Goal: Task Accomplishment & Management: Manage account settings

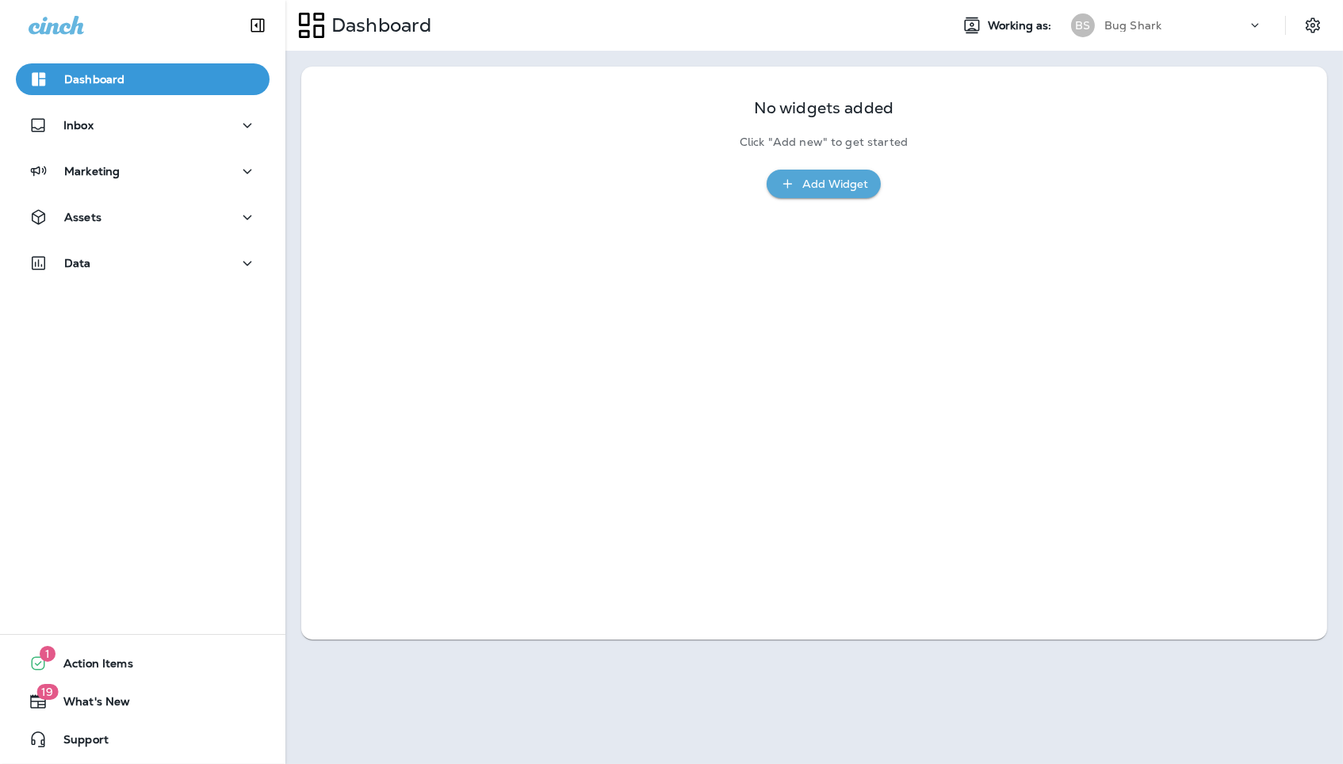
click at [1132, 37] on div "BS Bug Shark" at bounding box center [1166, 26] width 211 height 32
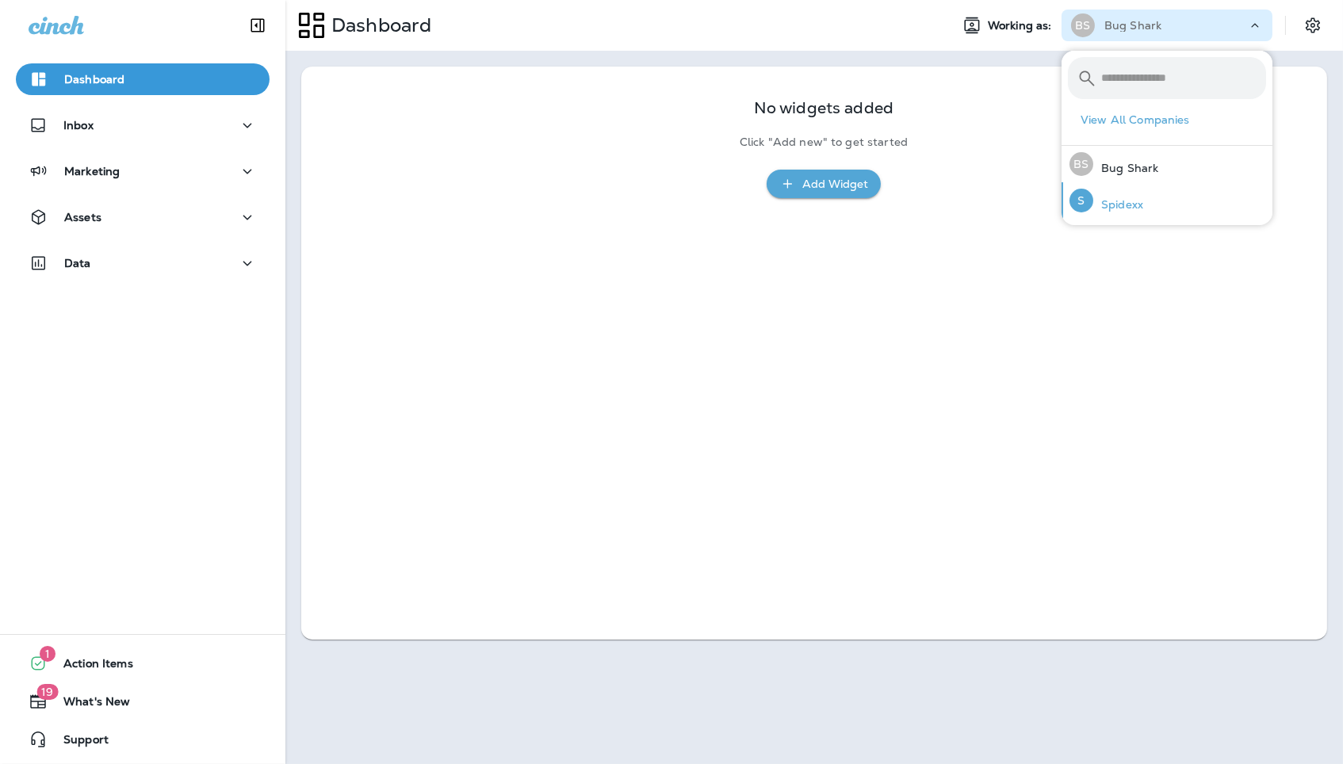
click at [1125, 200] on p "Spidexx" at bounding box center [1118, 204] width 50 height 13
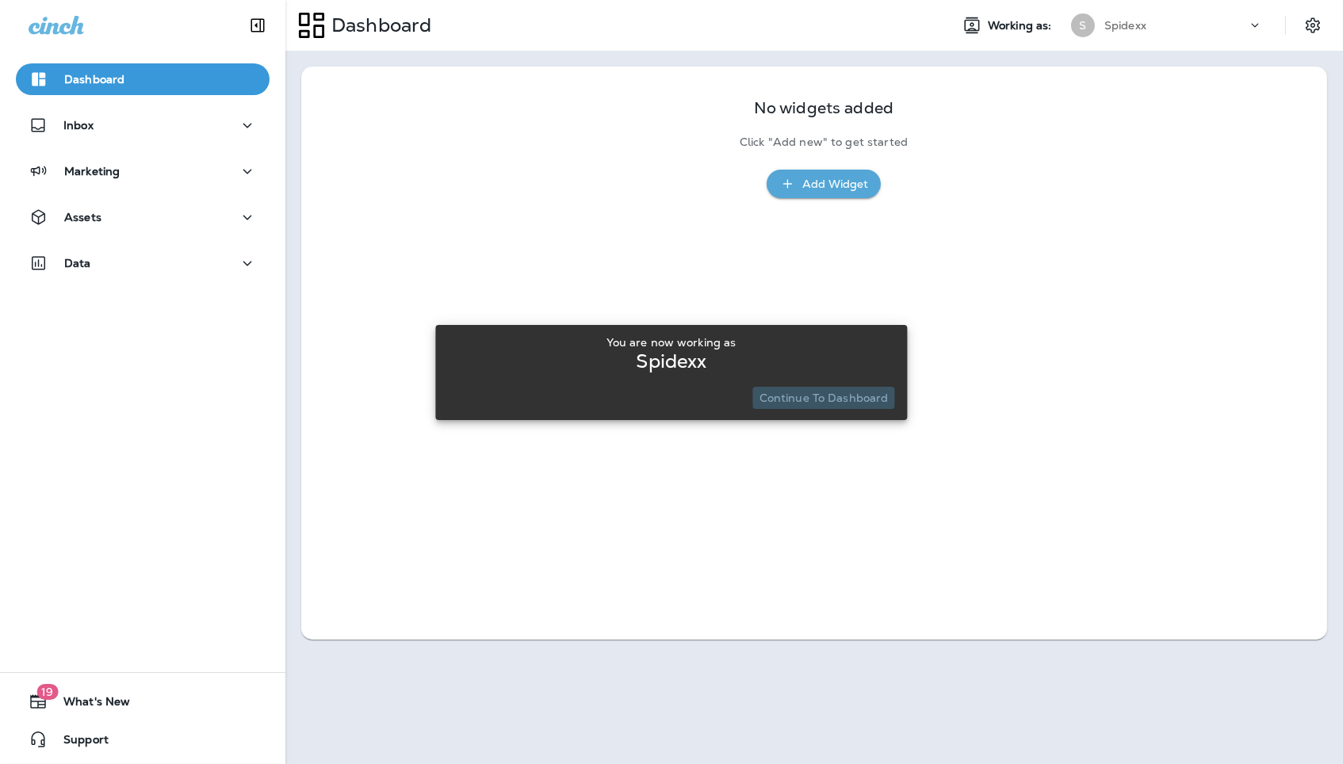
click at [836, 399] on p "Continue to Dashboard" at bounding box center [823, 398] width 129 height 13
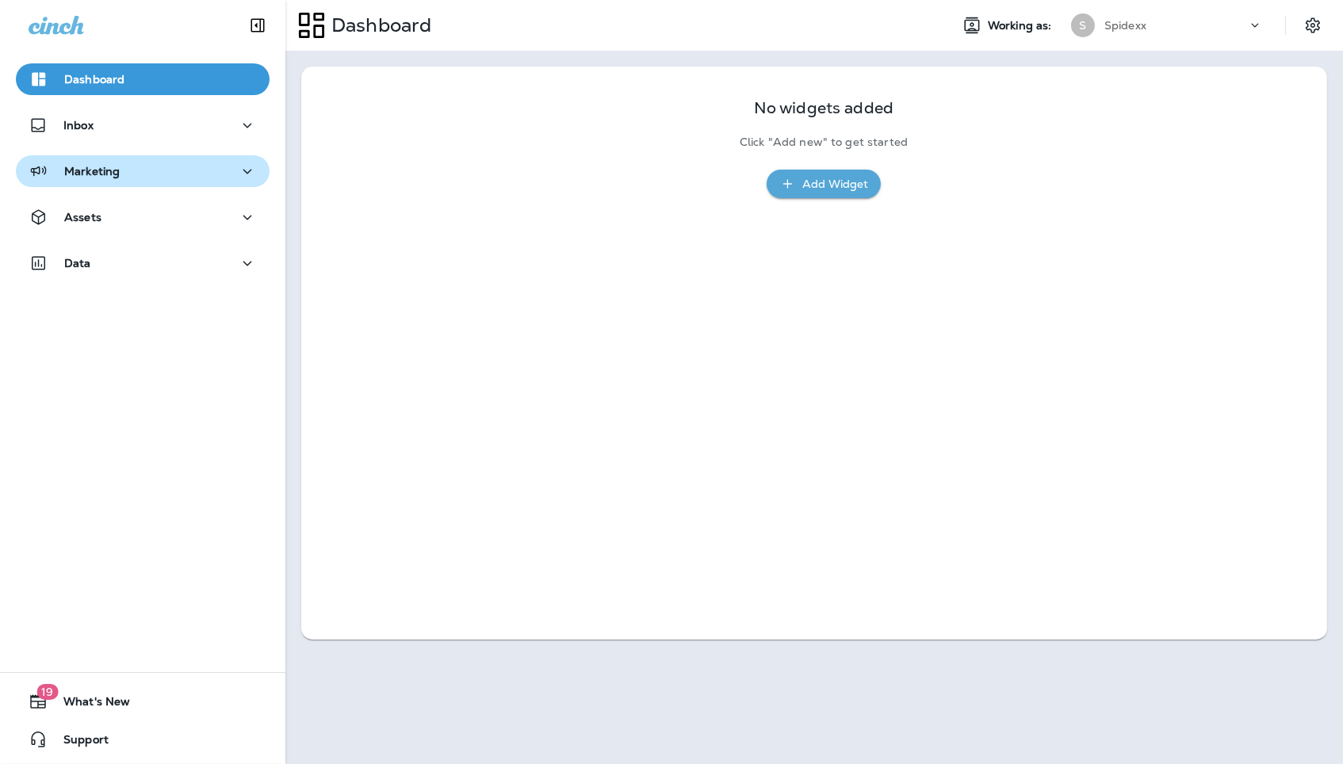
click at [246, 181] on button "Marketing" at bounding box center [143, 171] width 254 height 32
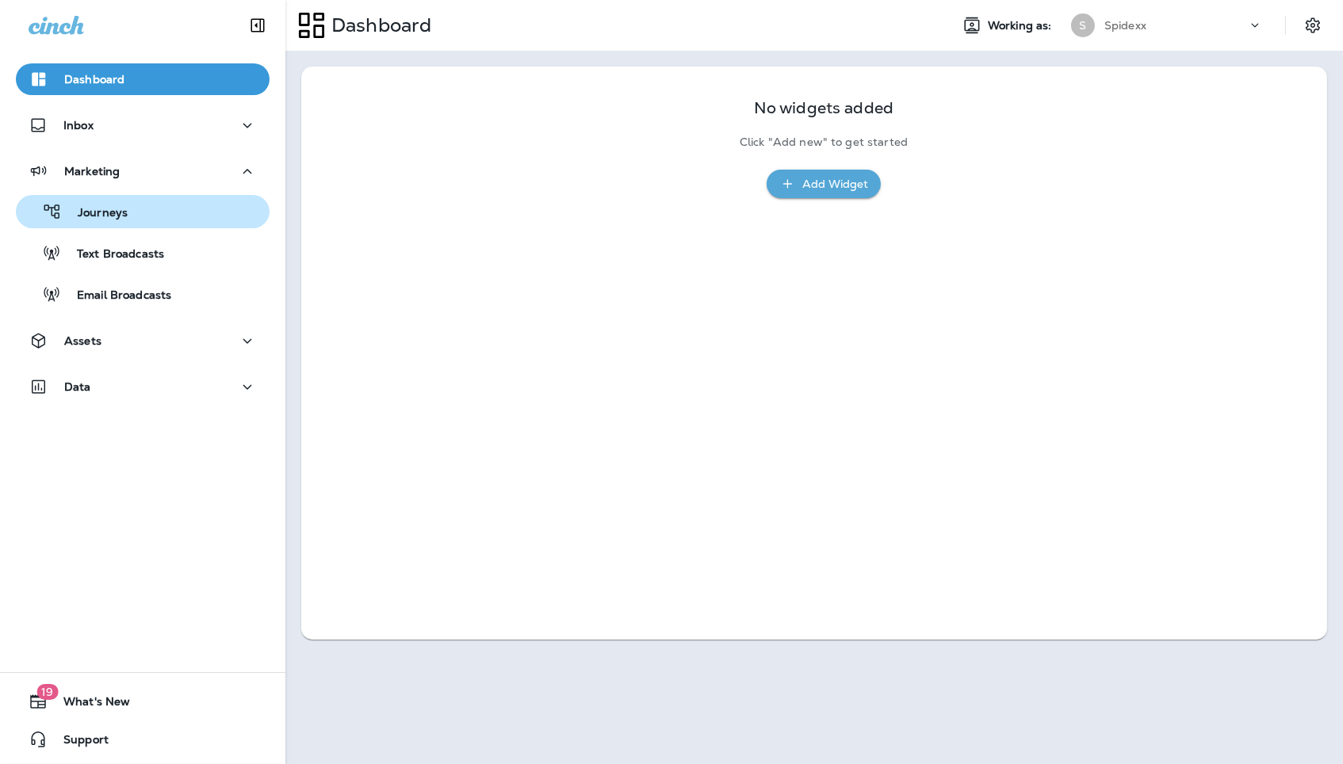
click at [188, 203] on div "Journeys" at bounding box center [142, 212] width 241 height 24
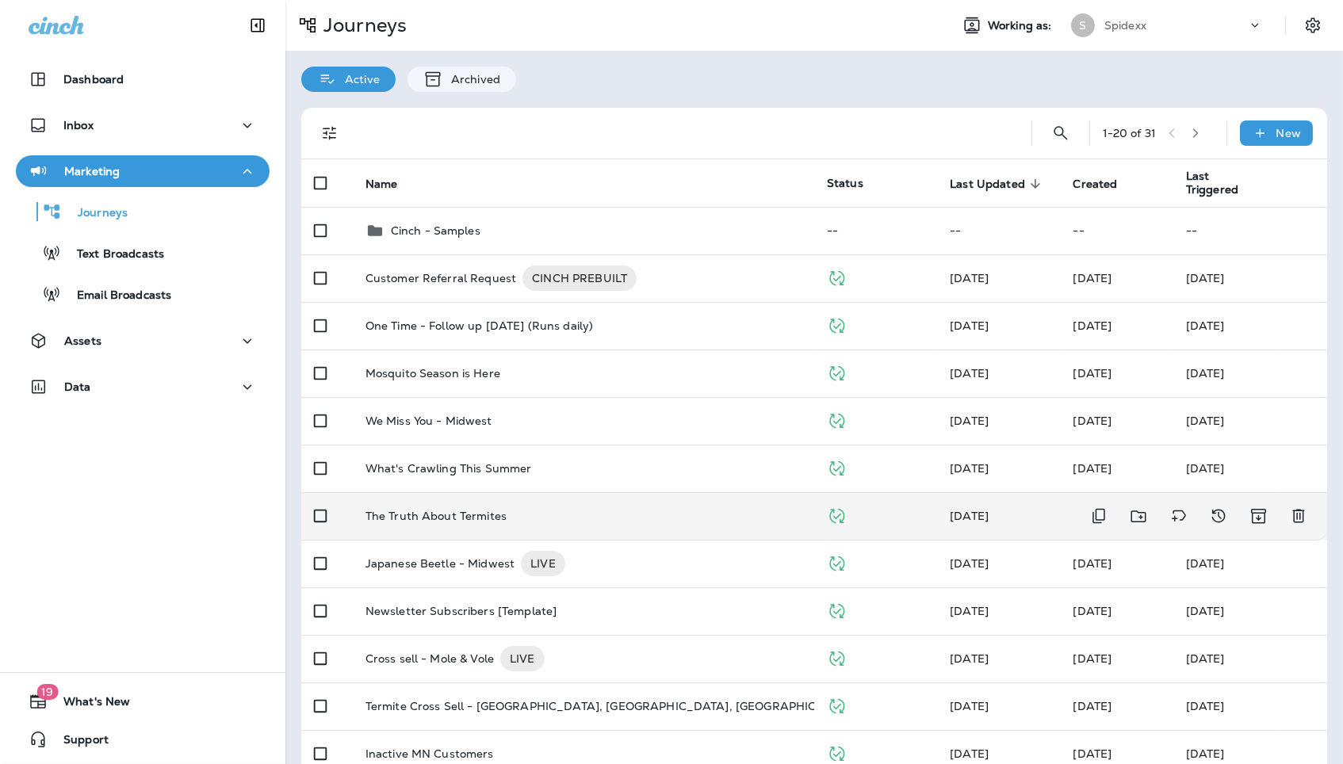
click at [516, 517] on td "The Truth About Termites" at bounding box center [583, 516] width 461 height 48
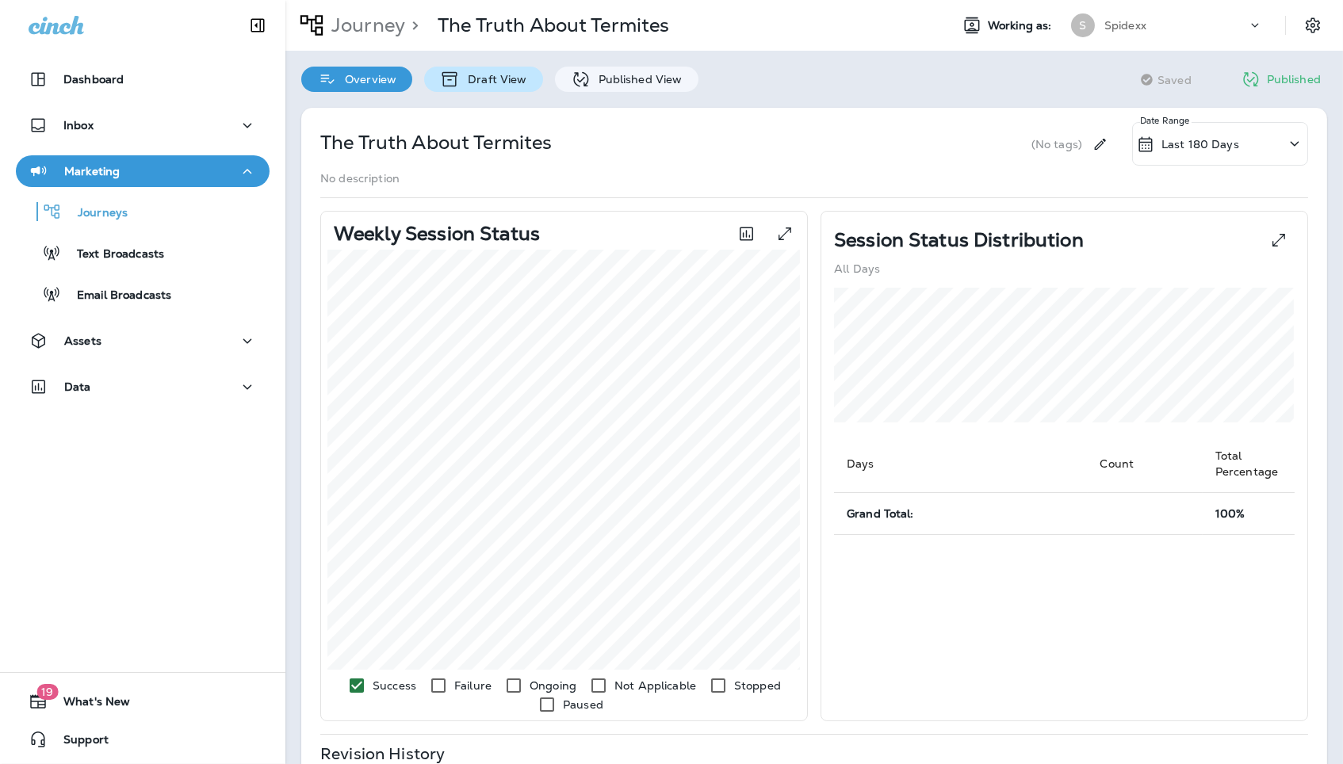
click at [474, 86] on p "Draft View" at bounding box center [493, 79] width 67 height 13
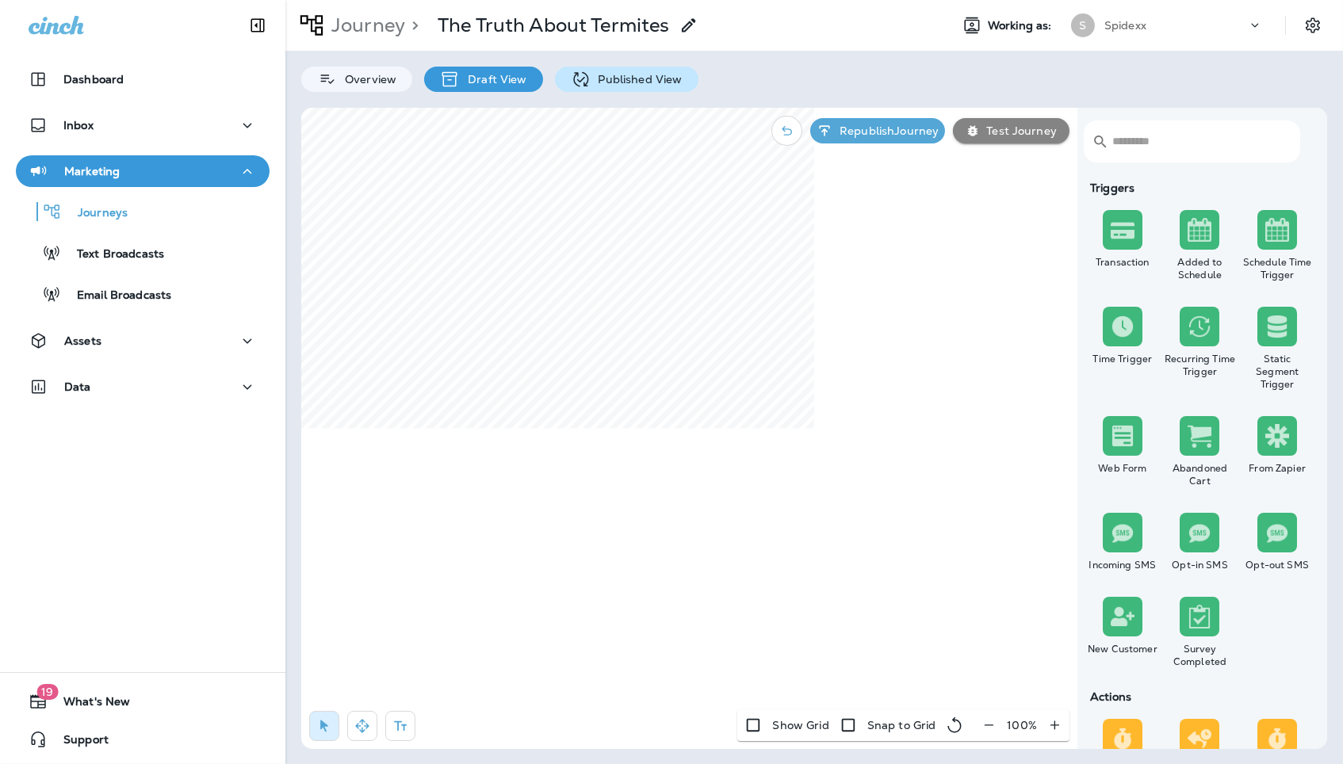
click at [632, 75] on p "Published View" at bounding box center [636, 79] width 92 height 13
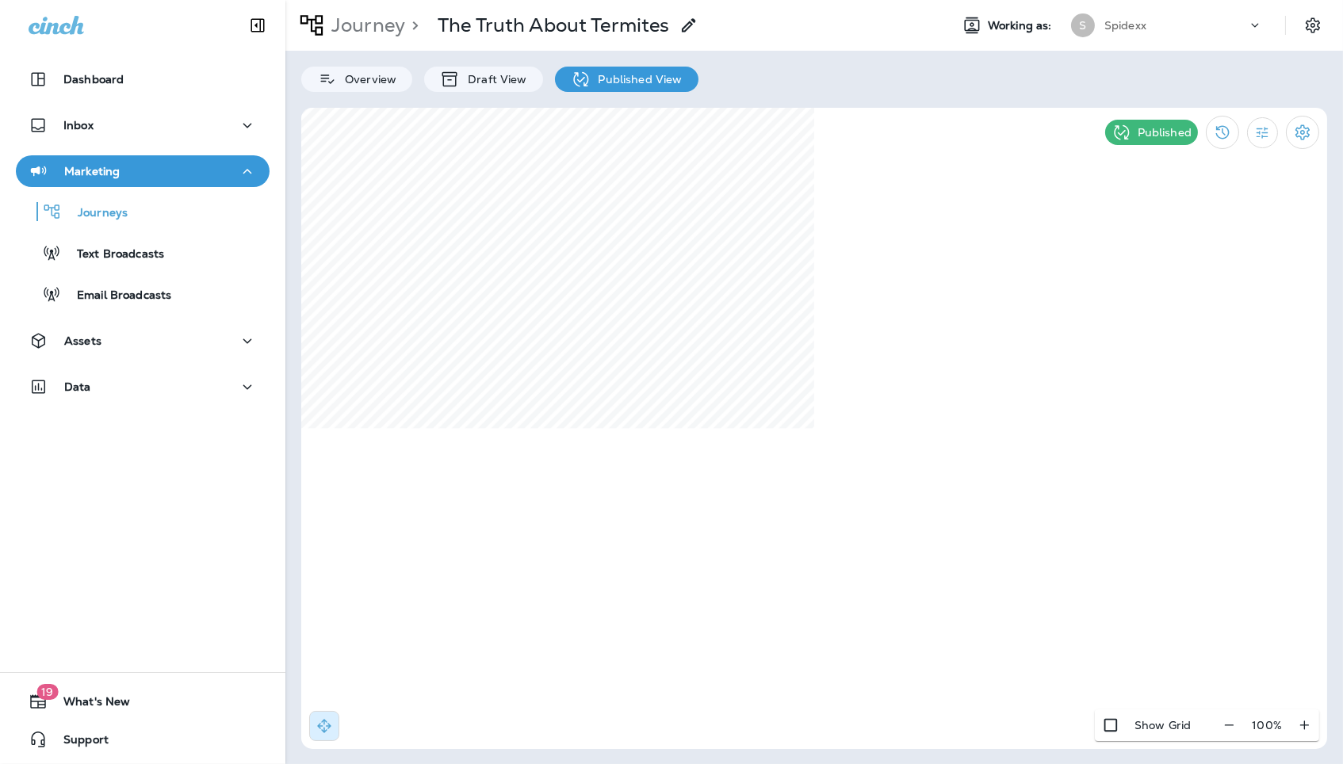
select select "*"
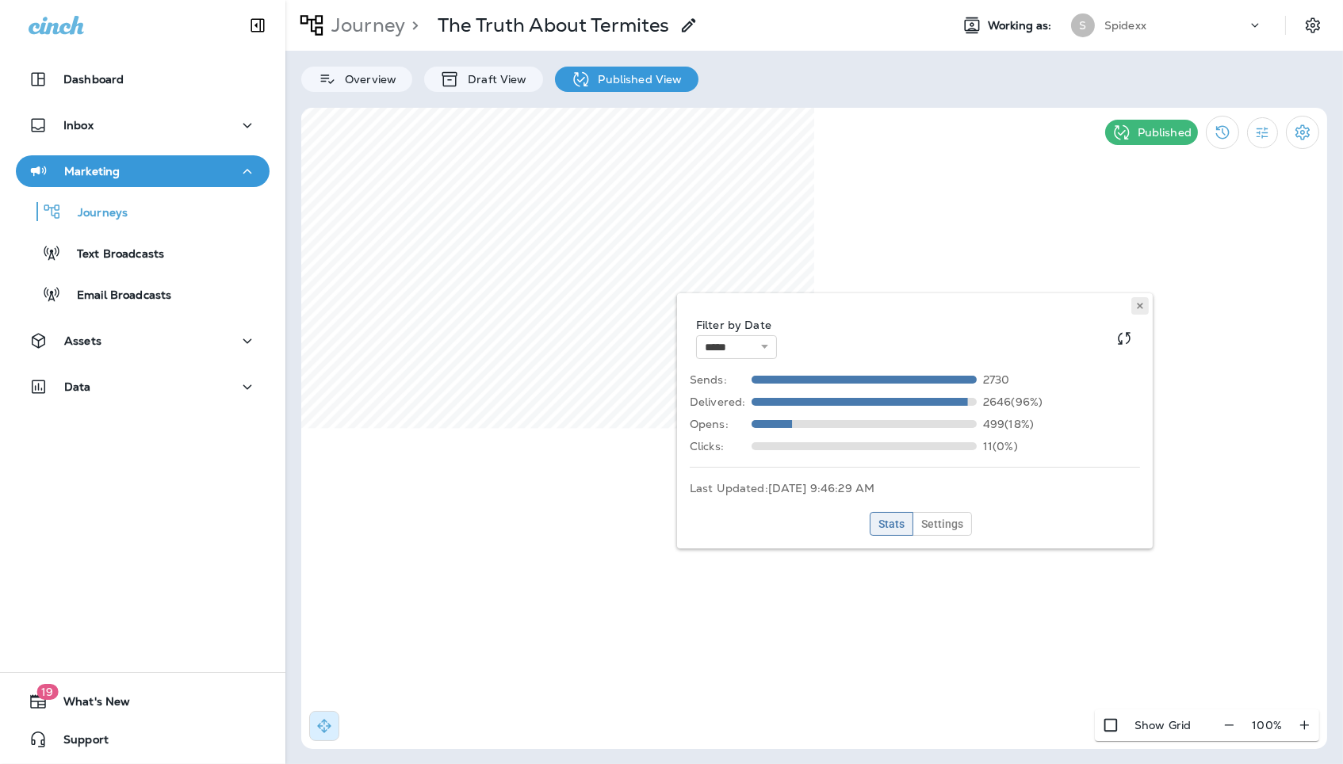
click at [1140, 305] on use at bounding box center [1140, 306] width 6 height 6
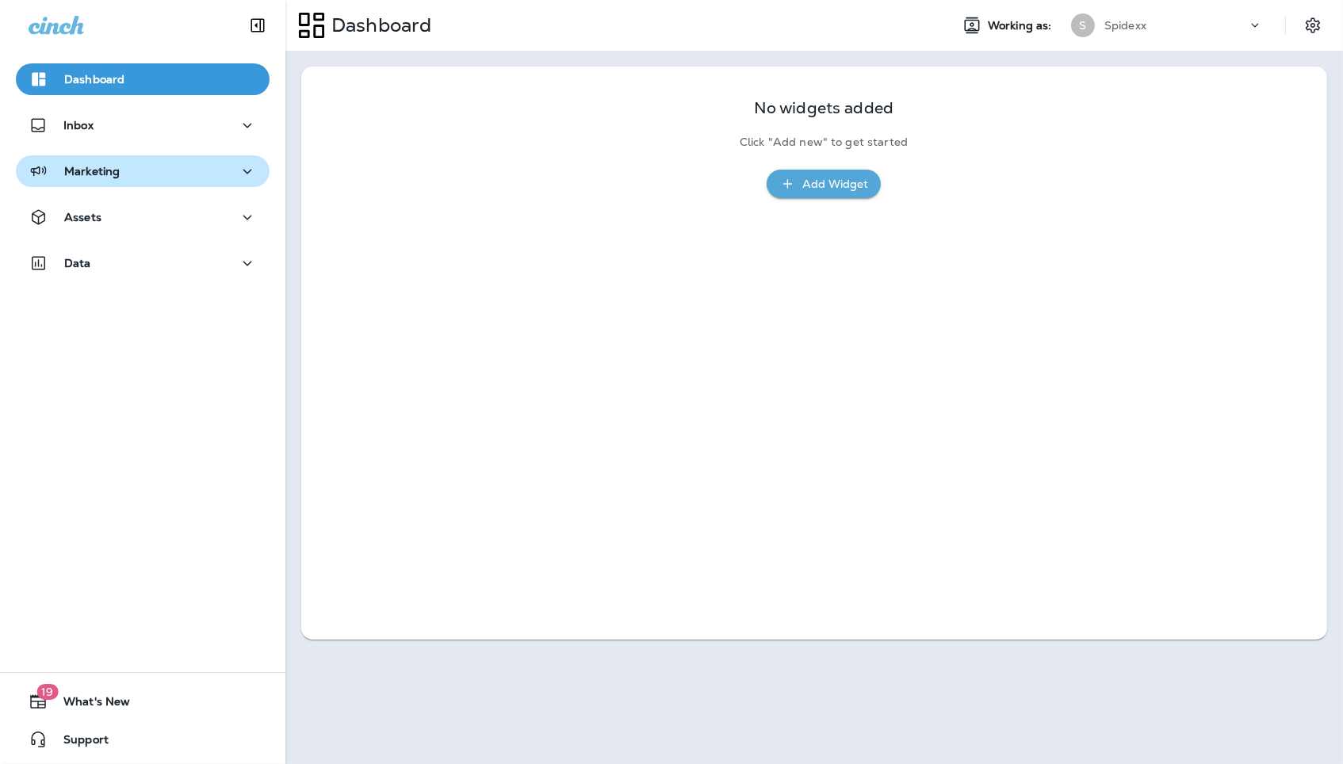
click at [254, 159] on button "Marketing" at bounding box center [143, 171] width 254 height 32
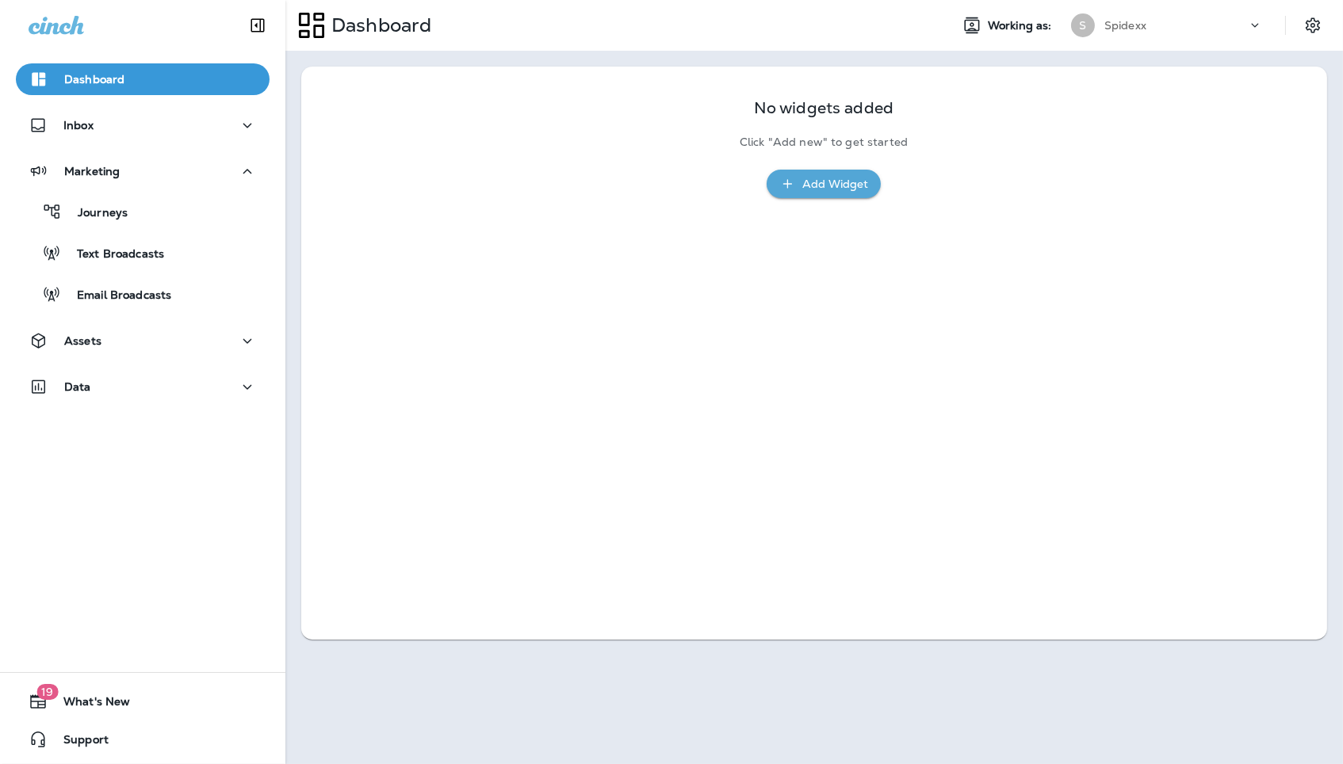
click at [194, 229] on div "Journeys Text Broadcasts Email Broadcasts" at bounding box center [143, 249] width 254 height 124
click at [204, 214] on div "Journeys" at bounding box center [142, 212] width 241 height 24
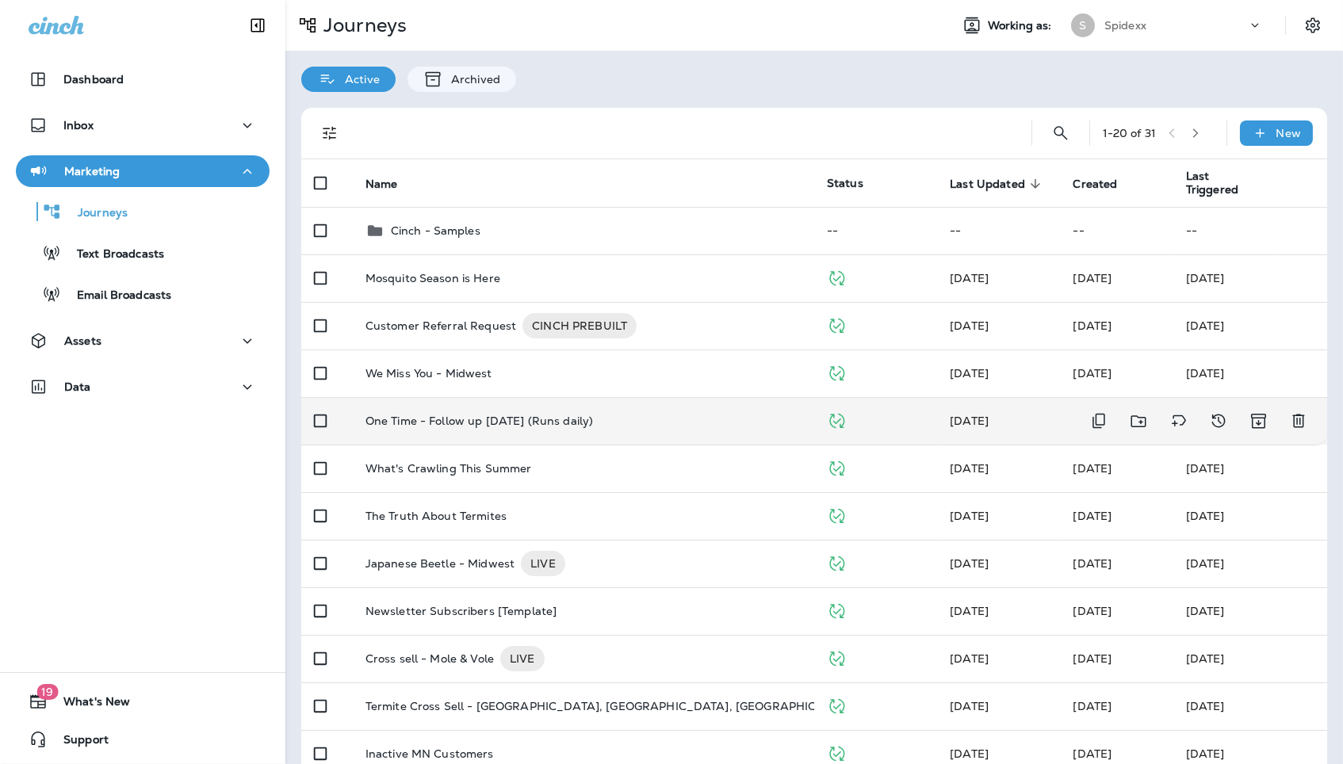
click at [520, 418] on p "One Time - Follow up 1 year ago (Runs daily)" at bounding box center [479, 421] width 228 height 13
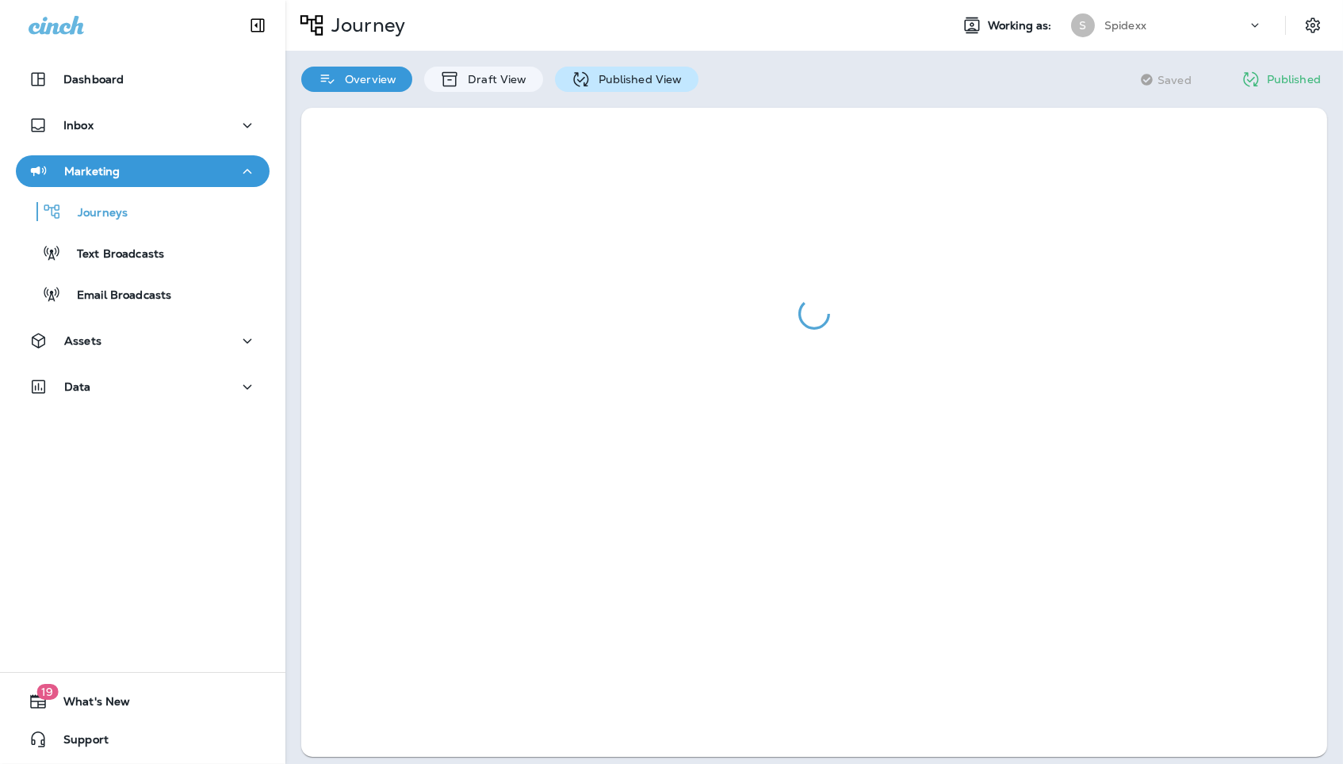
click at [643, 86] on p "Published View" at bounding box center [636, 79] width 92 height 13
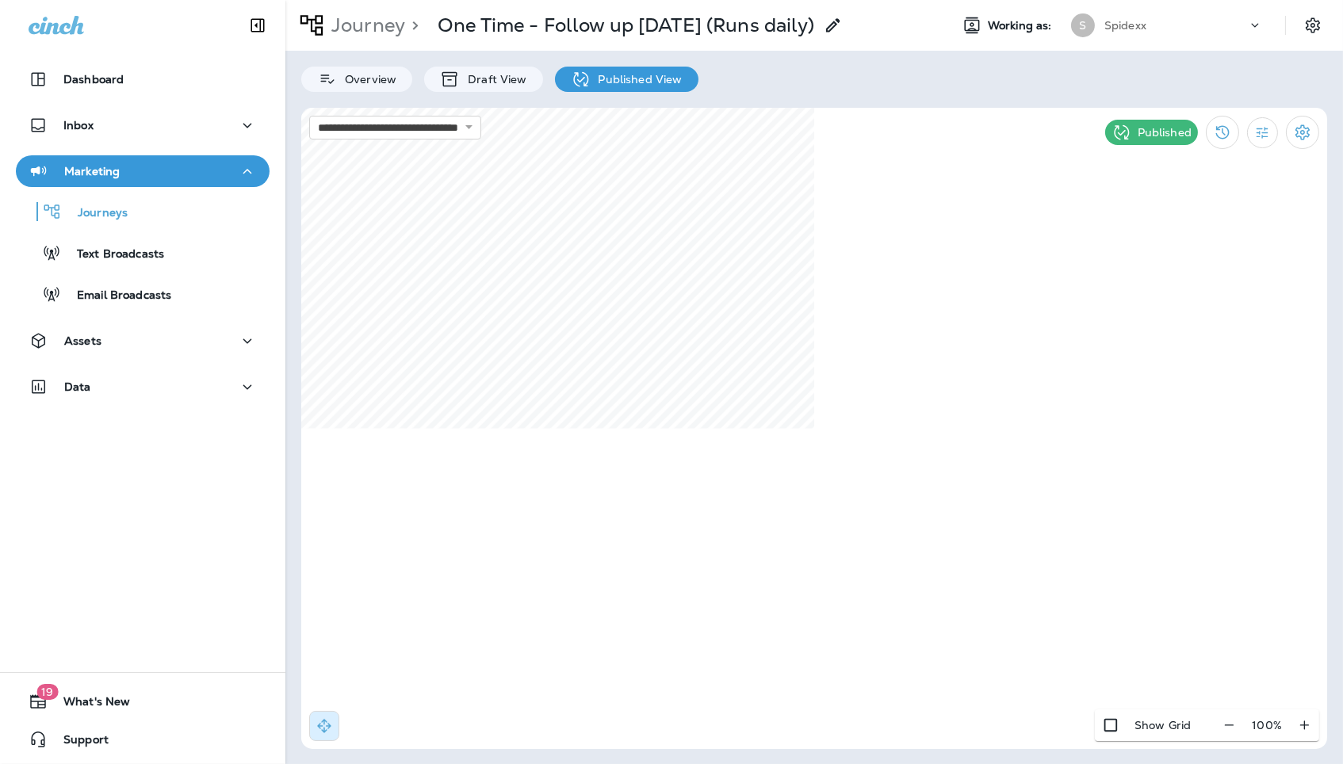
select select "*"
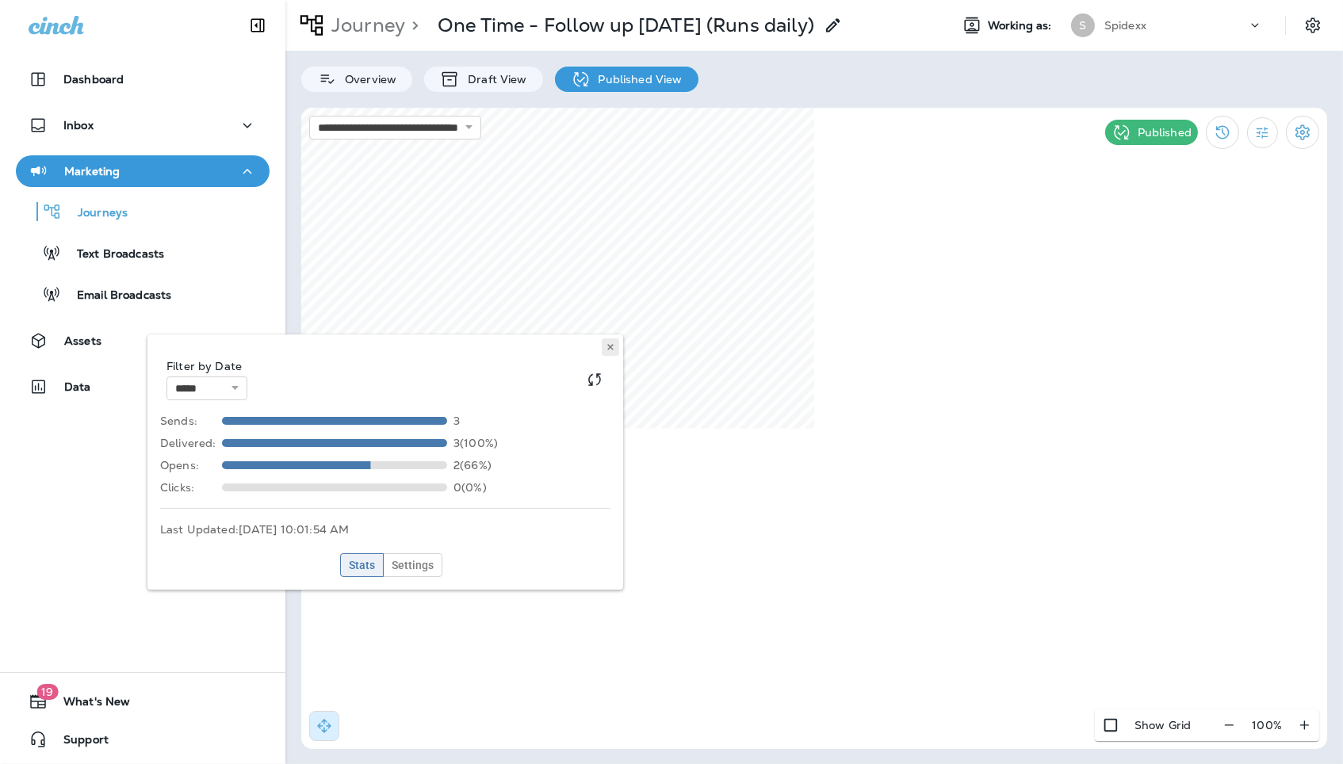
click at [611, 346] on use at bounding box center [610, 347] width 6 height 6
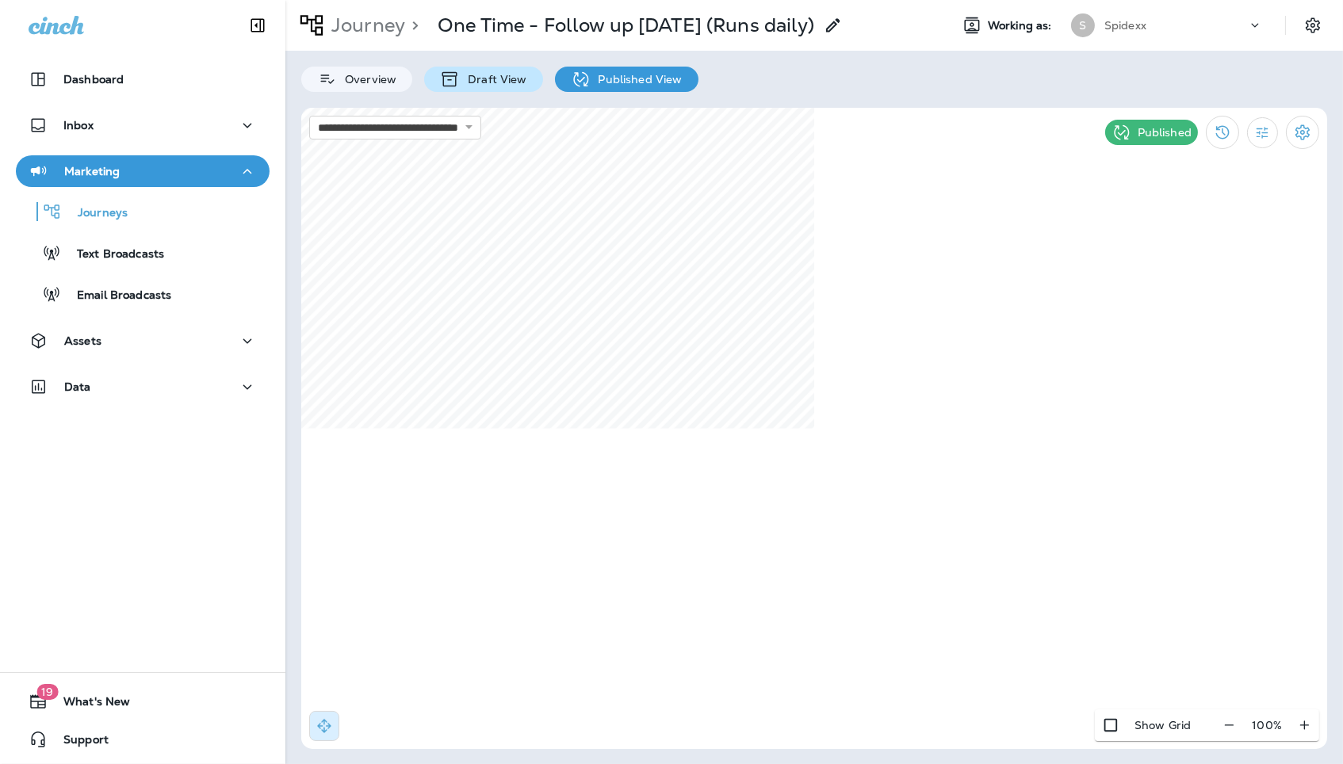
click at [500, 78] on p "Draft View" at bounding box center [493, 79] width 67 height 13
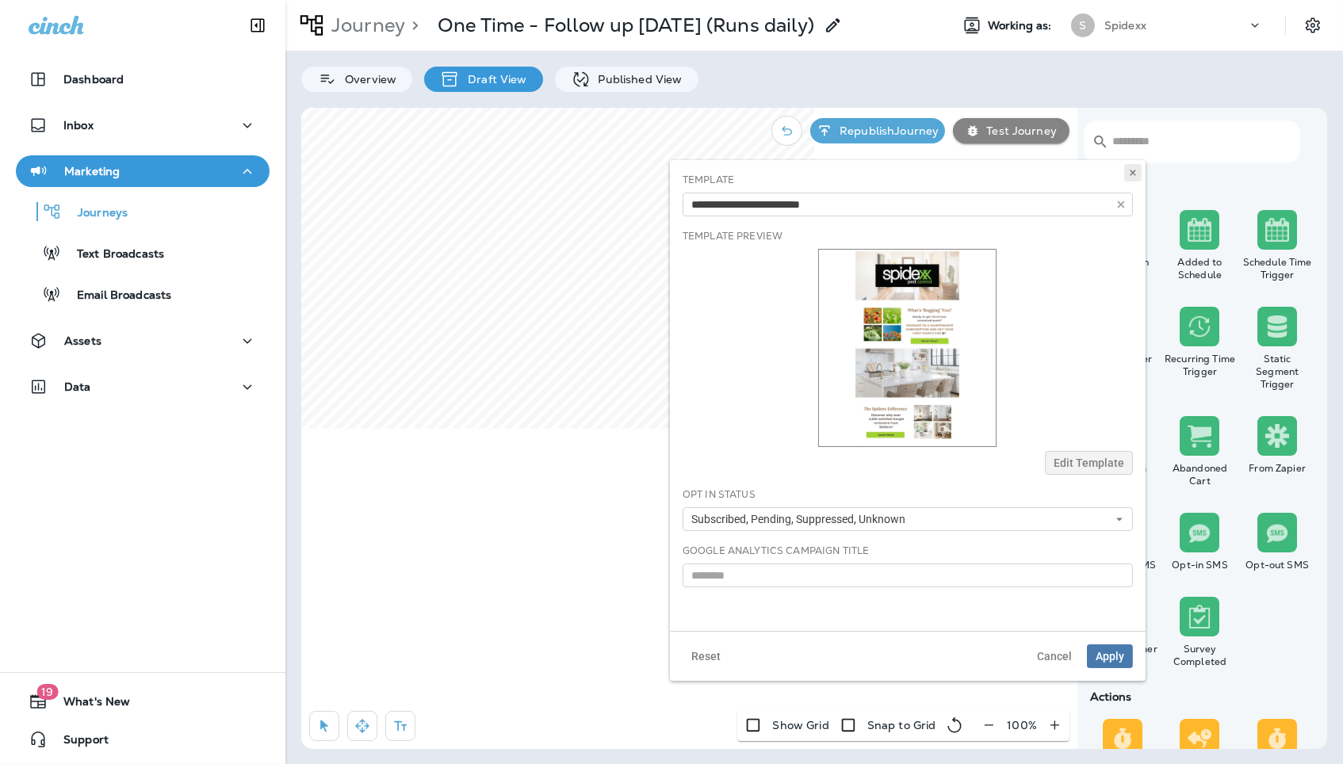
click at [1133, 174] on use at bounding box center [1132, 173] width 6 height 6
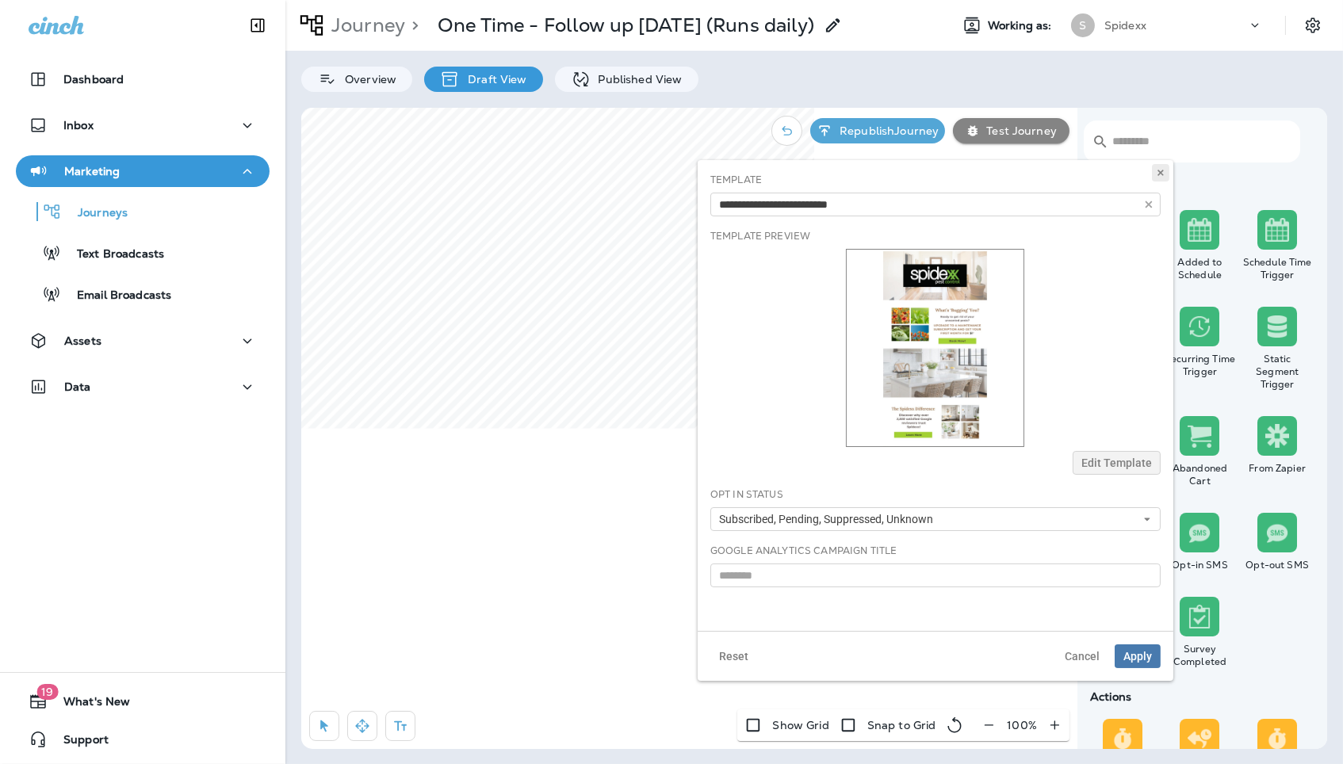
click at [1156, 173] on icon at bounding box center [1161, 173] width 10 height 10
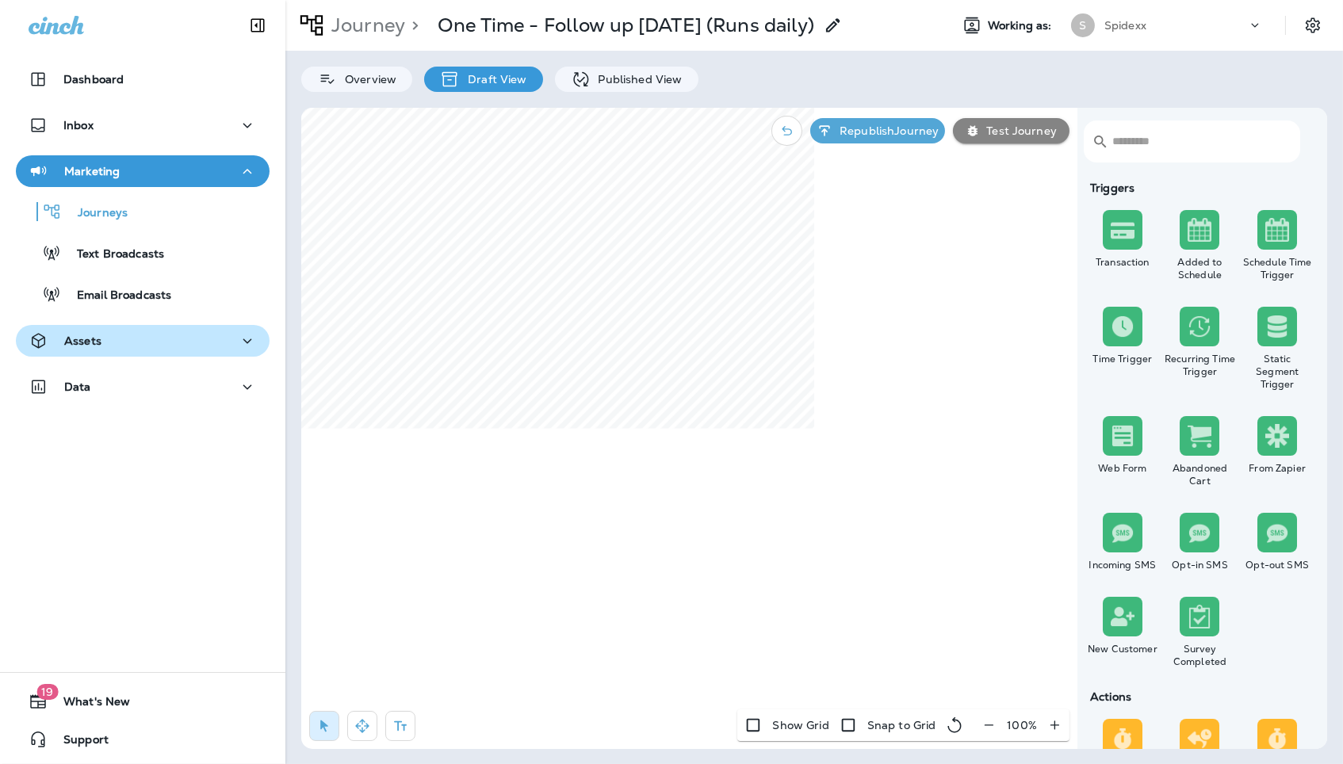
click at [244, 335] on icon "button" at bounding box center [247, 341] width 19 height 20
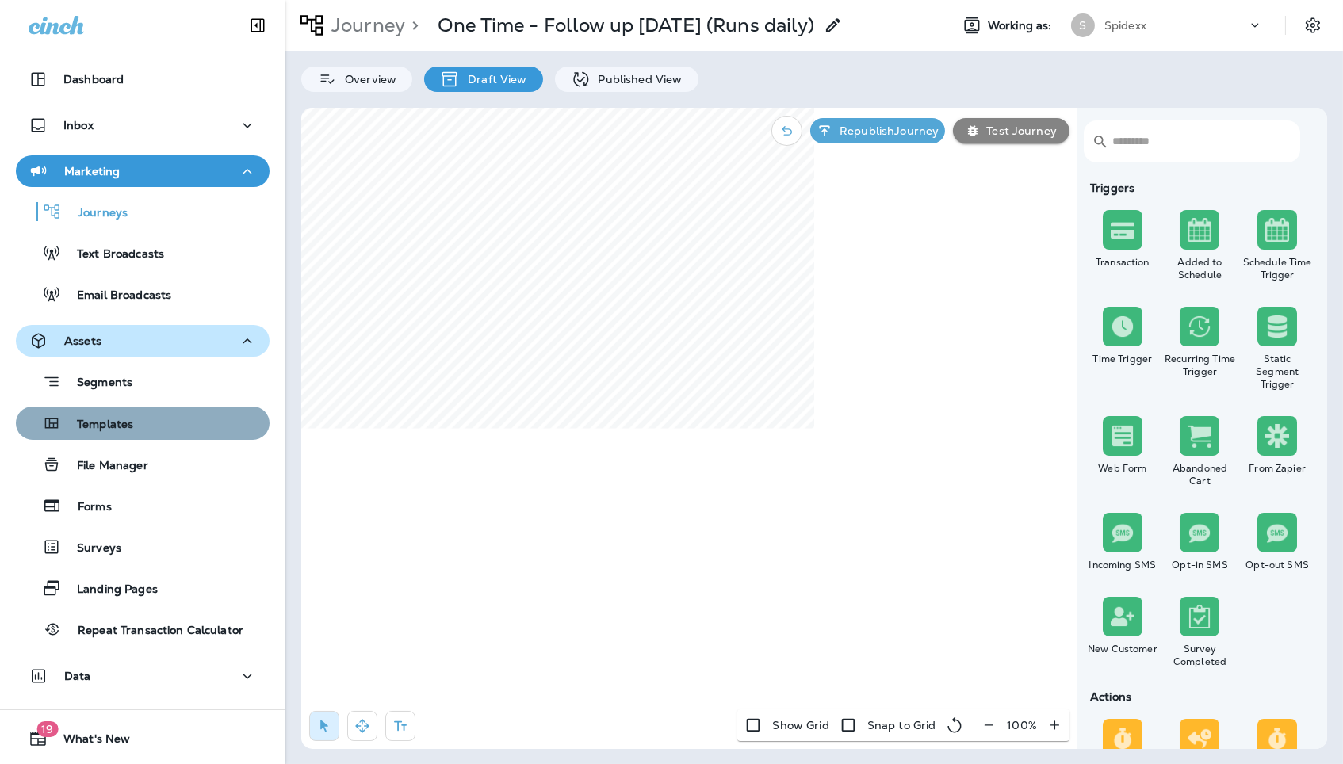
click at [194, 426] on div "Templates" at bounding box center [142, 423] width 241 height 24
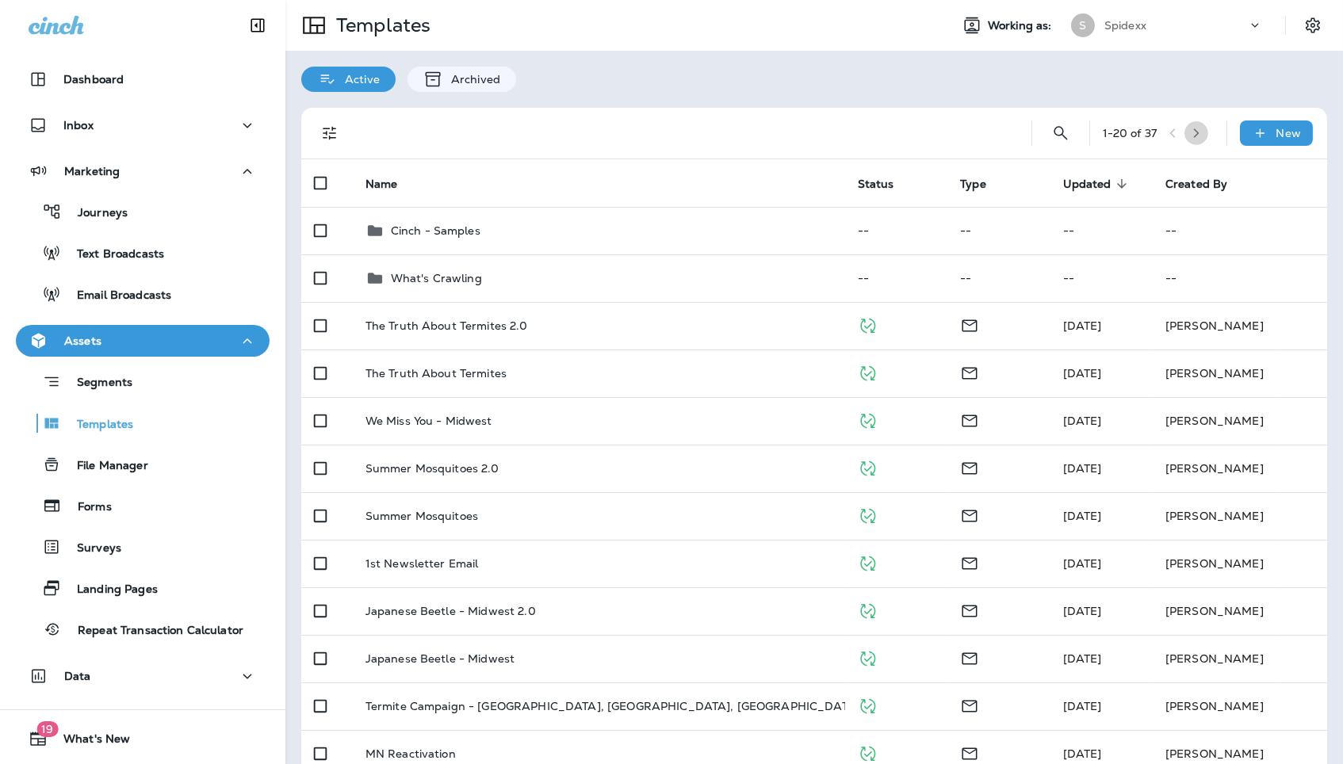
click at [1199, 130] on icon "button" at bounding box center [1197, 133] width 6 height 10
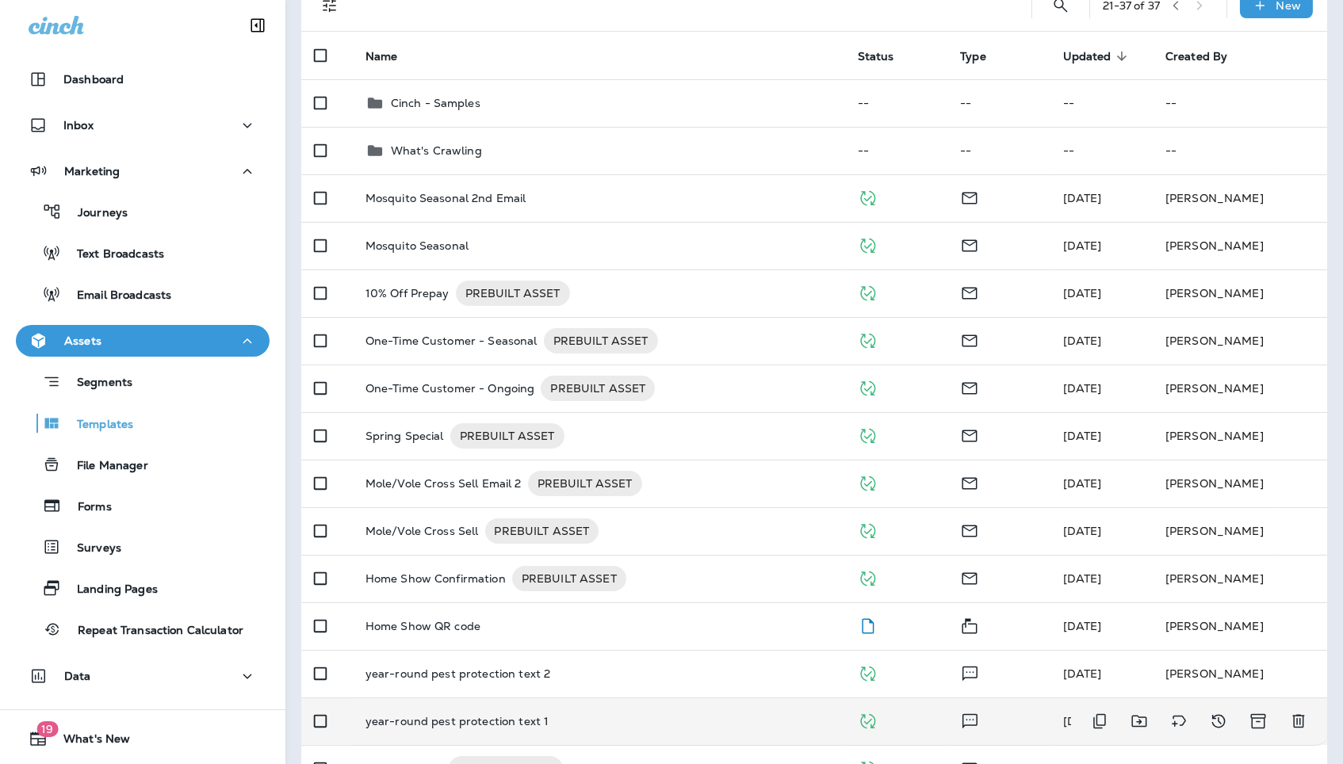
scroll to position [122, 0]
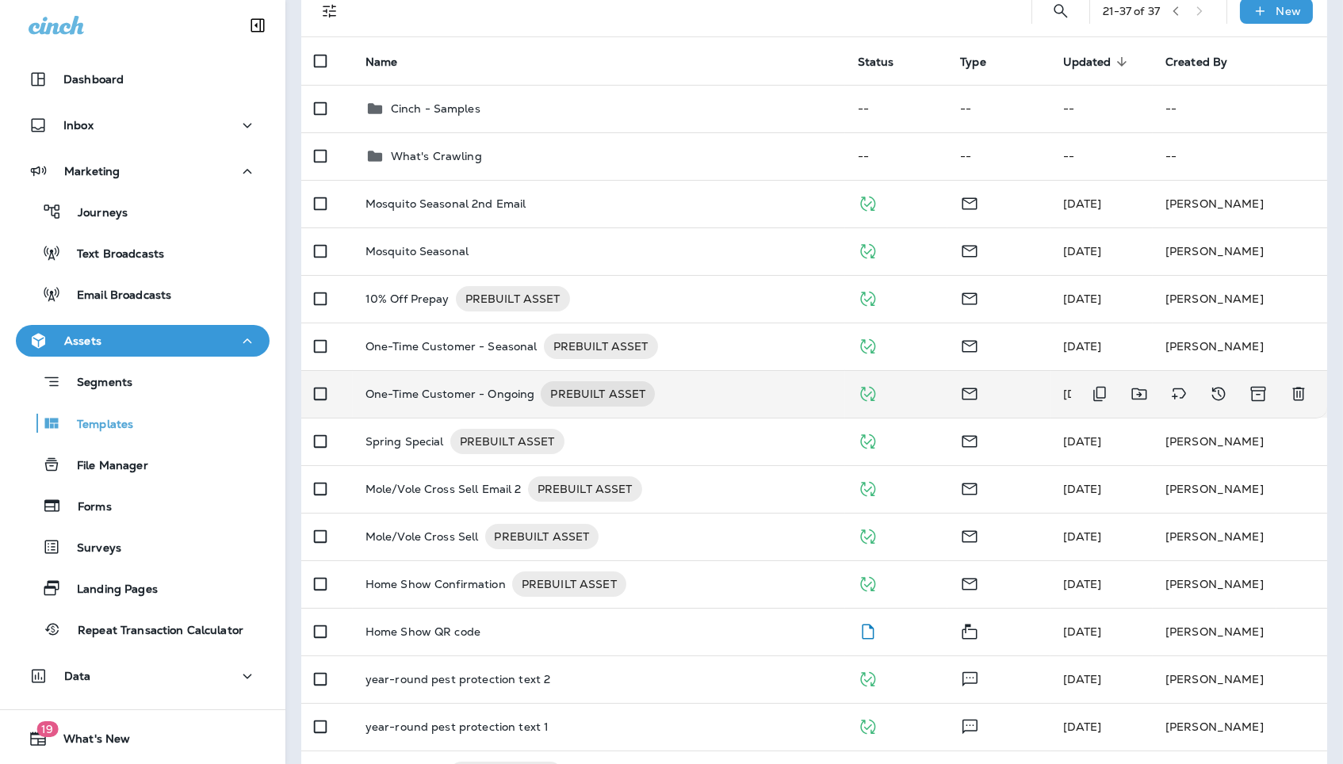
click at [497, 381] on p "One-Time Customer - Ongoing" at bounding box center [450, 393] width 170 height 25
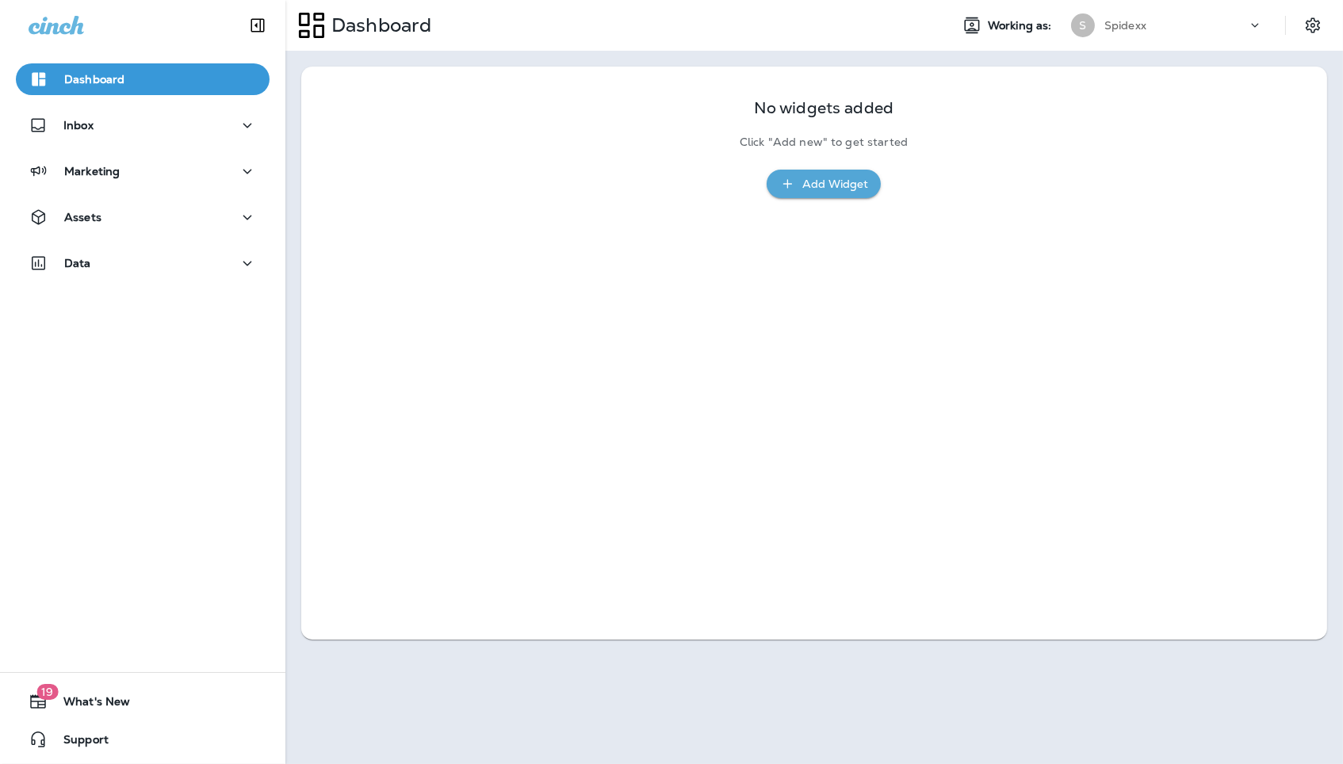
click at [1140, 28] on p "Spidexx" at bounding box center [1125, 25] width 42 height 13
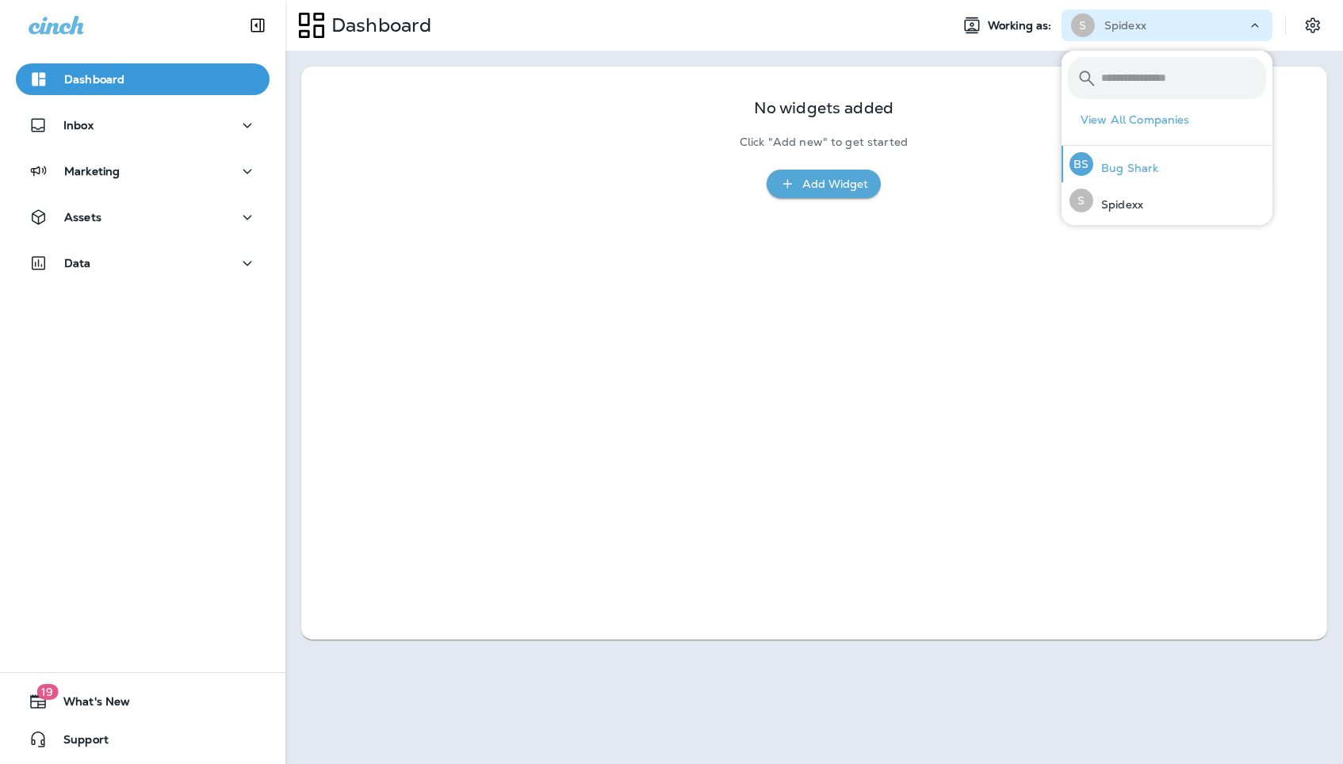
click at [1134, 168] on p "Bug Shark" at bounding box center [1125, 168] width 65 height 13
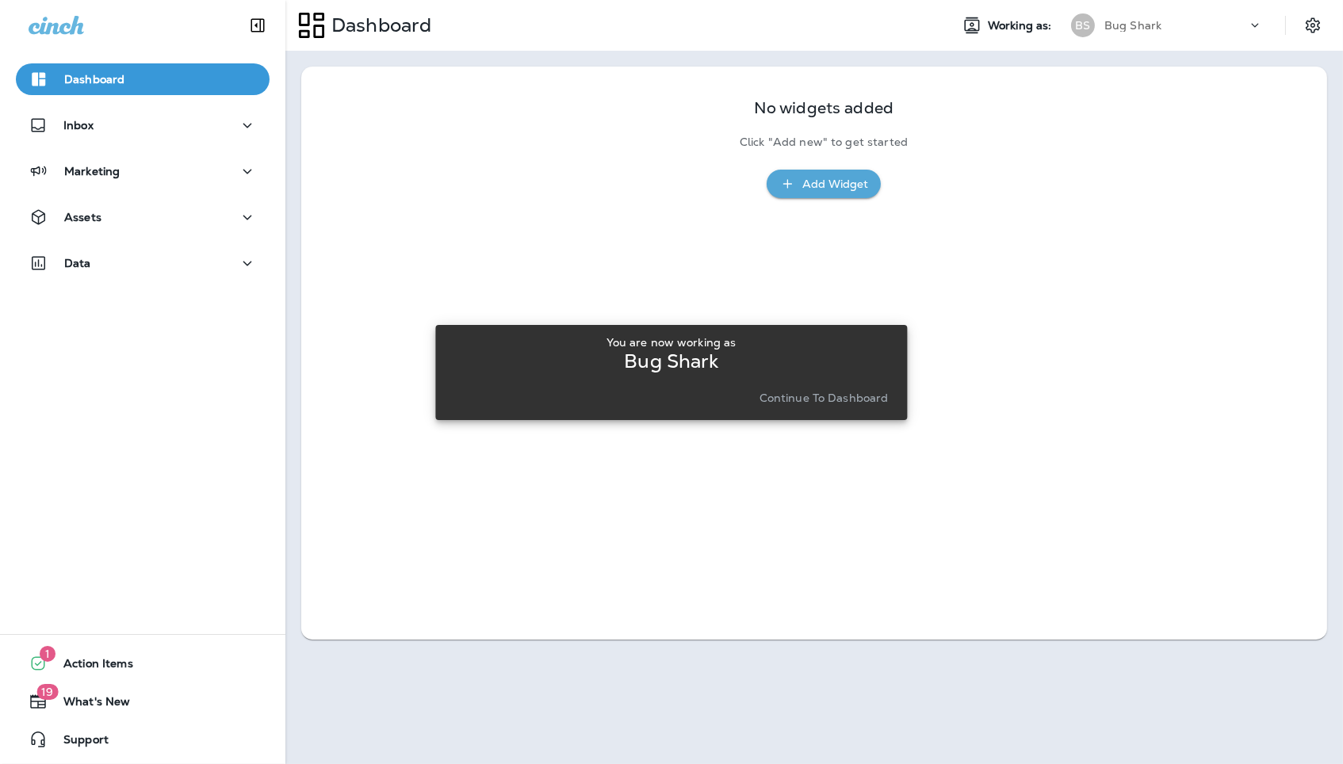
click at [831, 395] on p "Continue to Dashboard" at bounding box center [823, 398] width 129 height 13
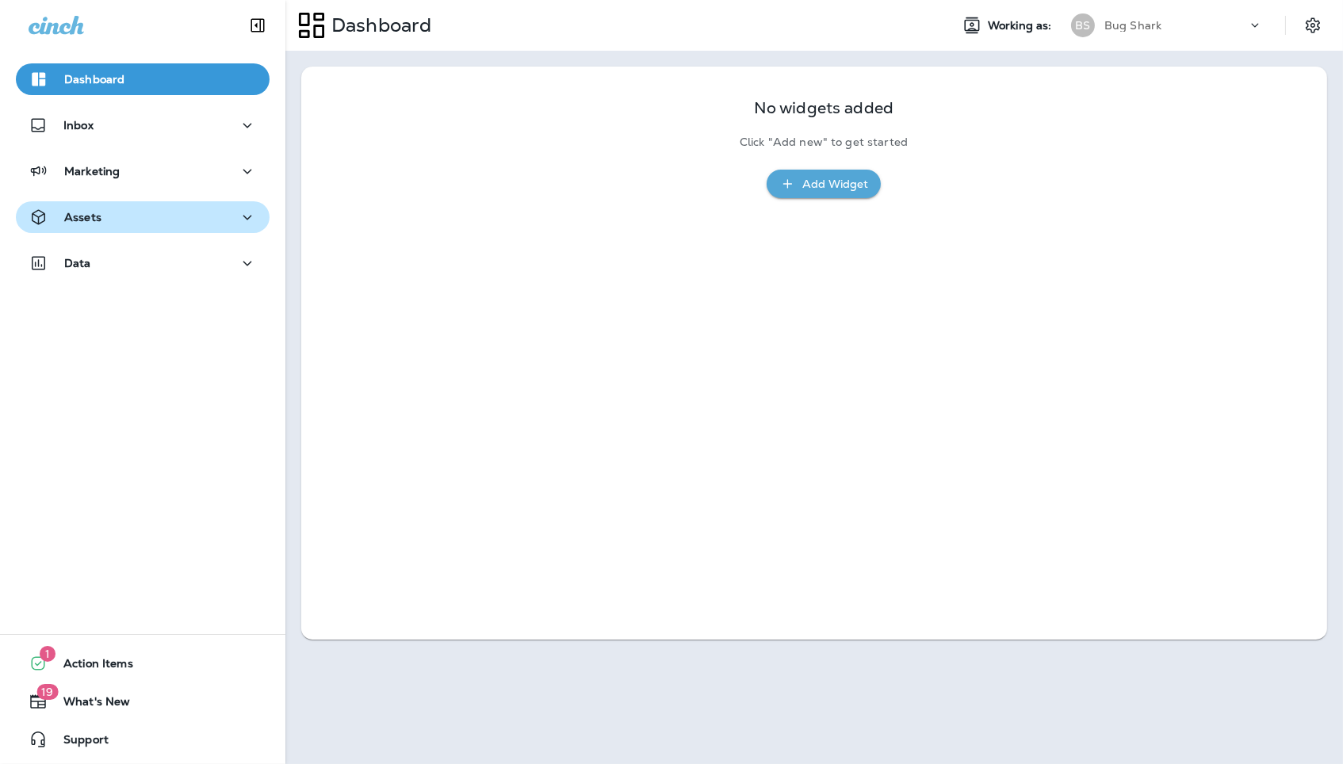
click at [223, 221] on div "Assets" at bounding box center [143, 218] width 228 height 20
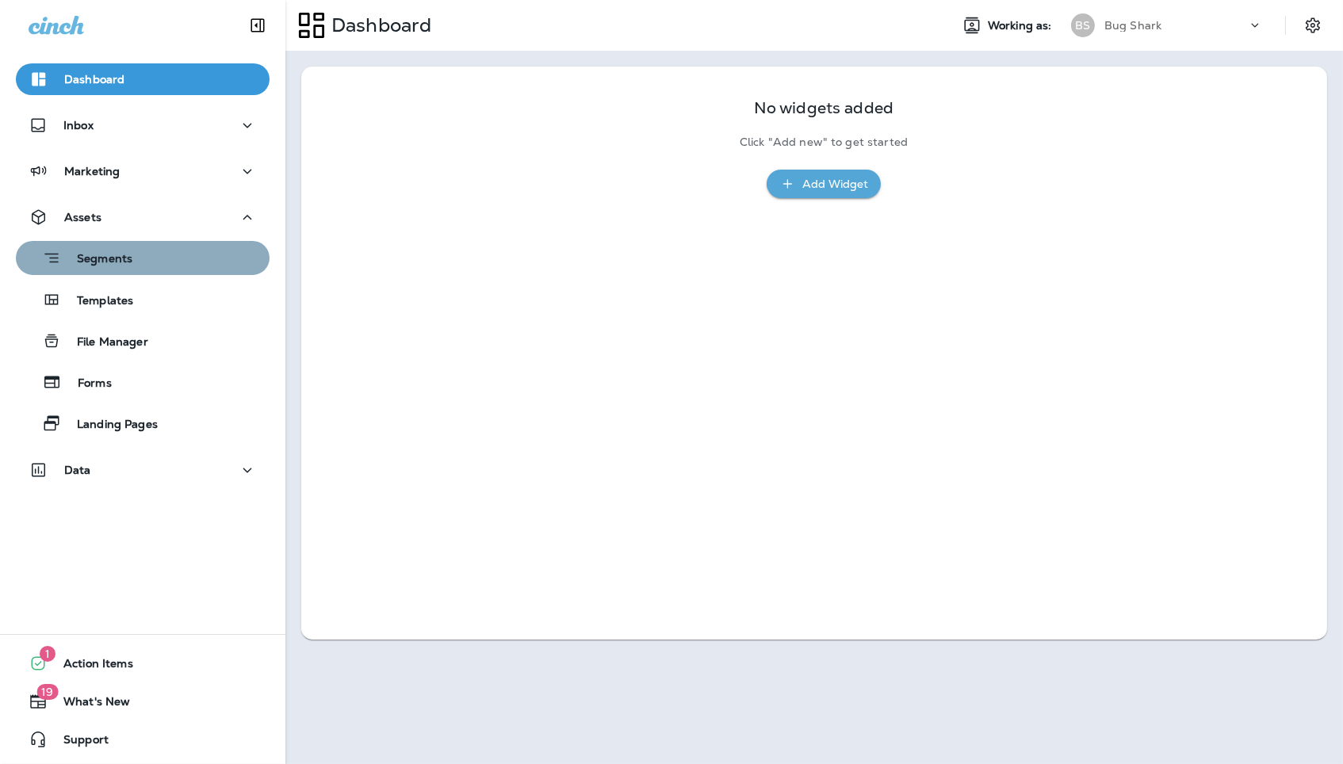
click at [204, 262] on div "Segments" at bounding box center [142, 258] width 241 height 25
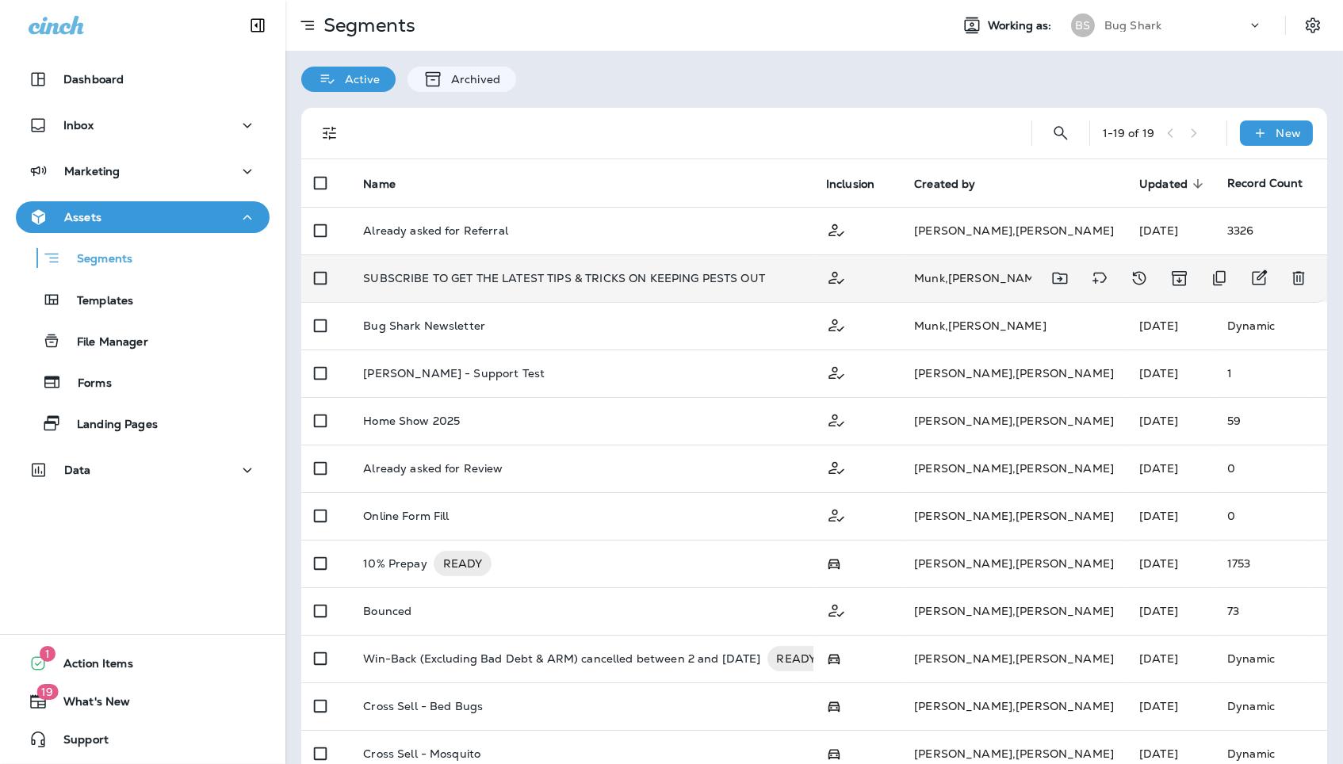
click at [608, 255] on td "SUBSCRIBE TO GET THE LATEST TIPS & TRICKS ON KEEPING PESTS OUT" at bounding box center [581, 278] width 463 height 48
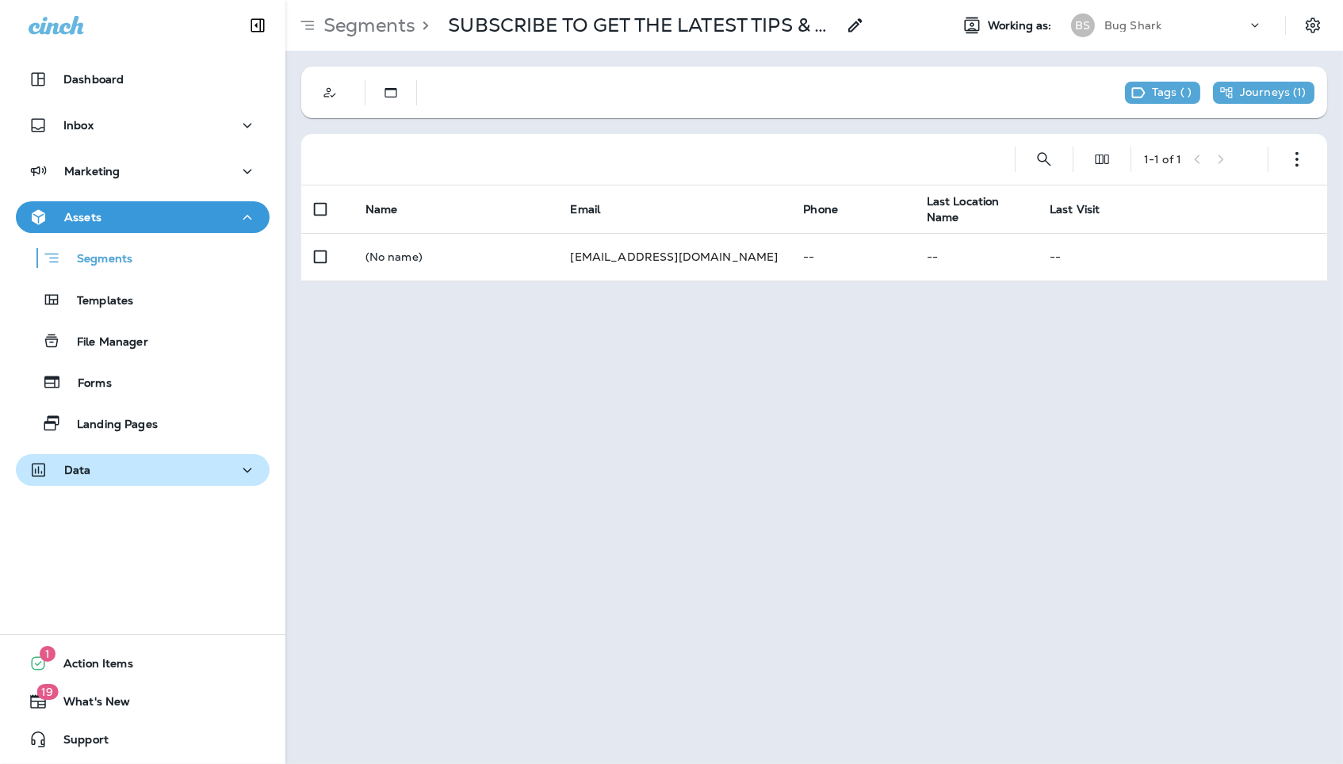
click at [249, 460] on icon "button" at bounding box center [247, 470] width 19 height 20
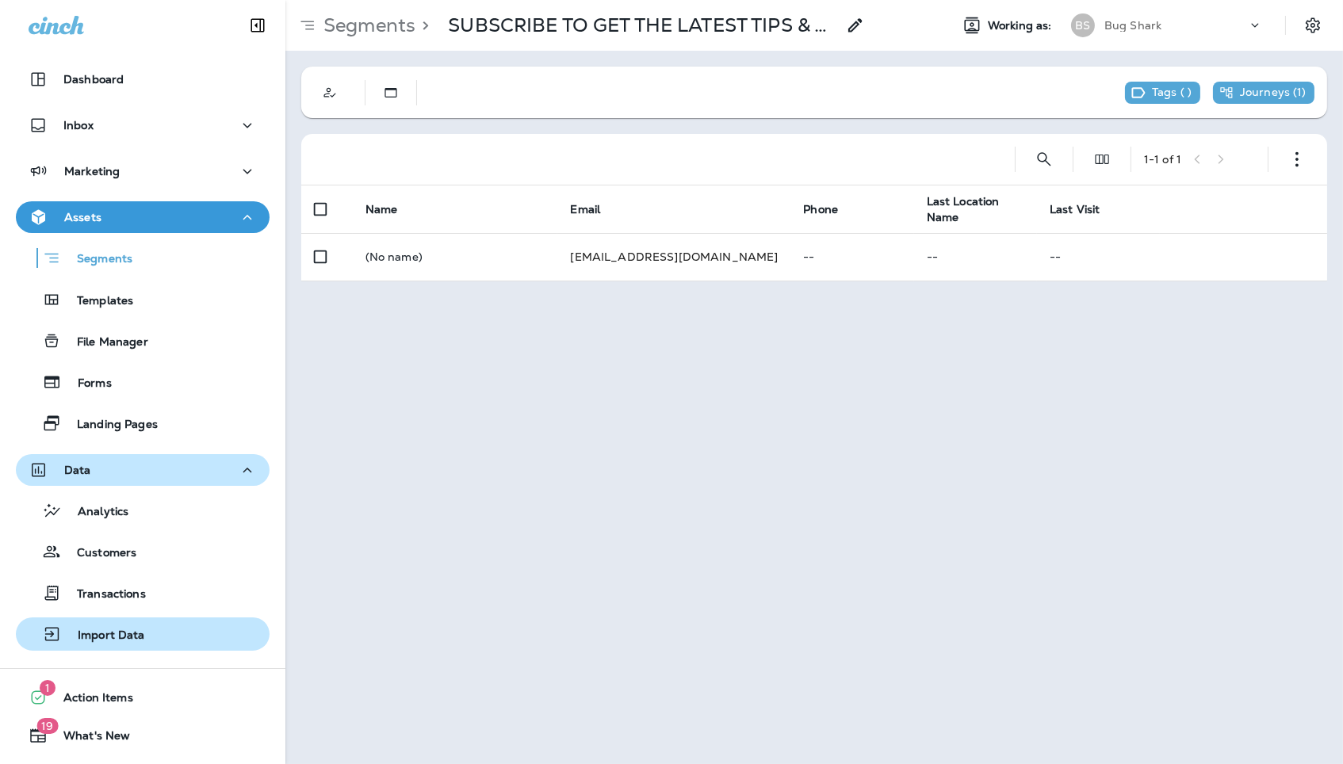
click at [181, 633] on div "Import Data" at bounding box center [142, 634] width 241 height 24
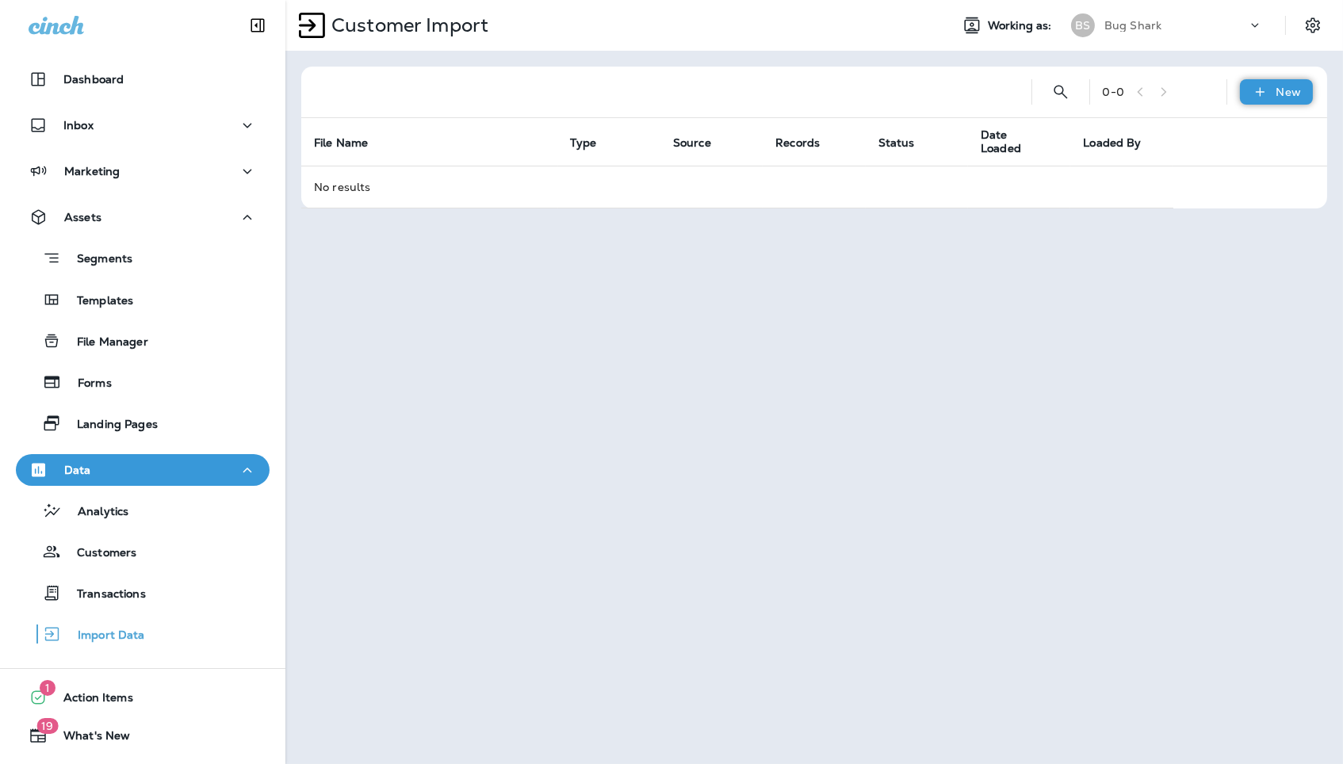
click at [1267, 97] on icon at bounding box center [1259, 92] width 17 height 16
click at [1214, 134] on p "Customer list" at bounding box center [1229, 134] width 74 height 13
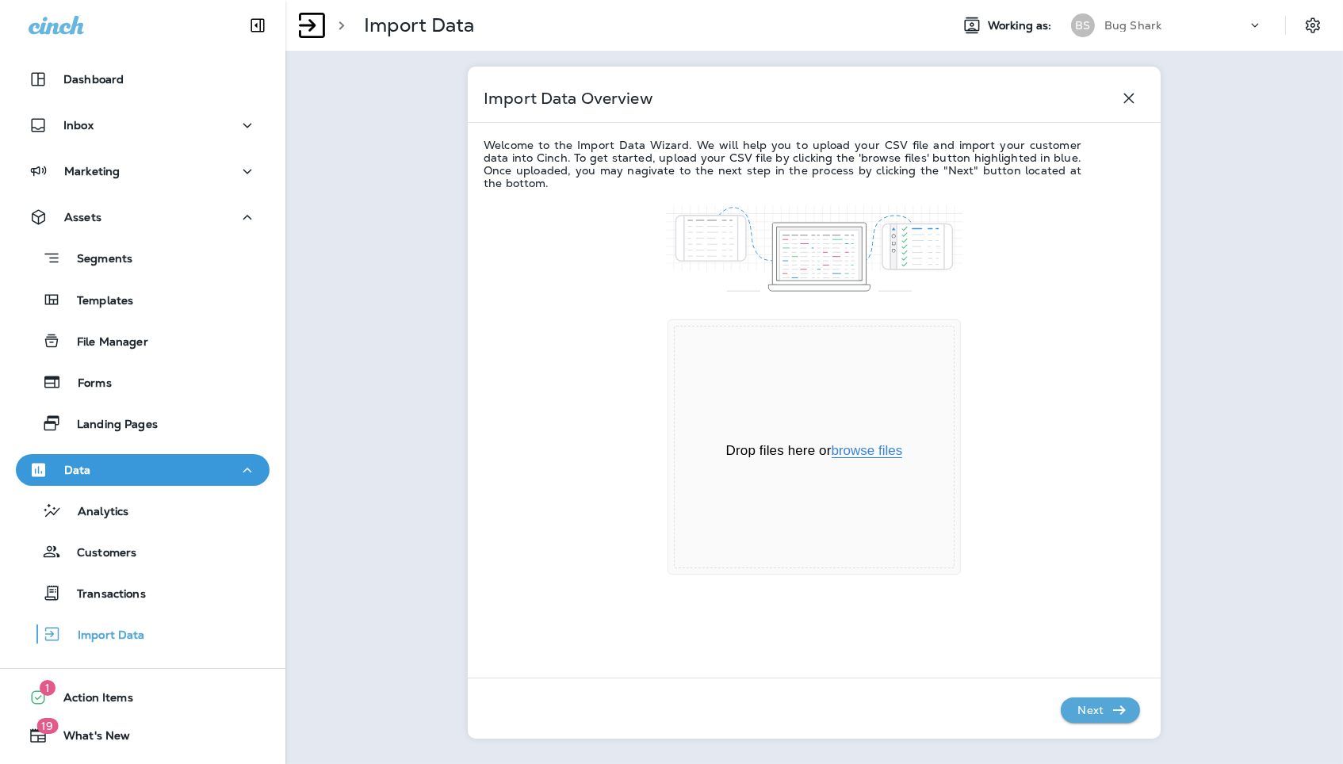
click at [865, 456] on button "browse files" at bounding box center [866, 451] width 71 height 14
click at [1084, 713] on p "Next" at bounding box center [1090, 709] width 39 height 25
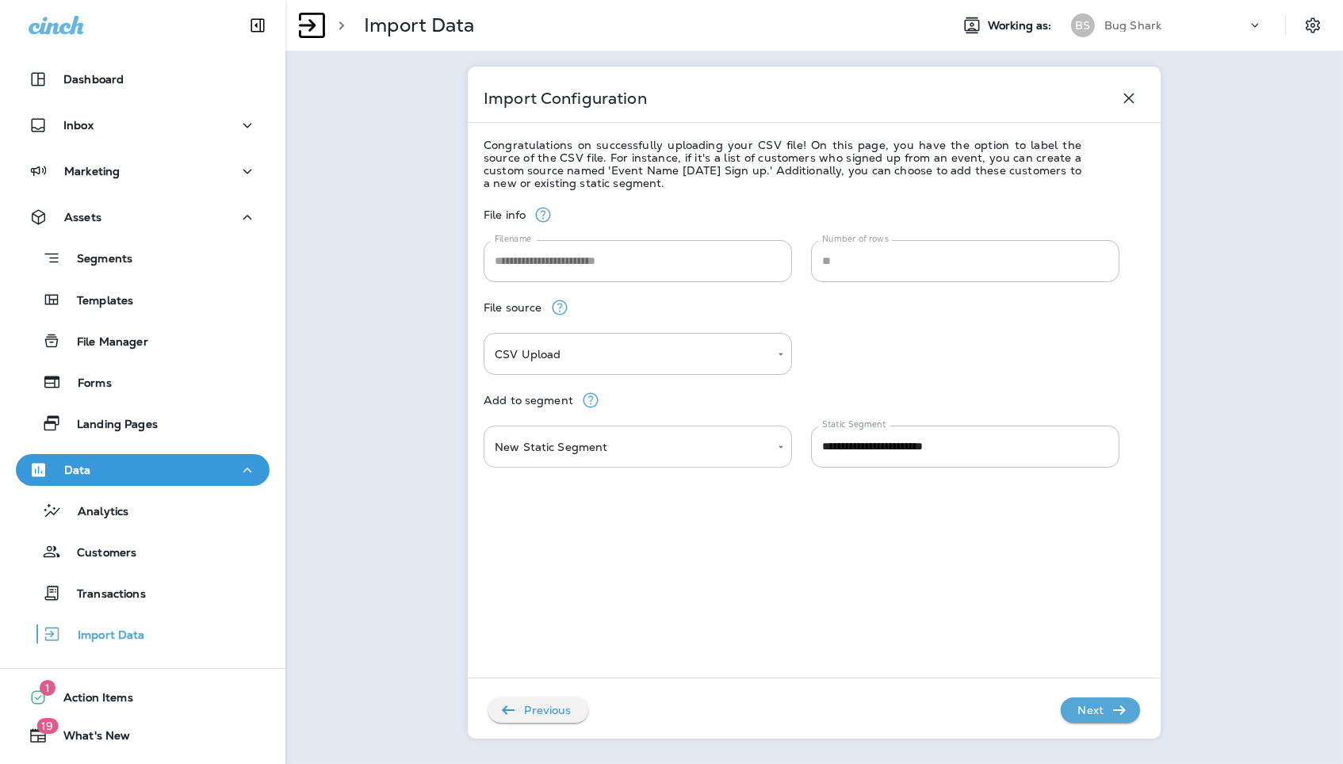
click at [679, 0] on body "**********" at bounding box center [671, 0] width 1343 height 0
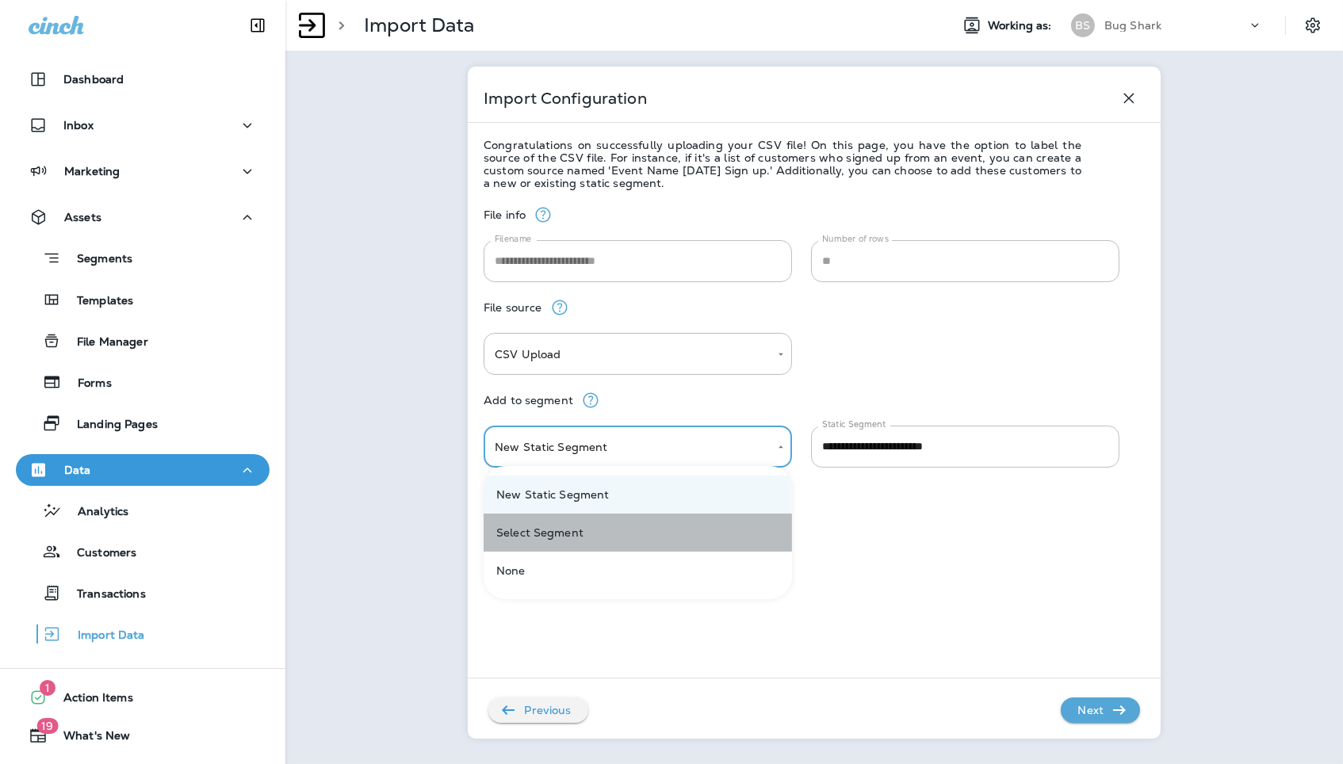
click at [651, 527] on li "Select Segment" at bounding box center [637, 533] width 308 height 38
type input "******"
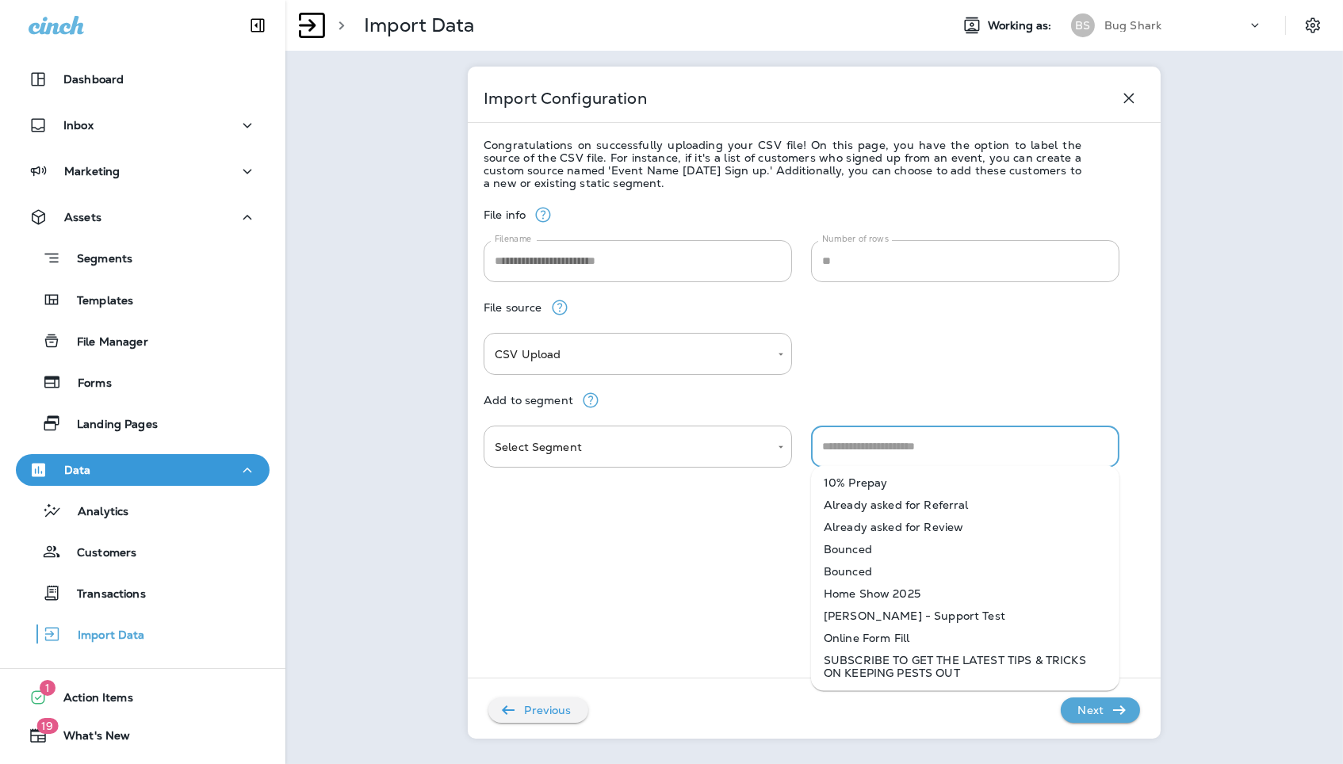
click at [965, 445] on input "text" at bounding box center [965, 447] width 294 height 28
click at [906, 672] on li "SUBSCRIBE TO GET THE LATEST TIPS & TRICKS ON KEEPING PESTS OUT" at bounding box center [965, 667] width 308 height 35
type input "**********"
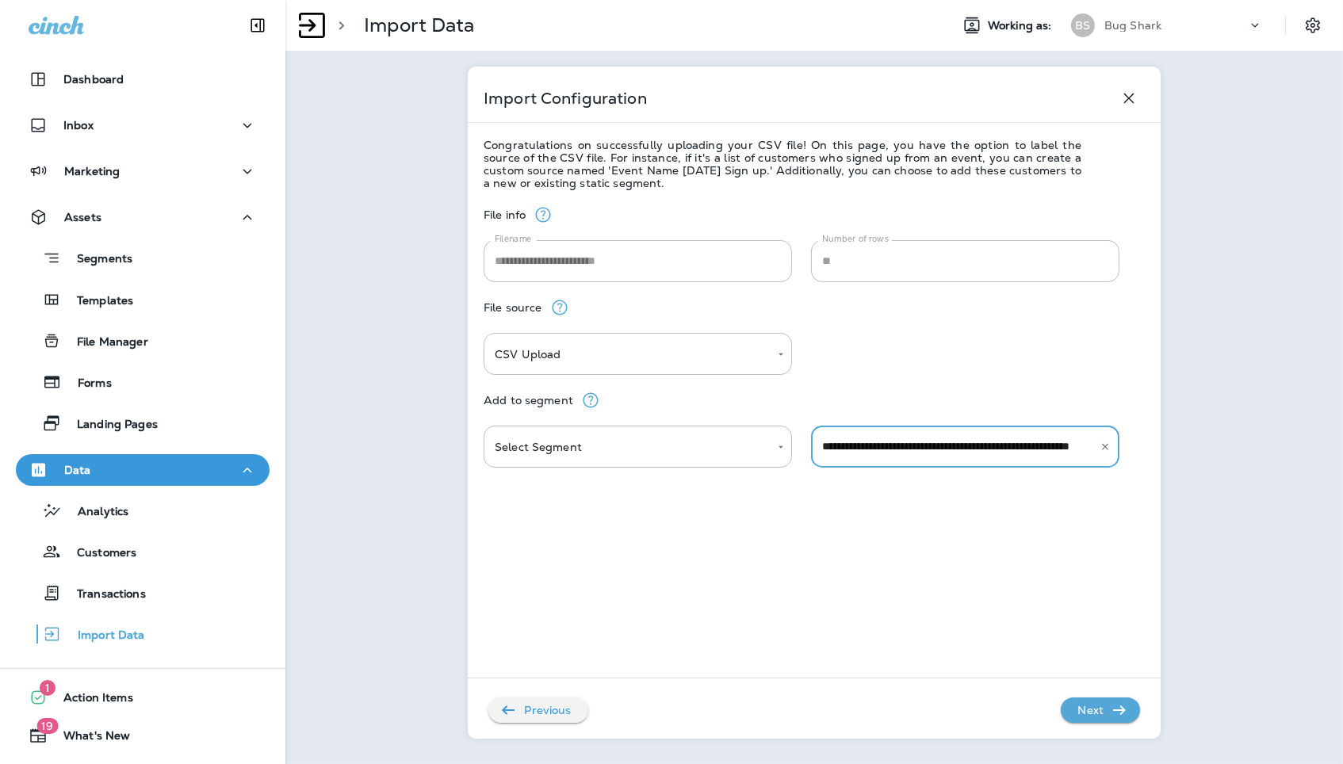
click at [1099, 703] on p "Next" at bounding box center [1090, 709] width 39 height 25
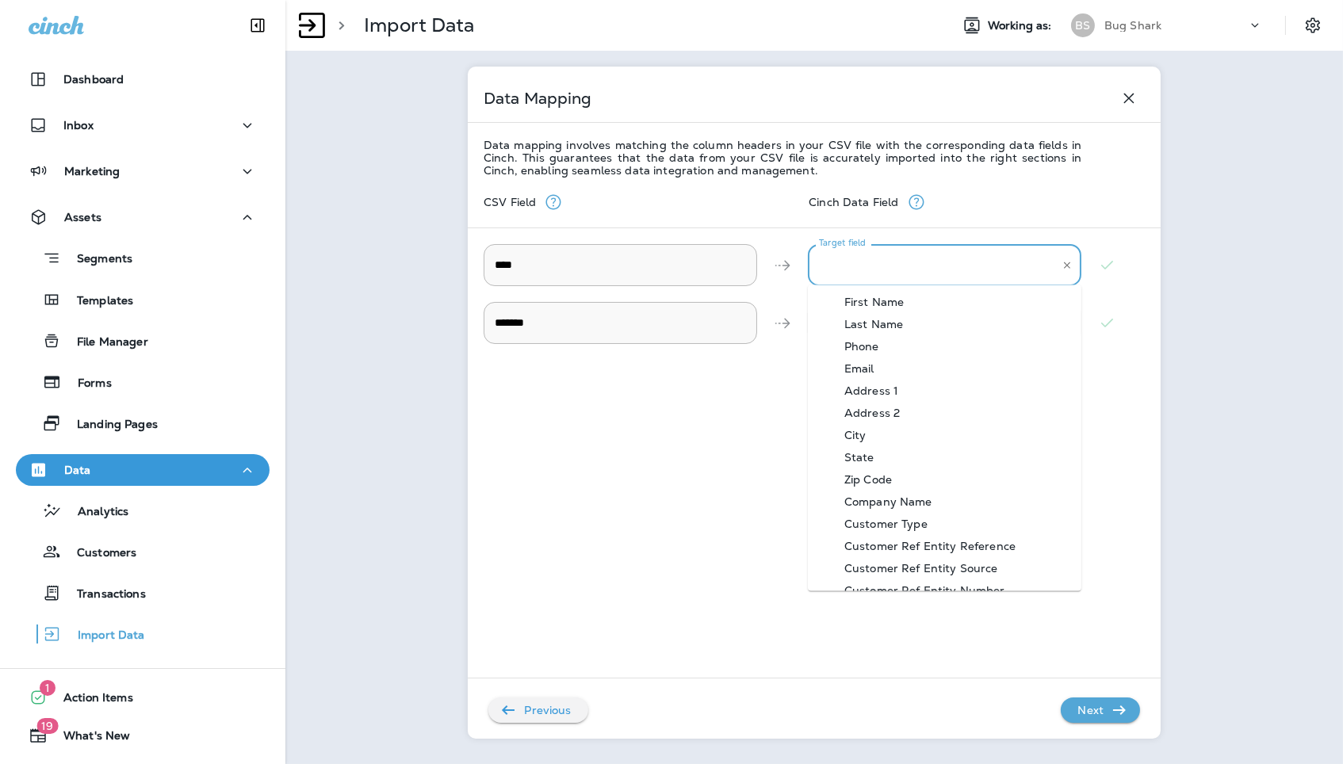
click at [947, 276] on input "Target field" at bounding box center [932, 265] width 235 height 28
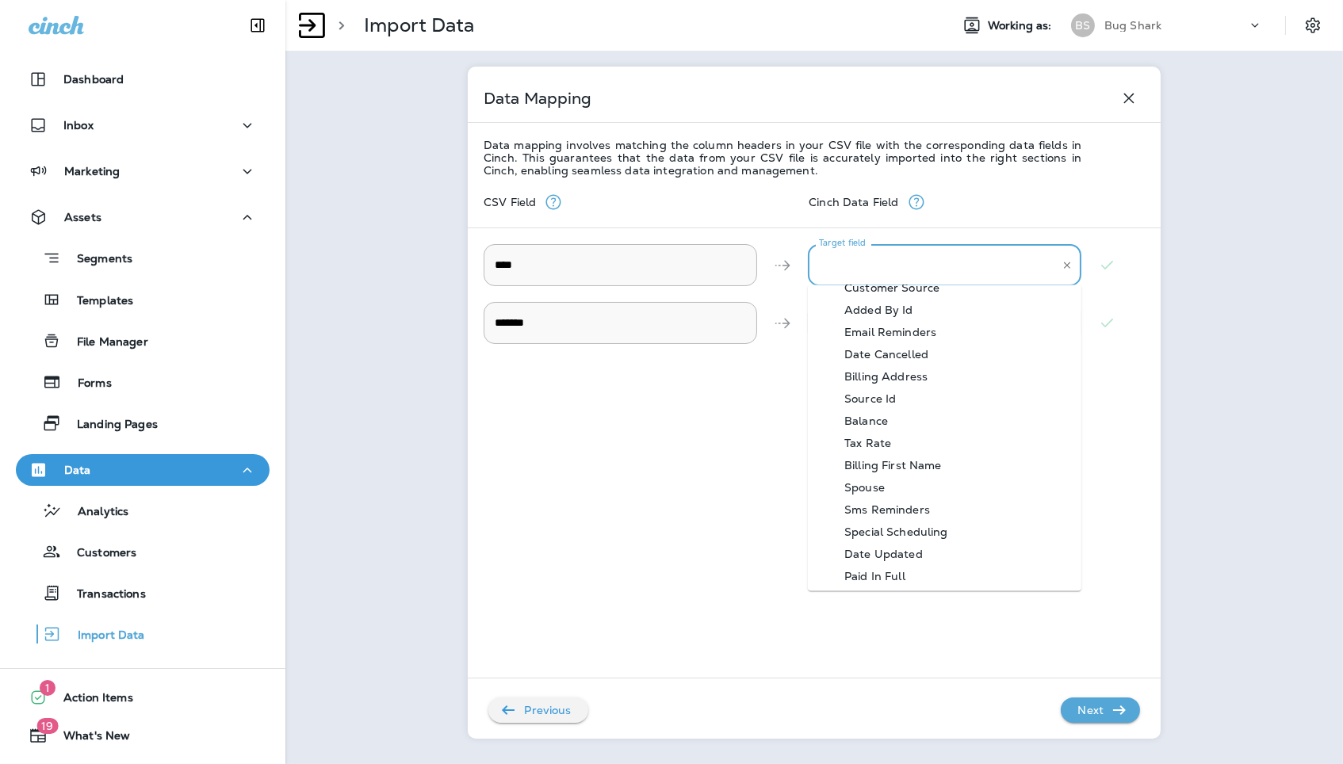
scroll to position [418, 0]
click at [922, 544] on div "Date Updated" at bounding box center [883, 550] width 126 height 13
type input "**********"
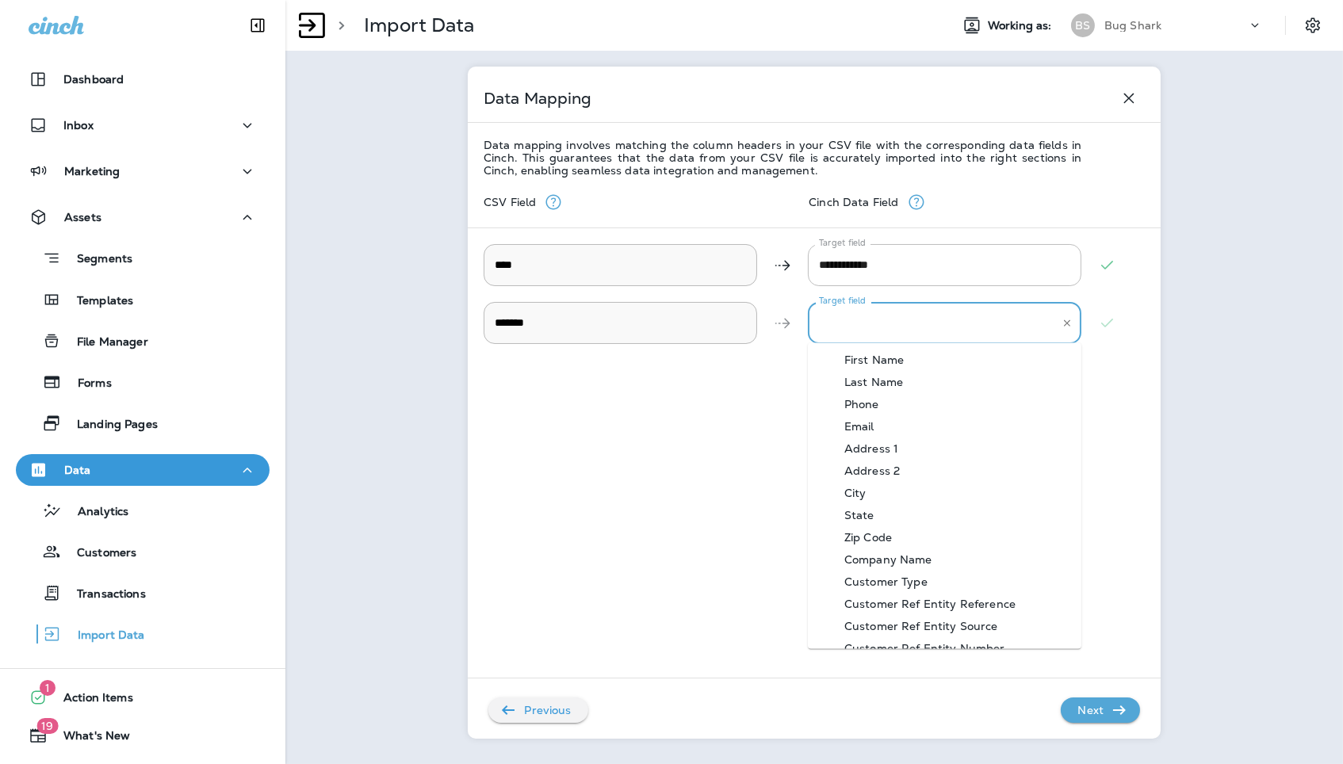
click at [916, 331] on 2 "Target field" at bounding box center [932, 323] width 235 height 28
click at [1014, 533] on 2-option-10 "Customer Type" at bounding box center [944, 536] width 273 height 22
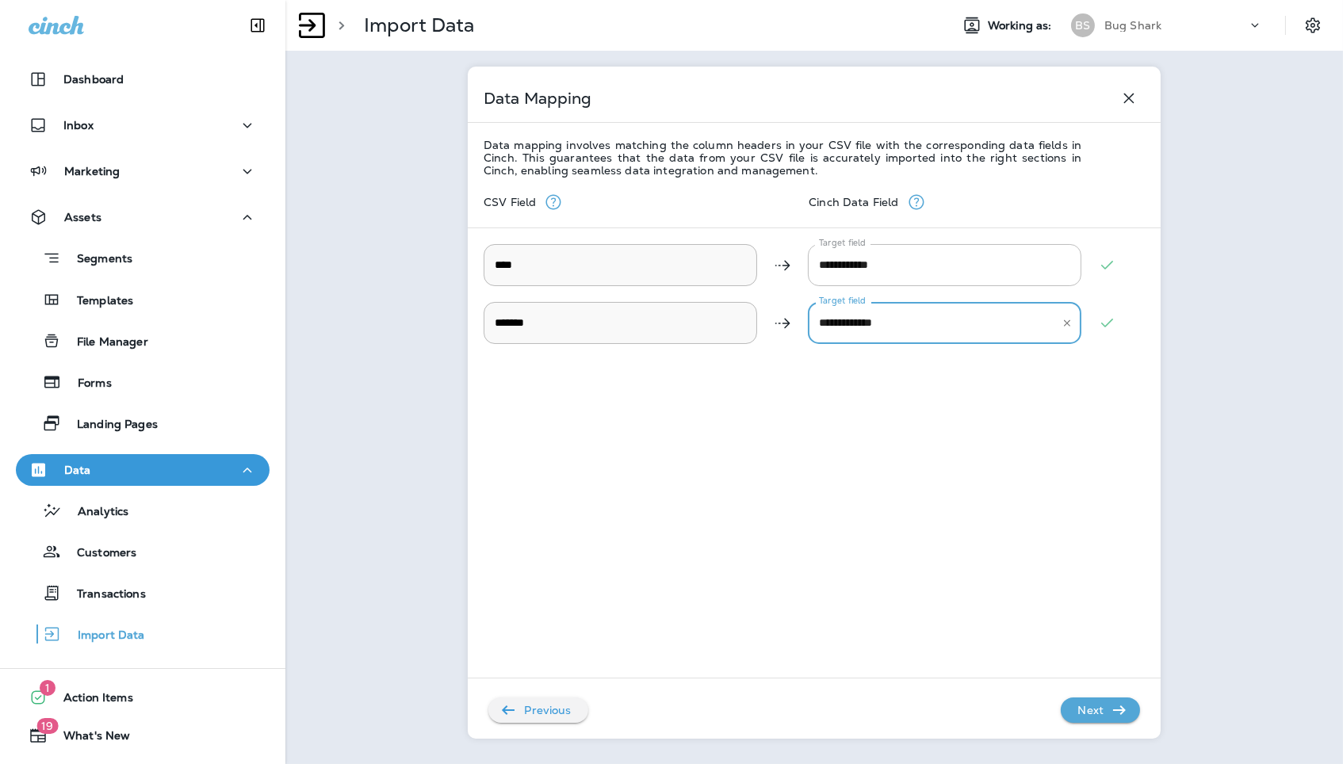
click at [1011, 587] on div "**********" at bounding box center [813, 451] width 661 height 548
click at [900, 321] on 2 "**********" at bounding box center [932, 323] width 235 height 28
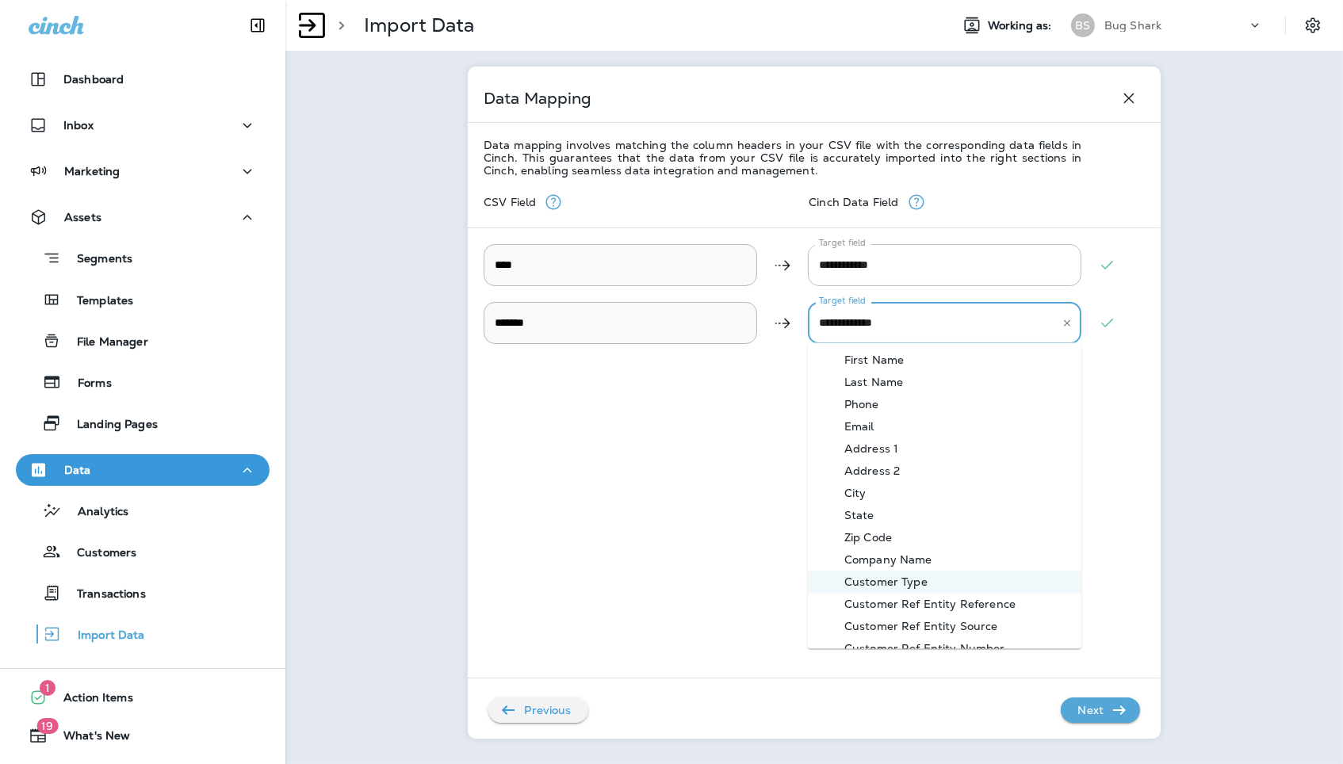
click at [919, 426] on 2-option-3 "Email" at bounding box center [944, 427] width 273 height 22
type 2 "*****"
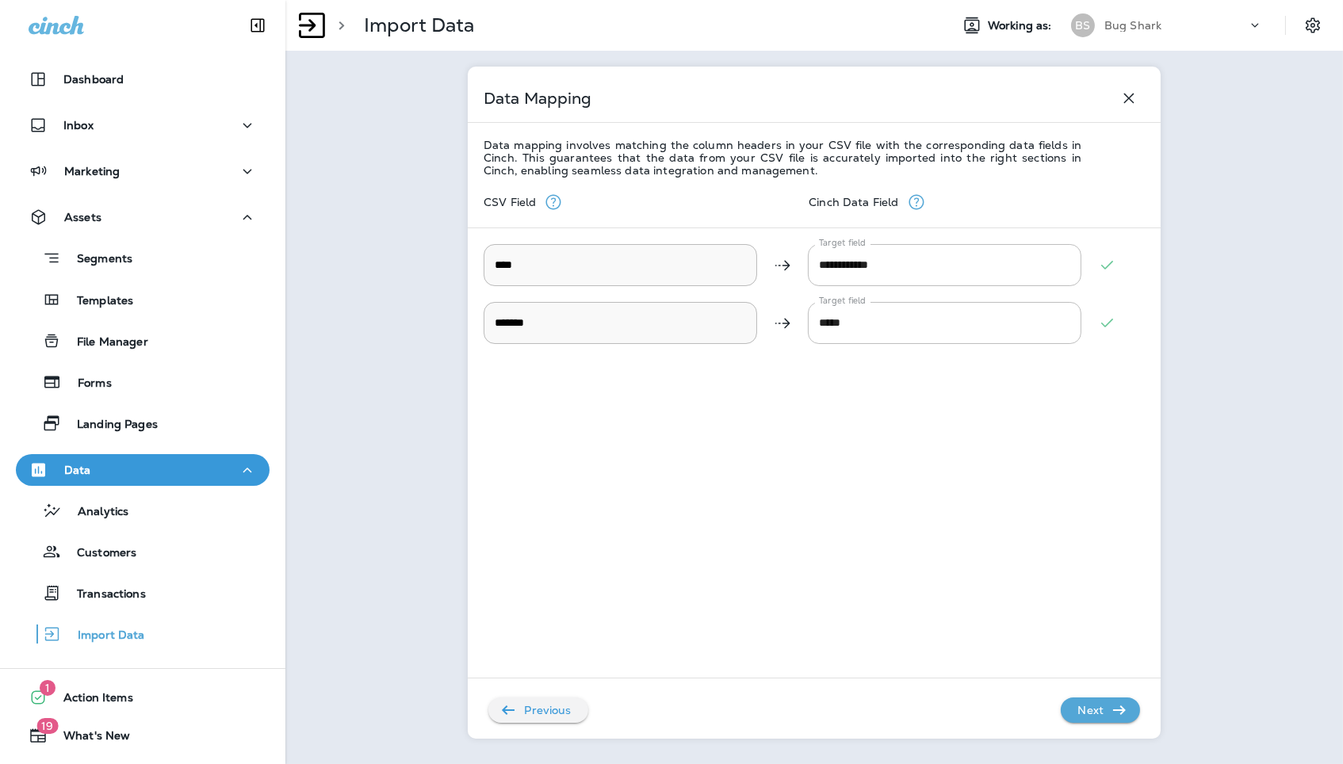
click at [904, 509] on div "**********" at bounding box center [813, 451] width 661 height 548
click at [1091, 706] on p "Next" at bounding box center [1090, 709] width 39 height 25
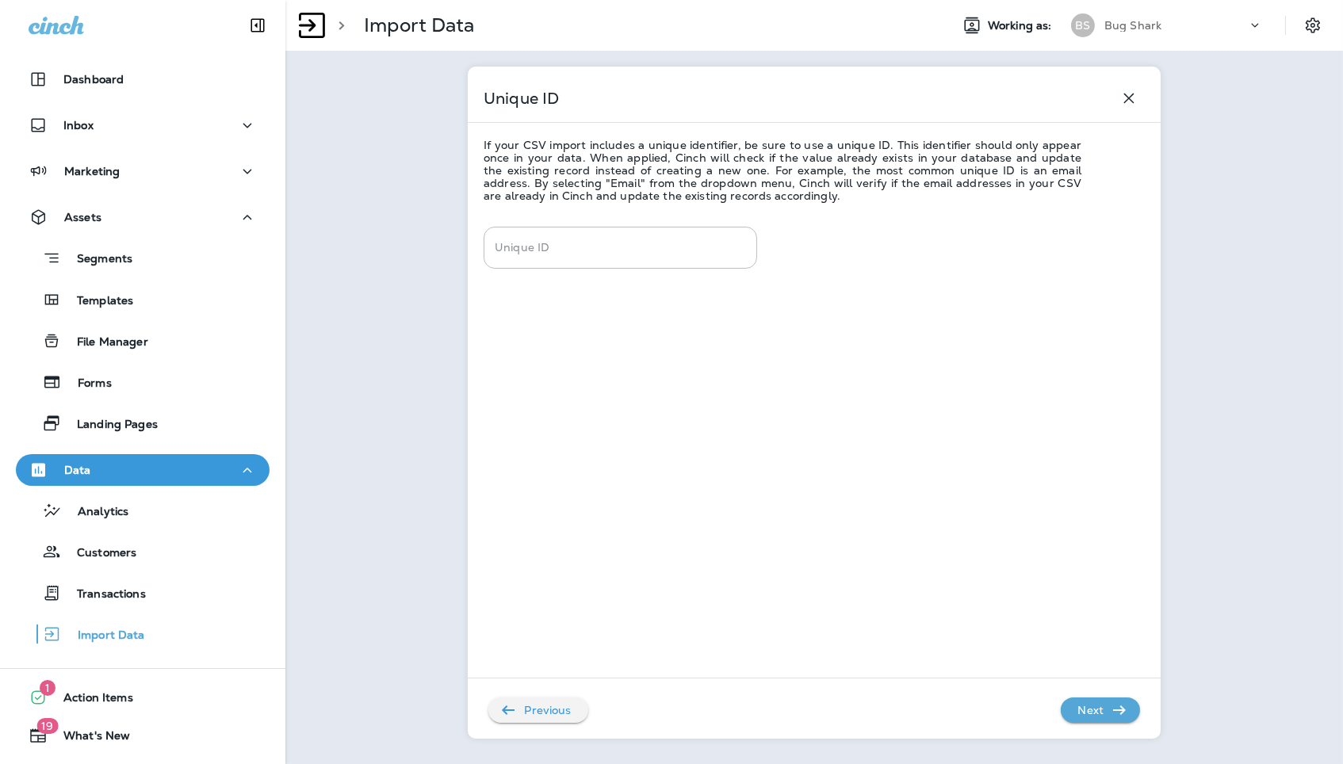
click at [1076, 704] on p "Next" at bounding box center [1090, 709] width 39 height 25
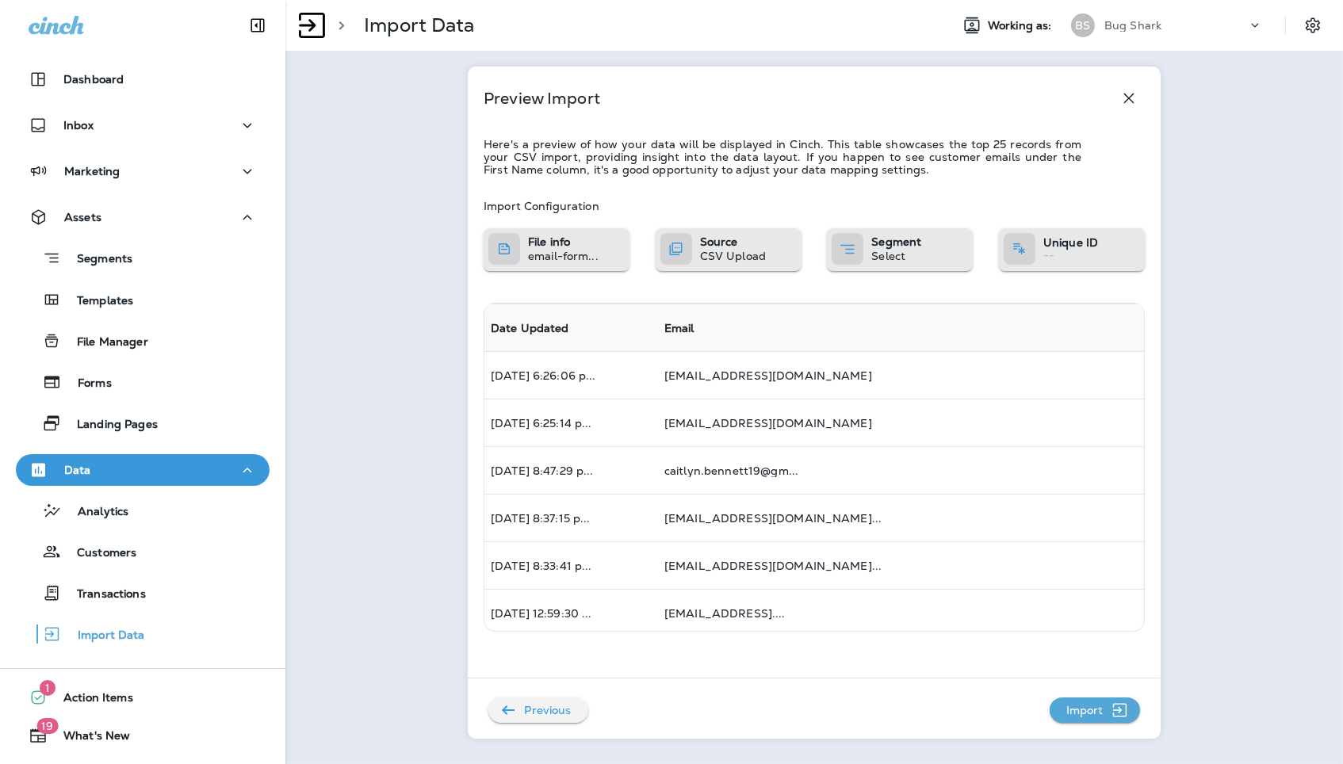
scroll to position [0, 0]
click at [1100, 717] on p "Import" at bounding box center [1085, 709] width 50 height 25
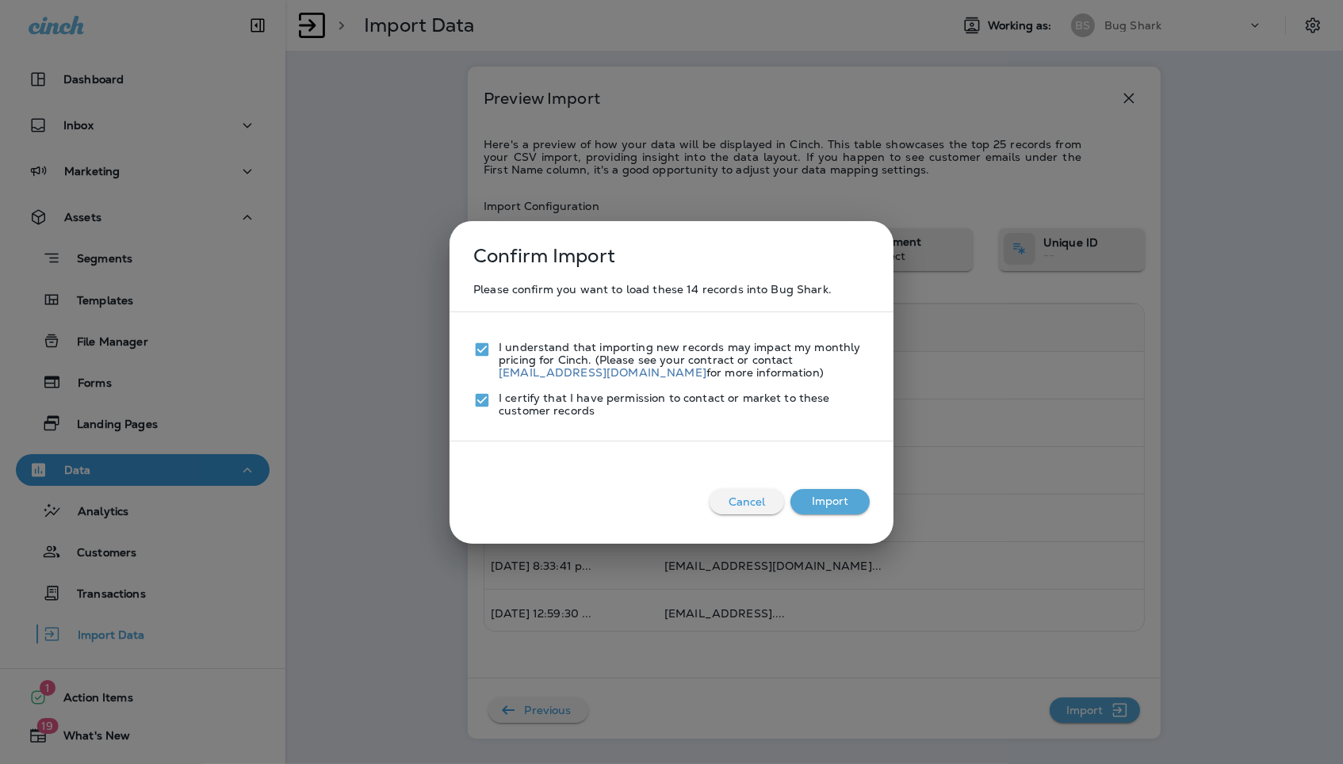
click at [836, 495] on button "Import" at bounding box center [829, 501] width 79 height 25
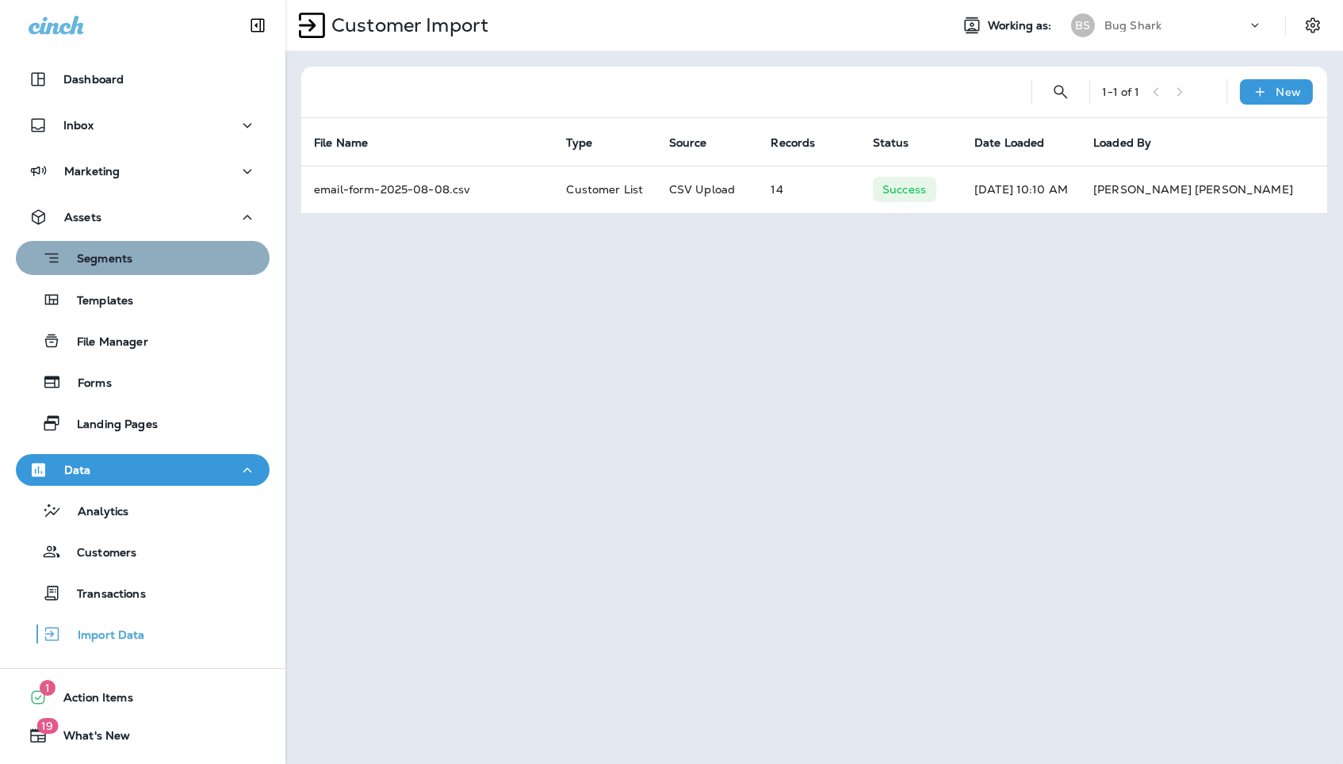
click at [178, 267] on div "Segments" at bounding box center [142, 258] width 241 height 25
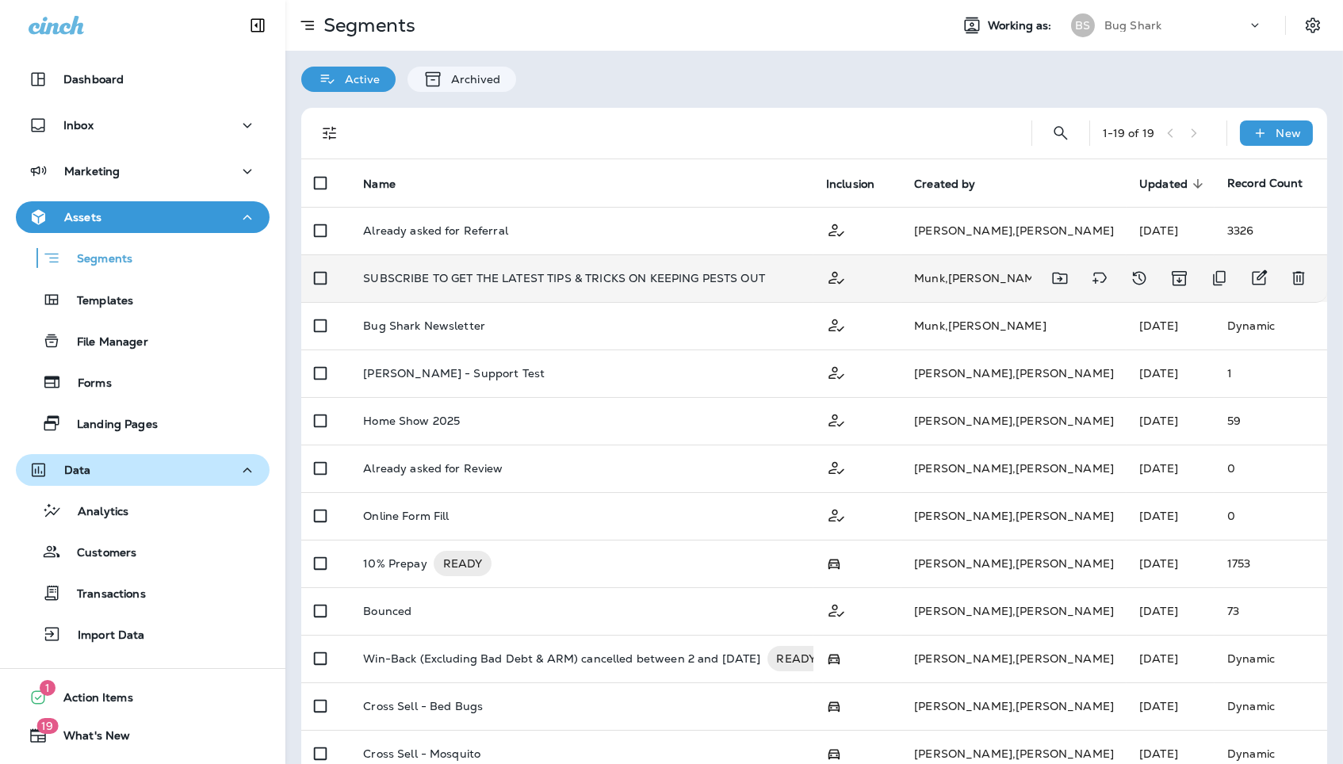
click at [573, 272] on p "SUBSCRIBE TO GET THE LATEST TIPS & TRICKS ON KEEPING PESTS OUT" at bounding box center [564, 278] width 402 height 13
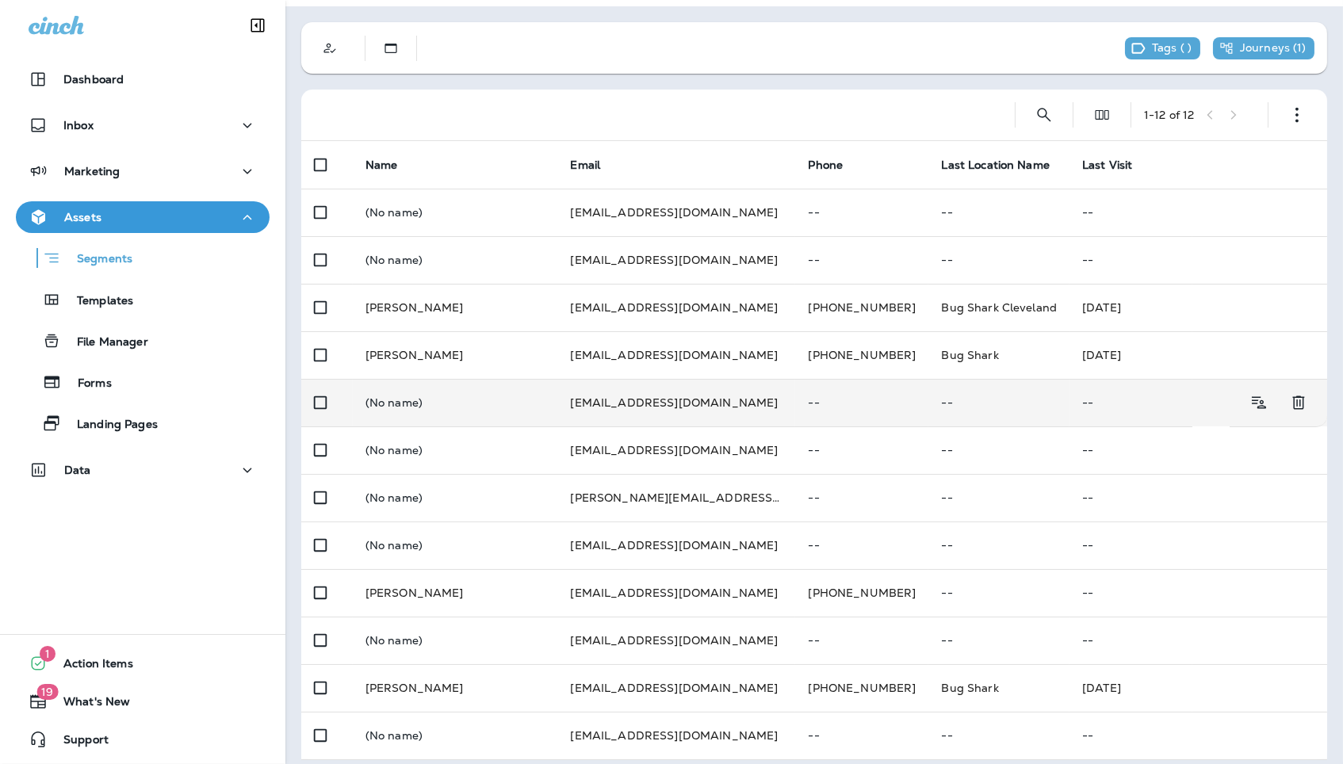
scroll to position [43, 0]
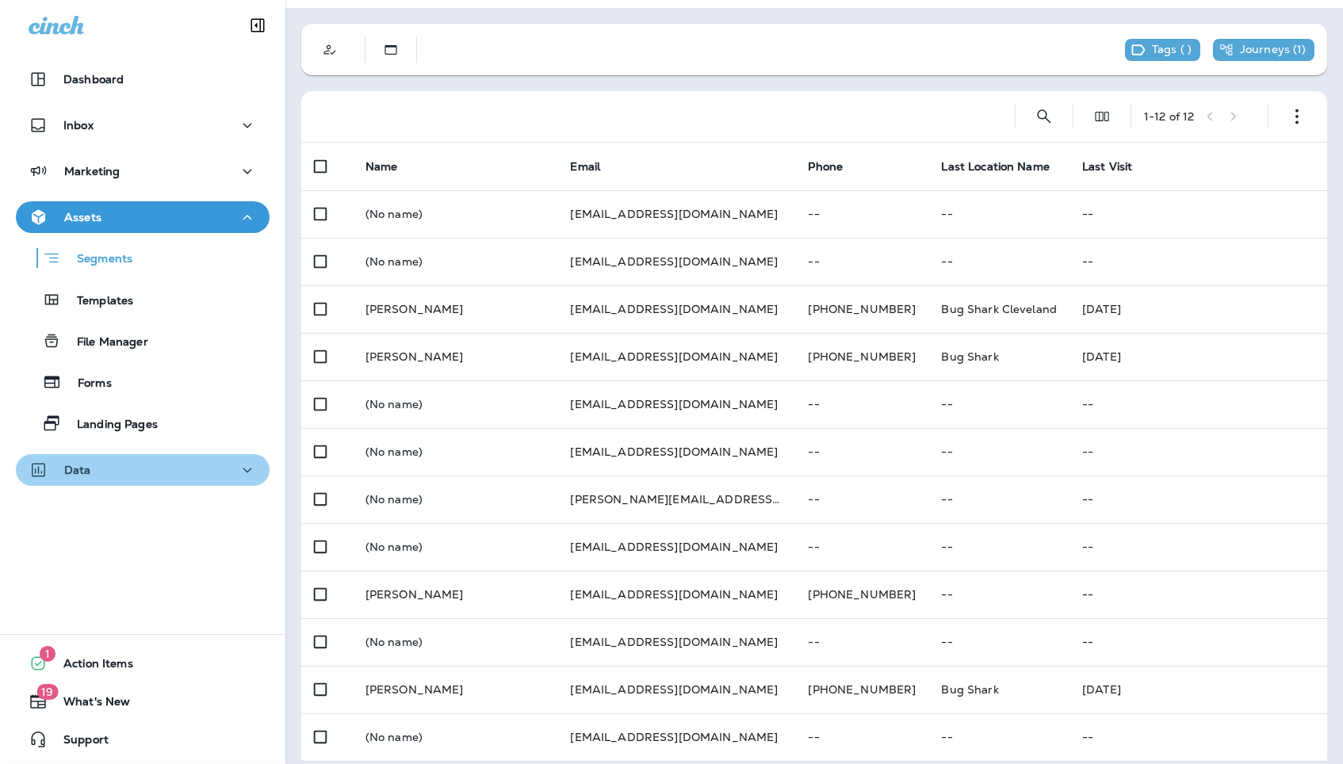
click at [228, 465] on div "Data" at bounding box center [143, 470] width 228 height 20
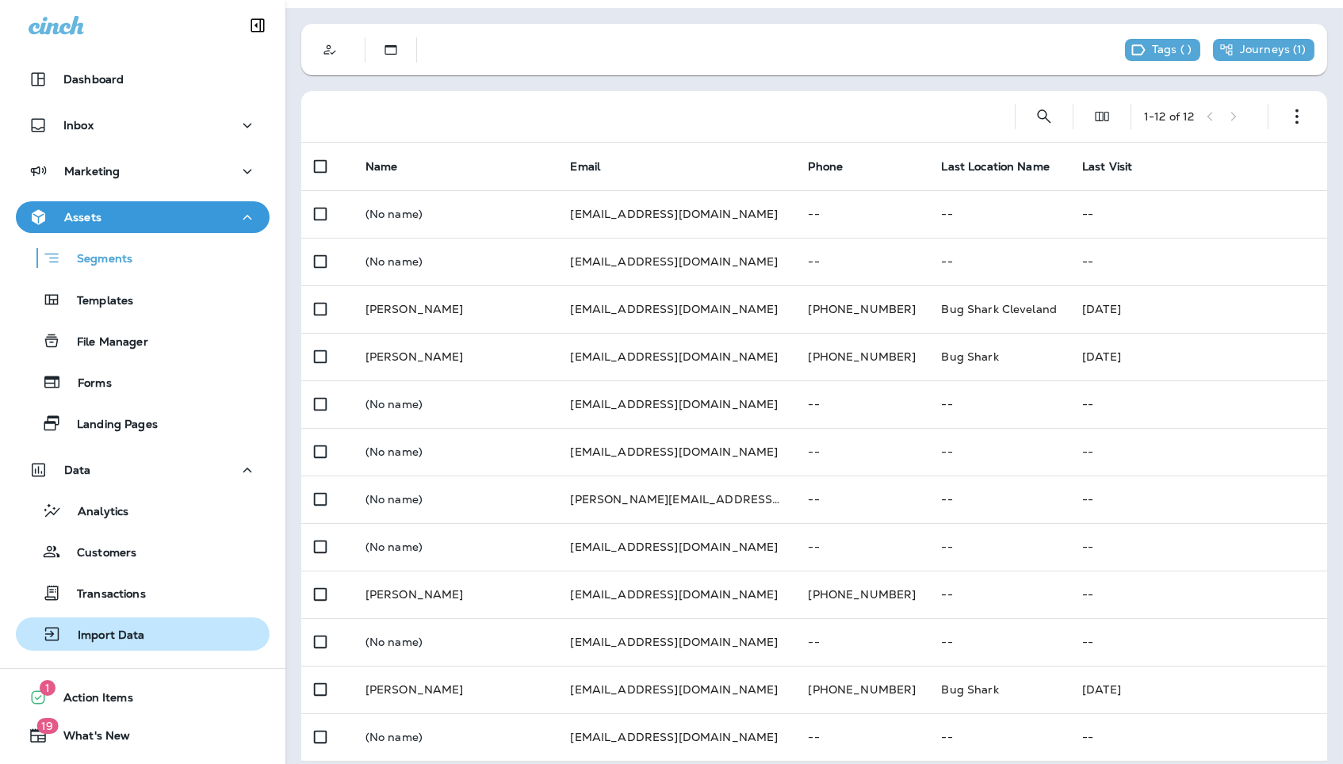
click at [174, 640] on div "Import Data" at bounding box center [142, 634] width 241 height 24
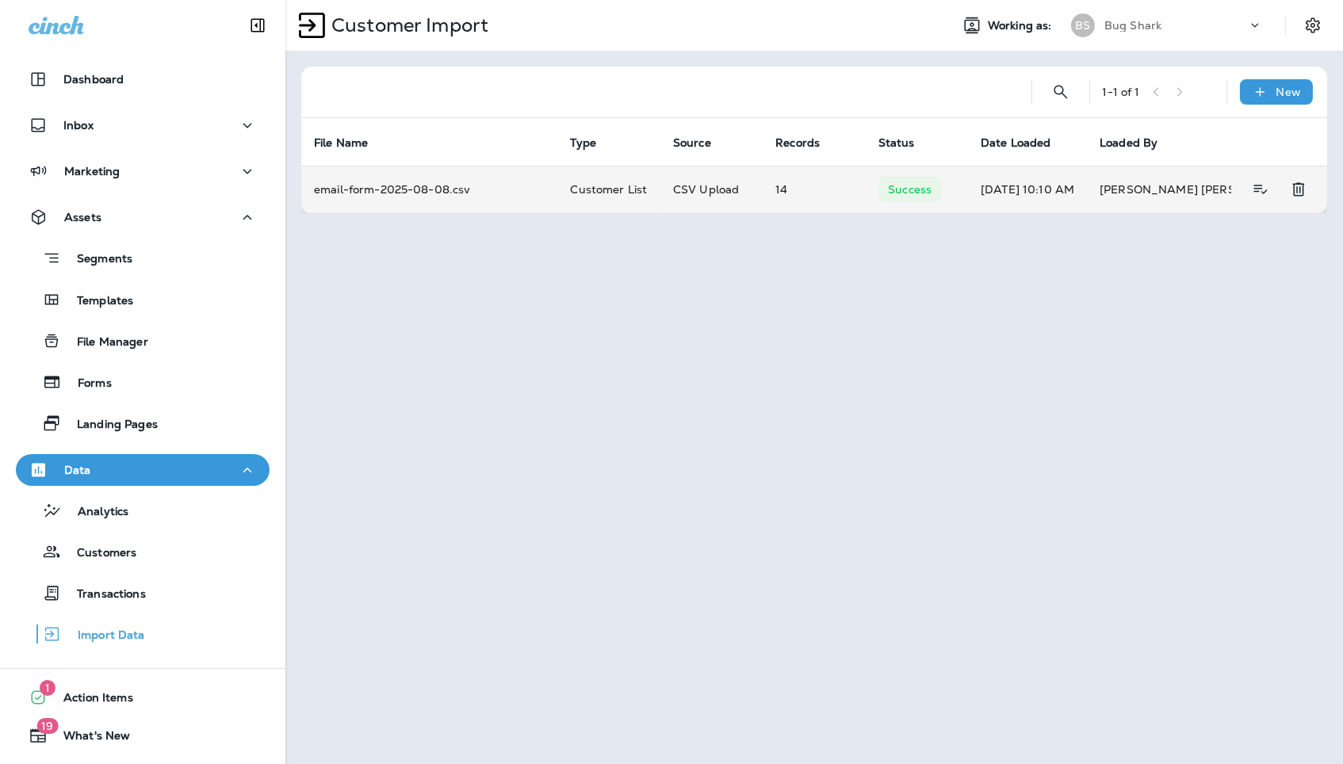
click at [612, 168] on td "Customer List" at bounding box center [609, 190] width 102 height 48
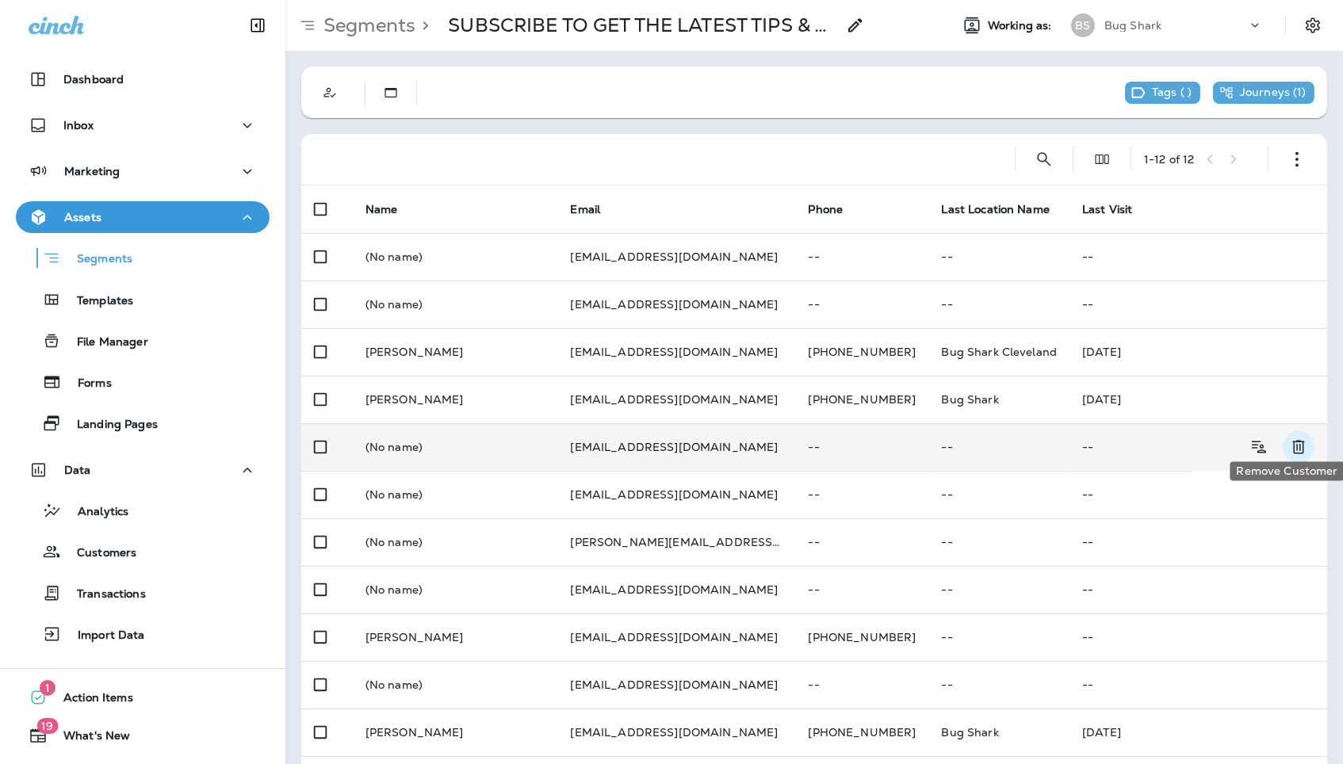
click at [1293, 439] on icon "Remove Customer" at bounding box center [1298, 446] width 19 height 19
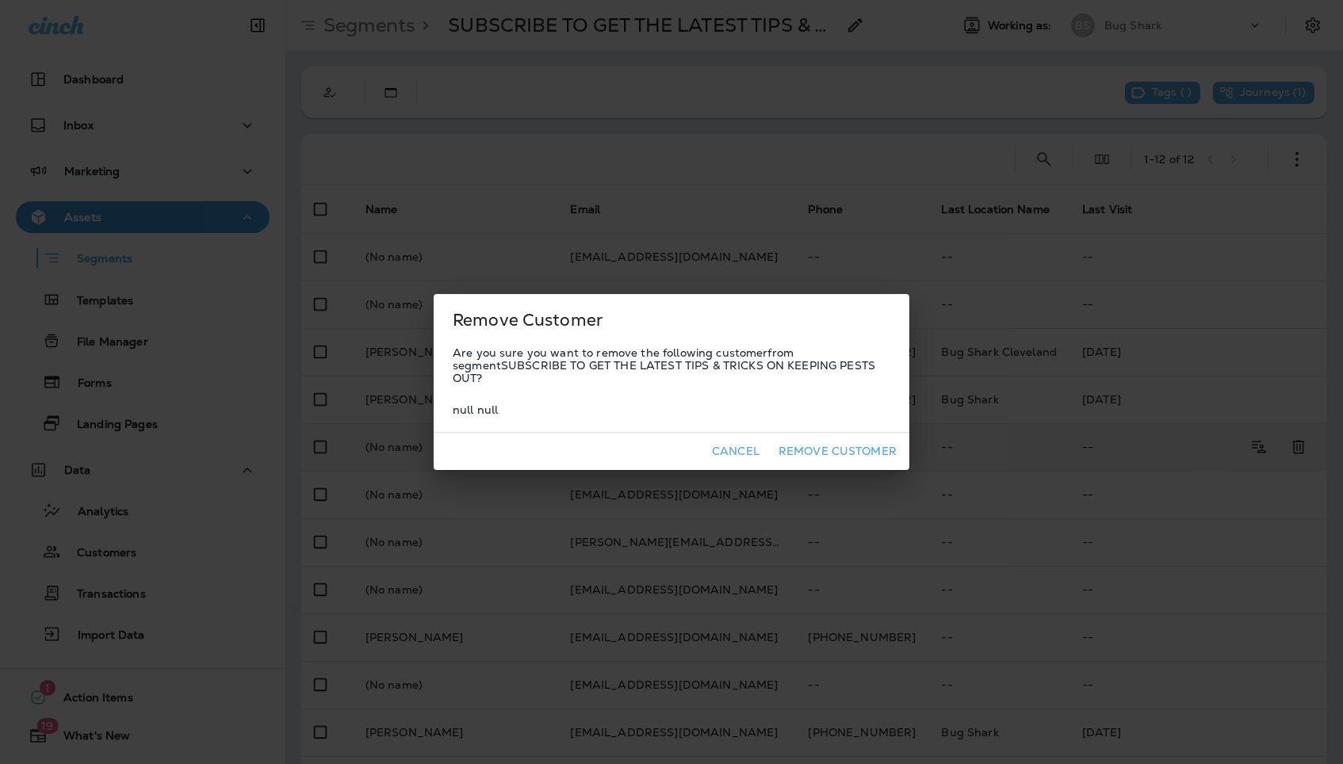
click at [858, 446] on button "Remove Customer" at bounding box center [837, 451] width 131 height 25
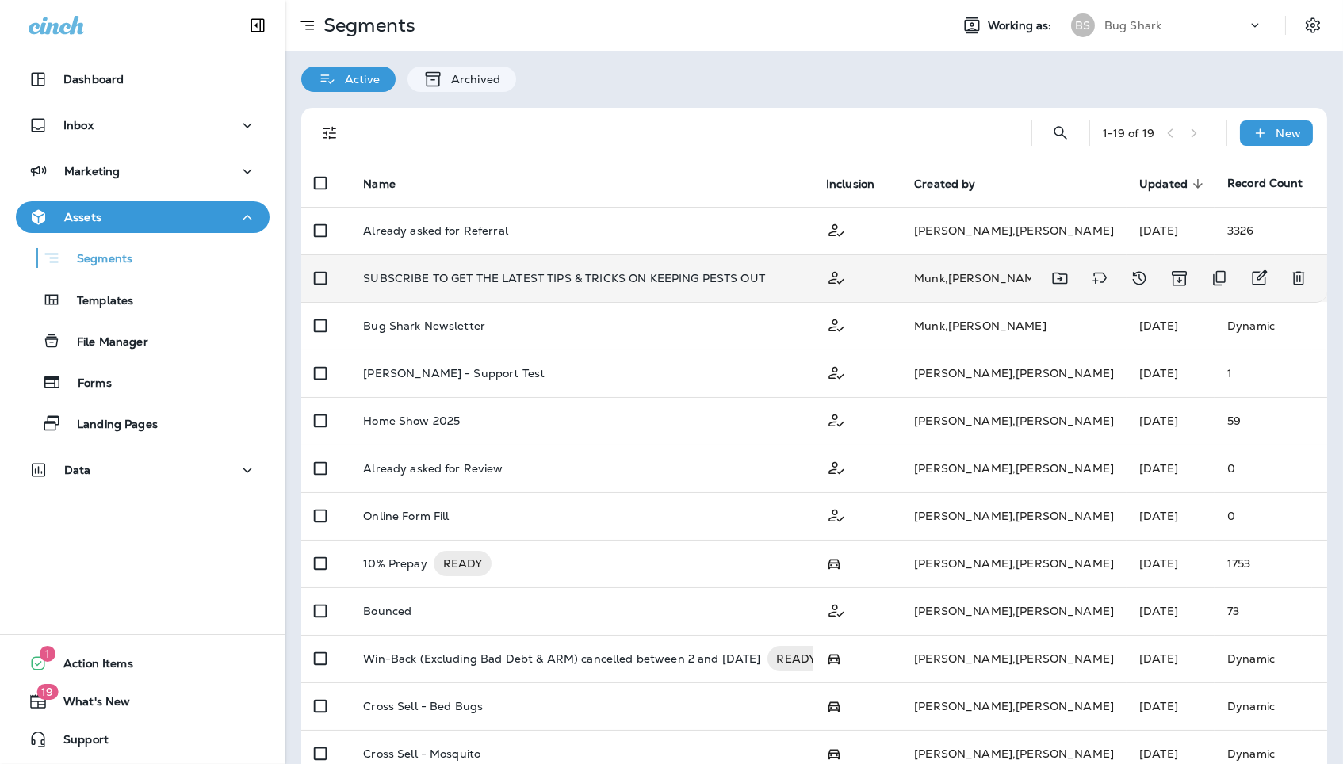
click at [636, 272] on p "SUBSCRIBE TO GET THE LATEST TIPS & TRICKS ON KEEPING PESTS OUT" at bounding box center [564, 278] width 402 height 13
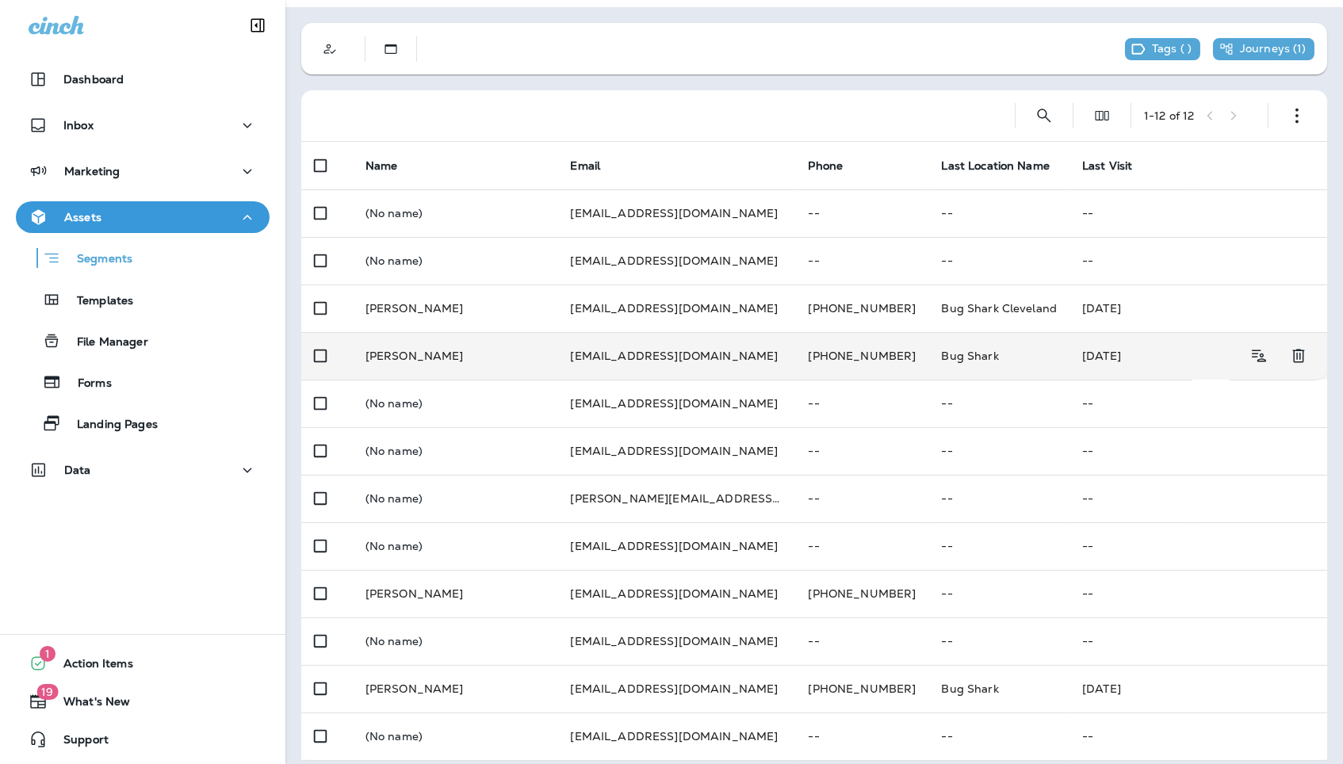
scroll to position [43, 0]
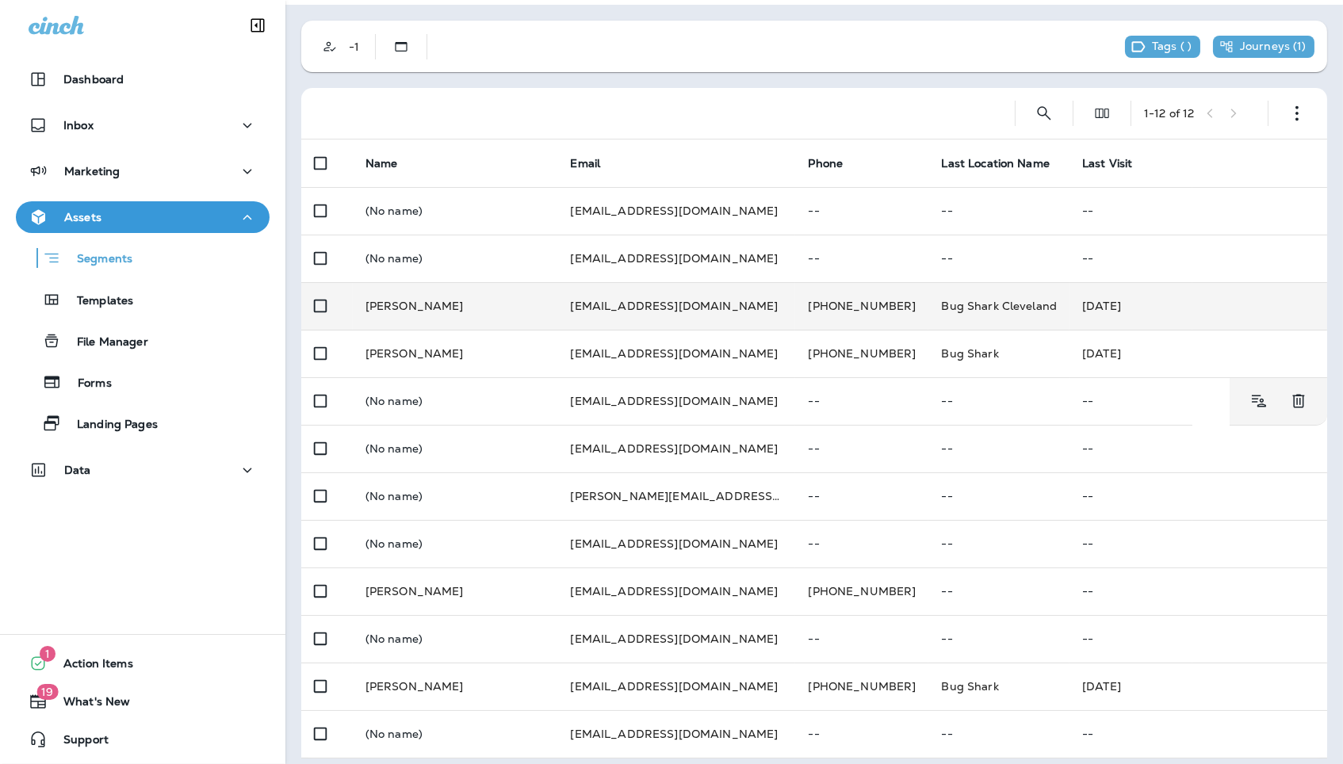
scroll to position [43, 0]
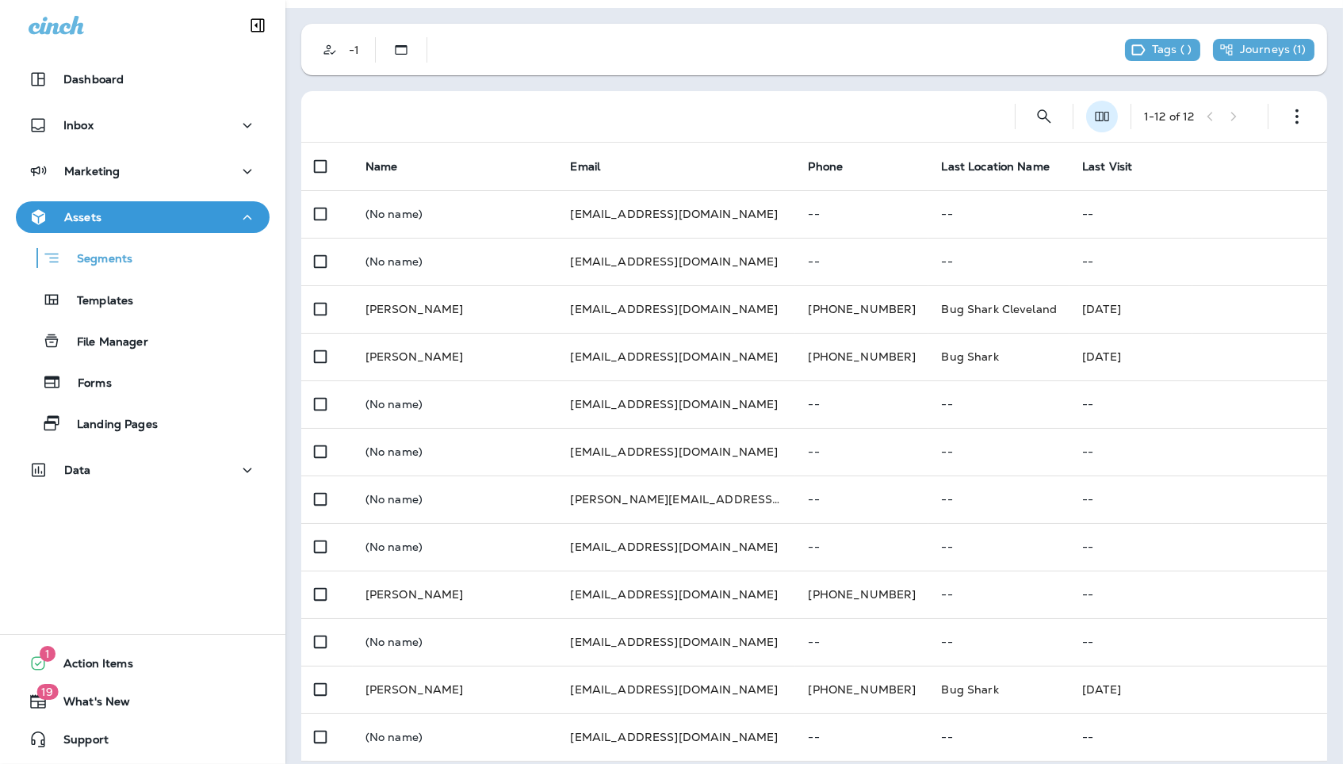
click at [1091, 115] on button "Edit Fields" at bounding box center [1102, 117] width 32 height 32
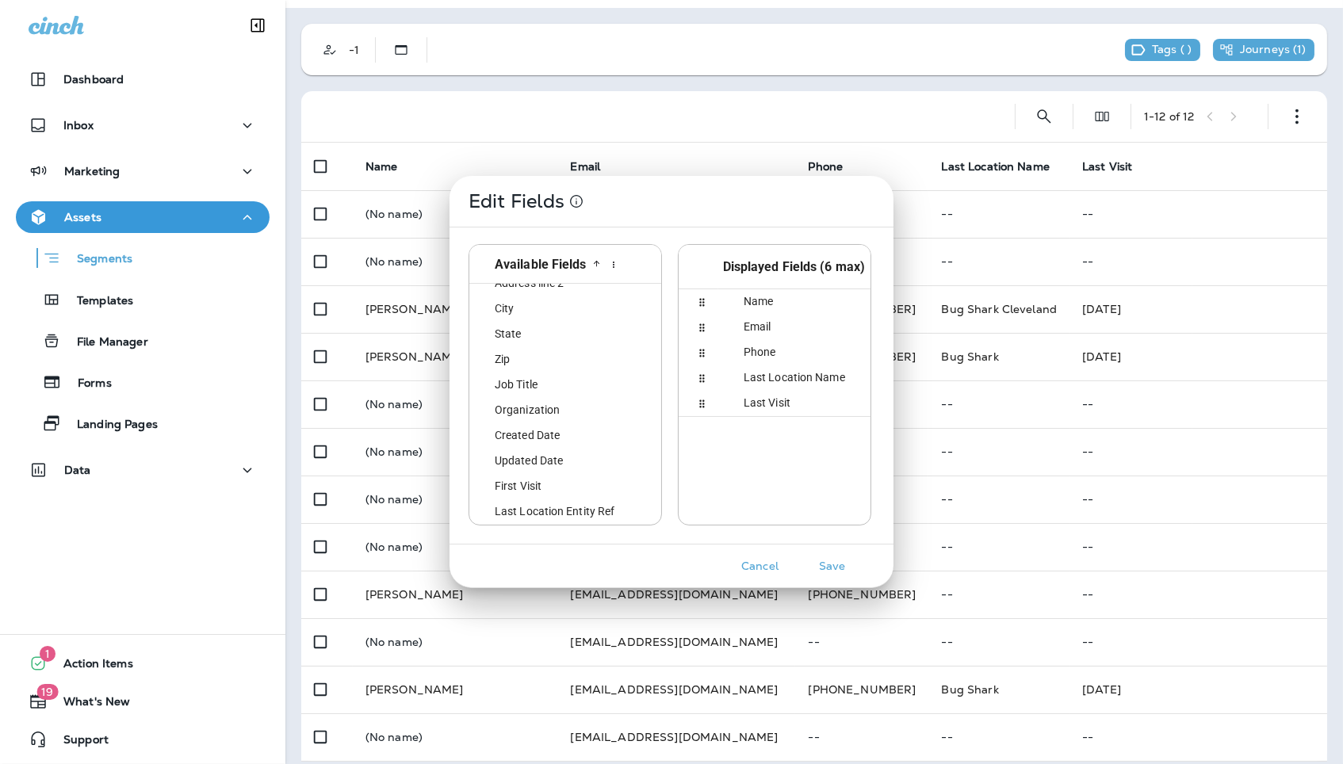
scroll to position [53, 0]
click at [583, 437] on div "Created Date" at bounding box center [576, 435] width 201 height 25
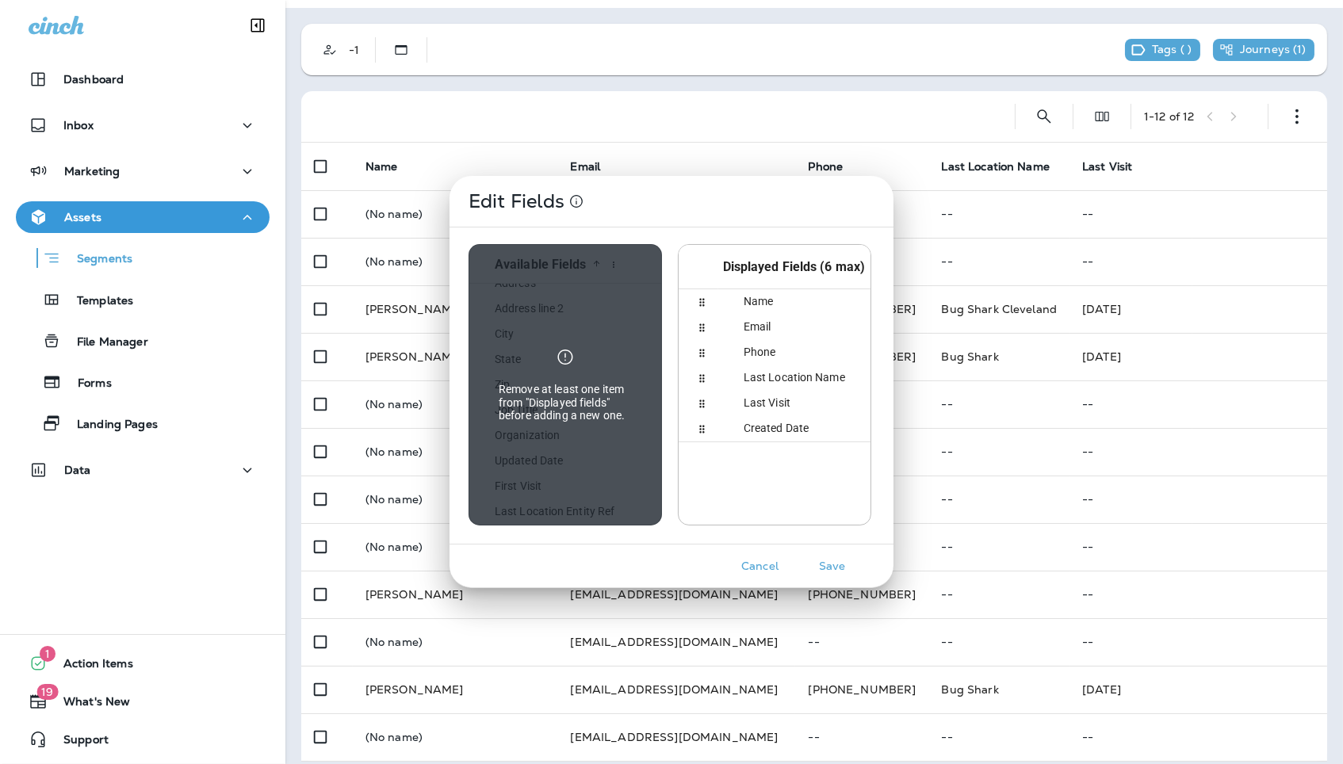
scroll to position [32, 0]
click at [841, 566] on button "Save" at bounding box center [831, 566] width 59 height 25
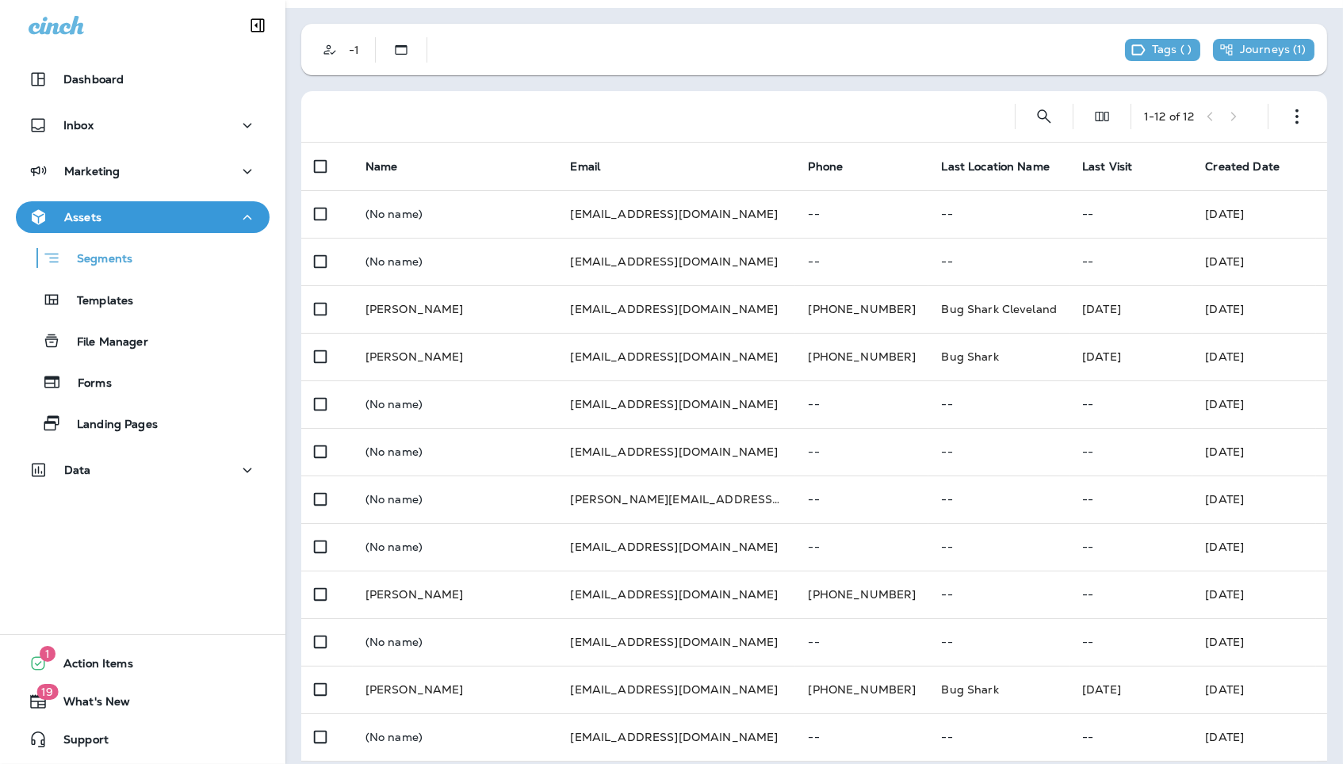
click at [1205, 159] on span "Created Date" at bounding box center [1242, 166] width 75 height 14
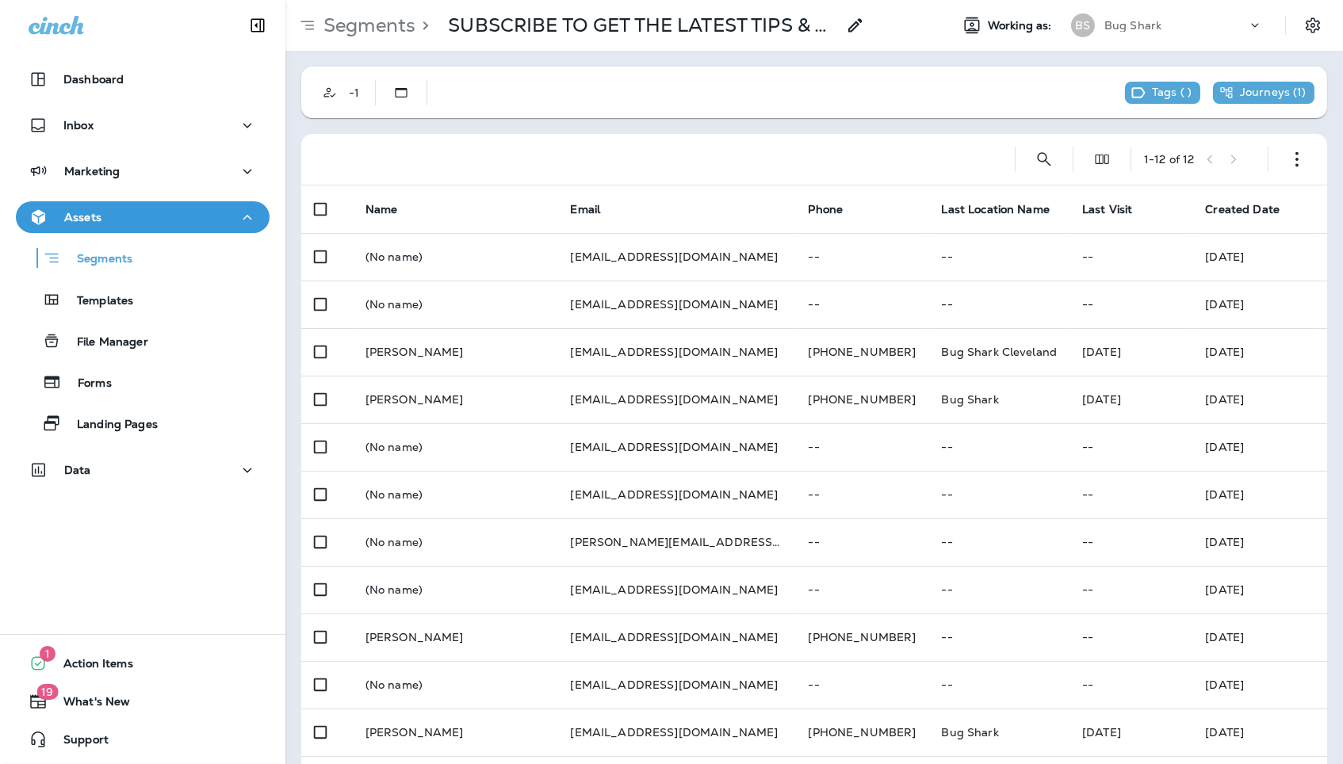
scroll to position [0, 0]
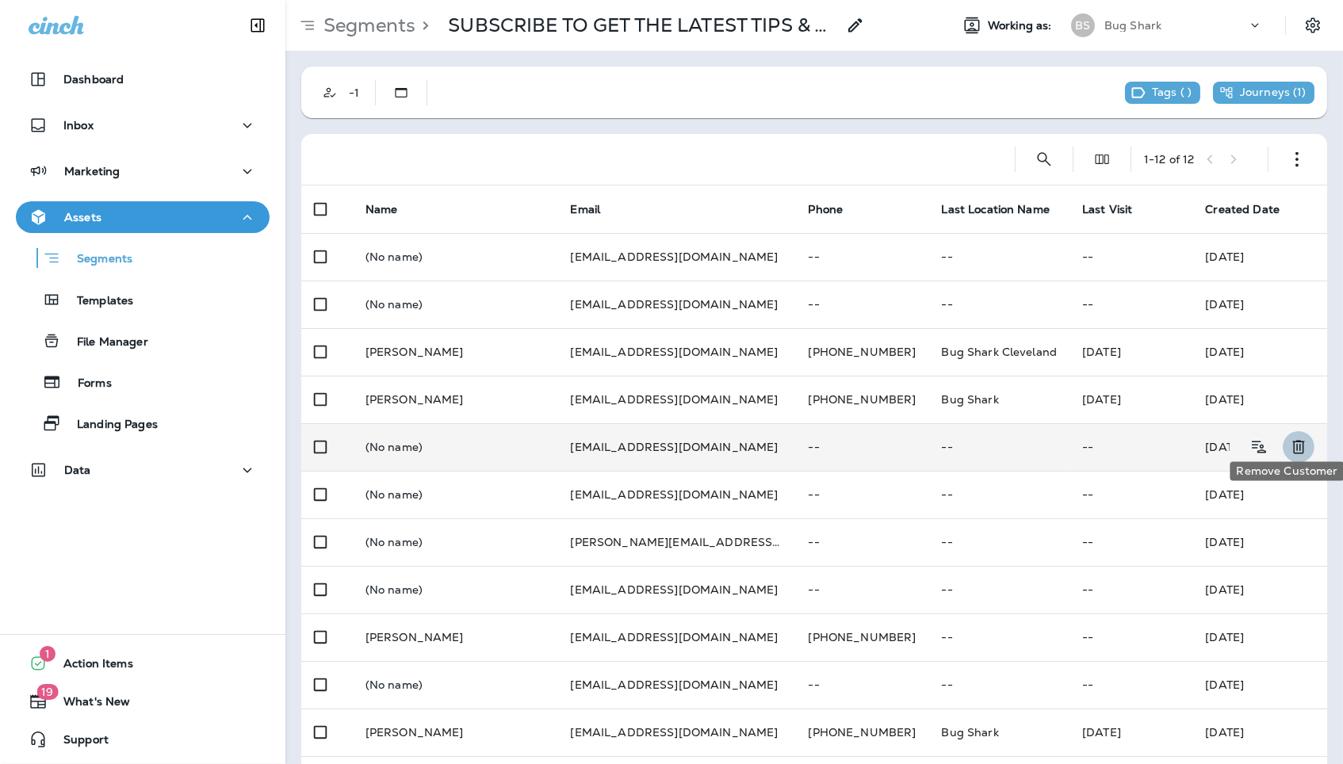
click at [1295, 437] on icon "Remove Customer" at bounding box center [1298, 446] width 19 height 19
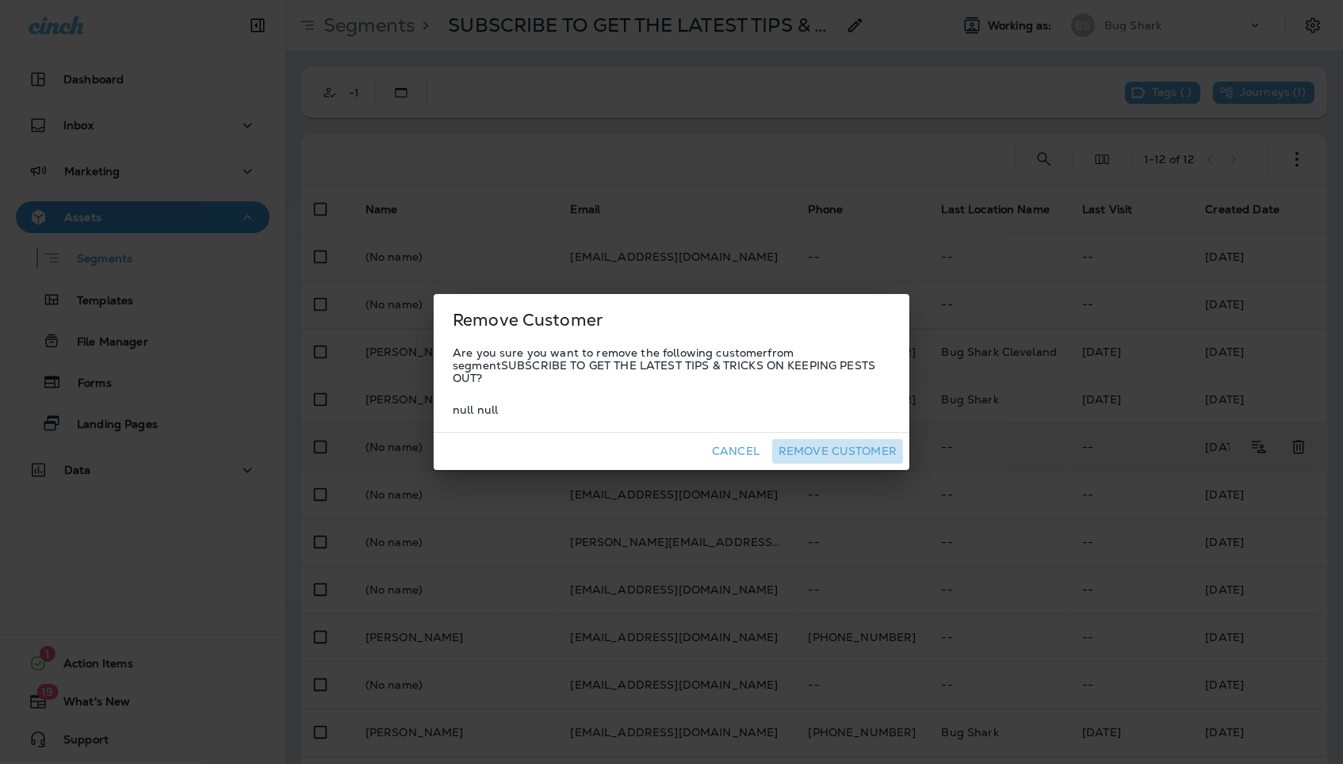
click at [867, 443] on button "Remove Customer" at bounding box center [837, 451] width 131 height 25
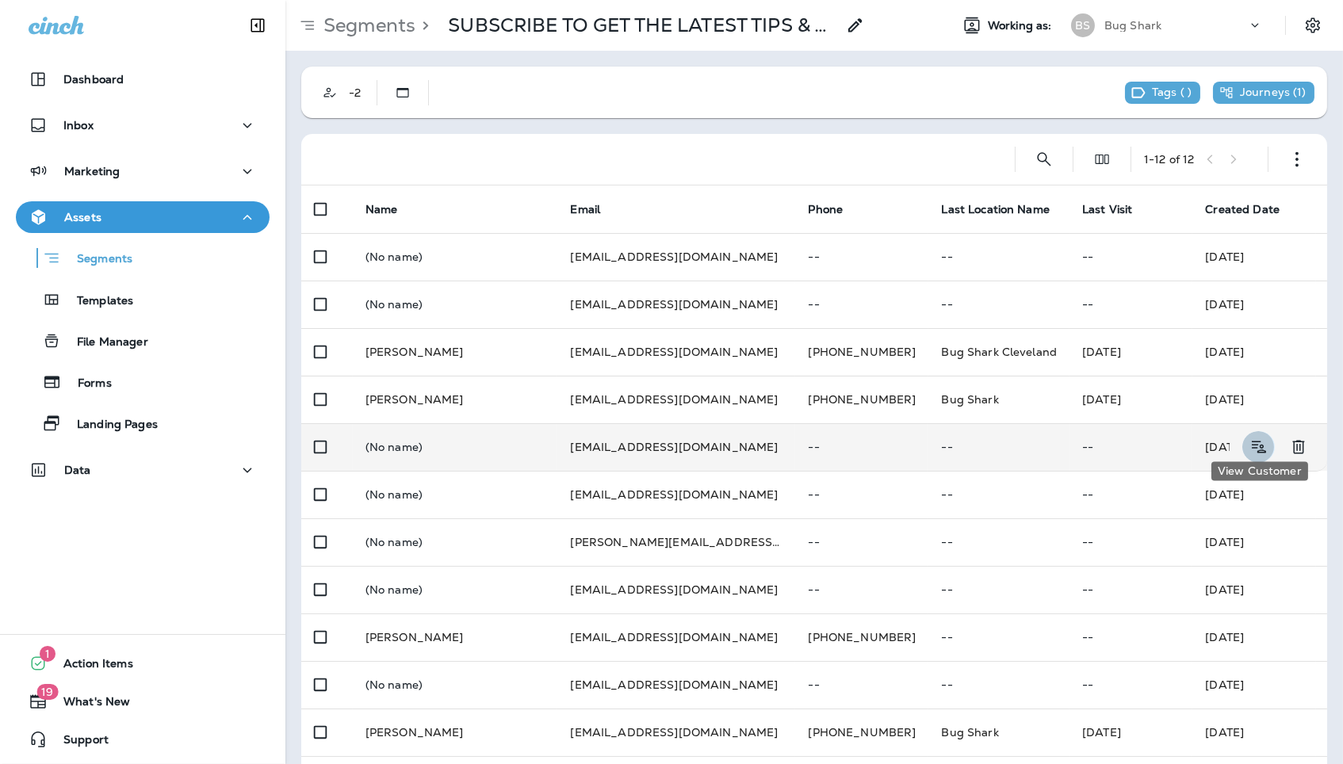
click at [1255, 437] on icon "View Customer" at bounding box center [1258, 446] width 20 height 19
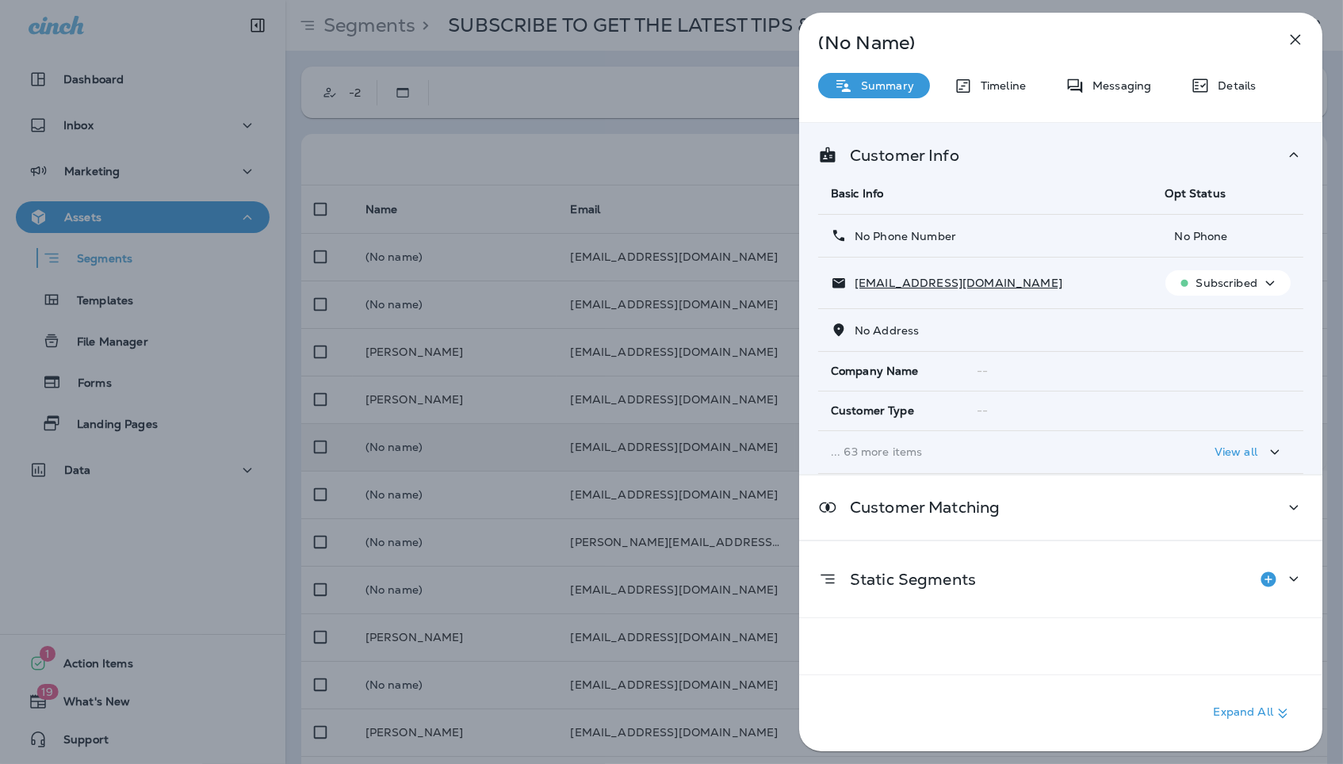
click at [1295, 41] on icon "button" at bounding box center [1295, 39] width 19 height 19
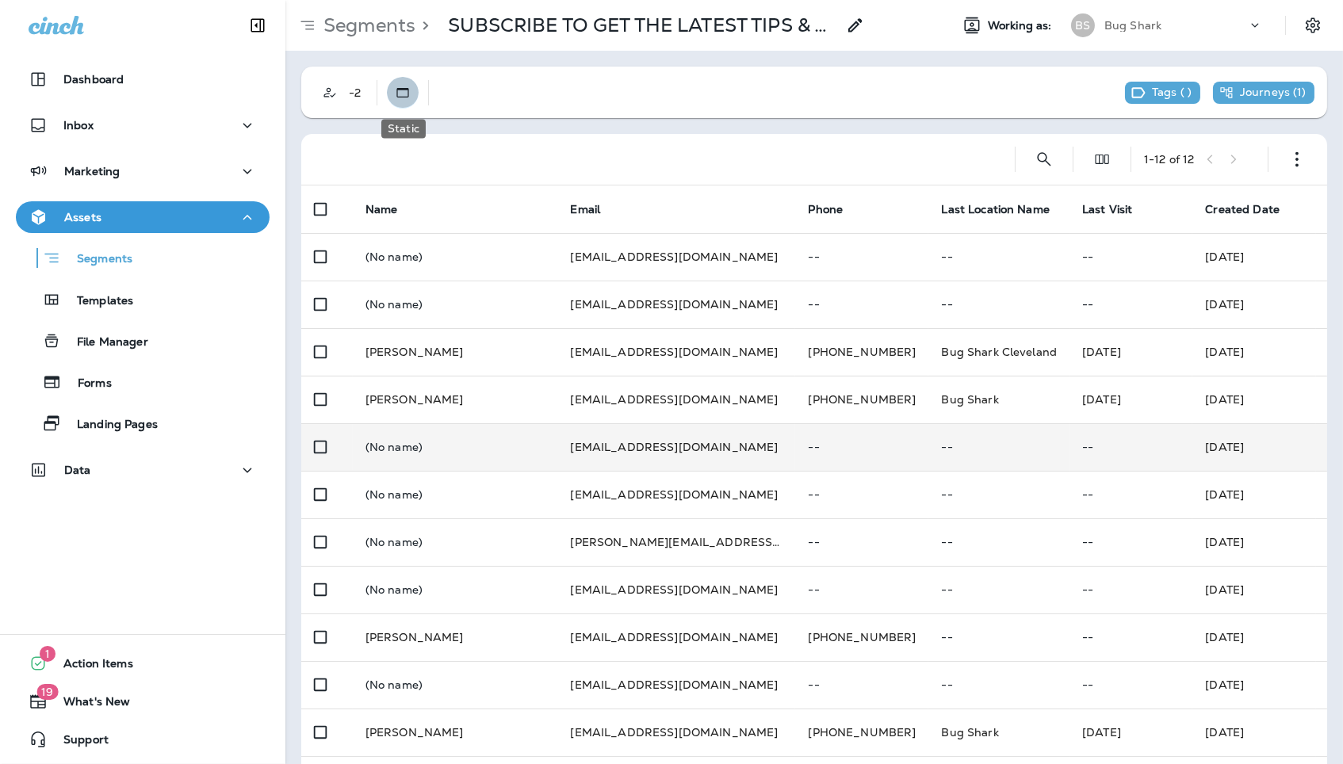
click at [413, 87] on button "Static" at bounding box center [403, 93] width 32 height 32
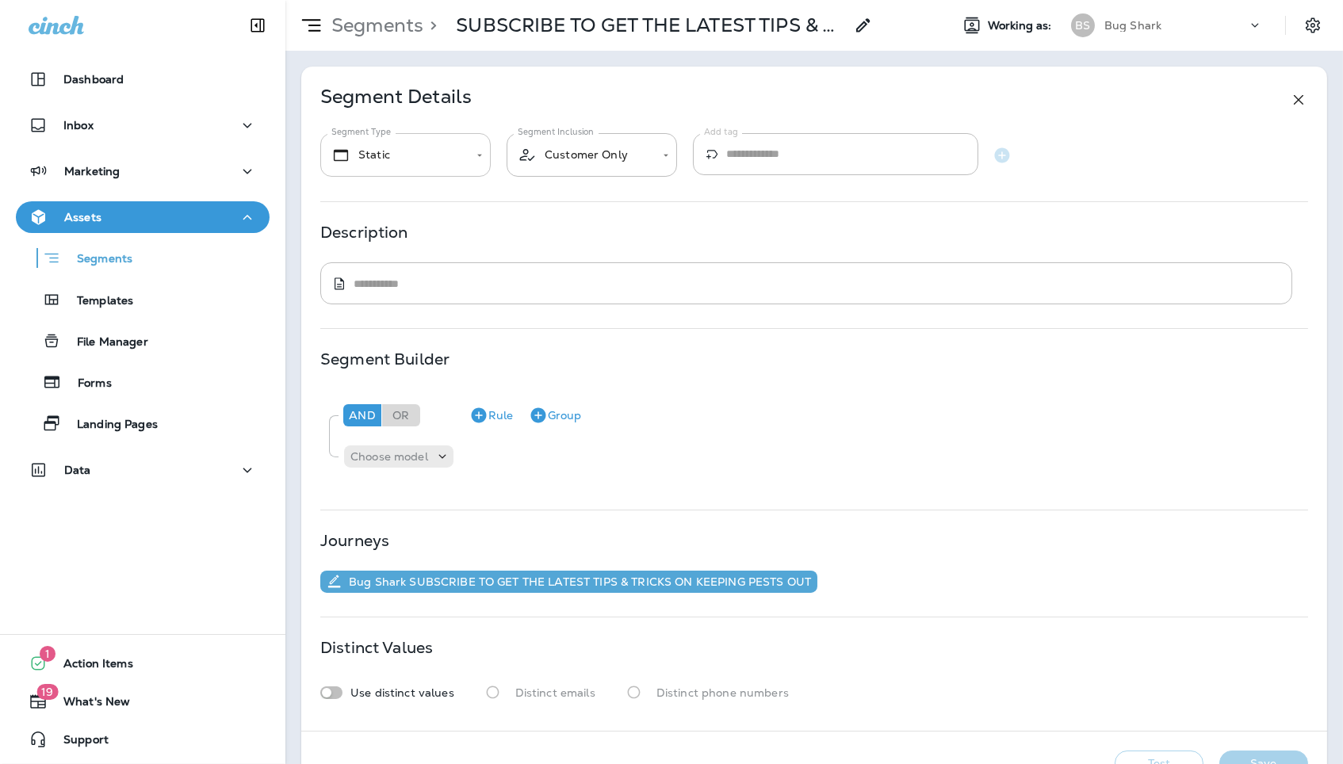
click at [450, 0] on body "**********" at bounding box center [671, 0] width 1343 height 0
click at [995, 484] on div at bounding box center [671, 382] width 1343 height 764
click at [1303, 107] on icon at bounding box center [1298, 99] width 19 height 19
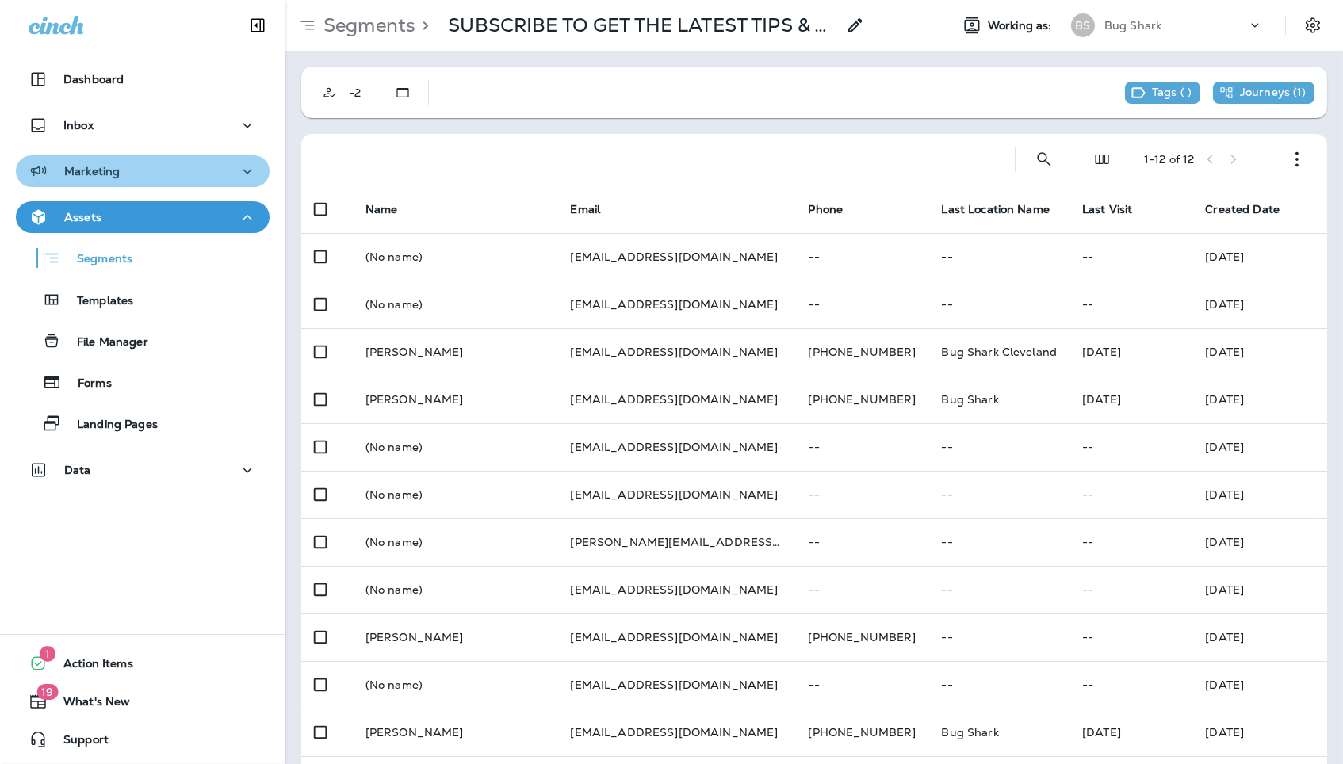
click at [189, 185] on button "Marketing" at bounding box center [143, 171] width 254 height 32
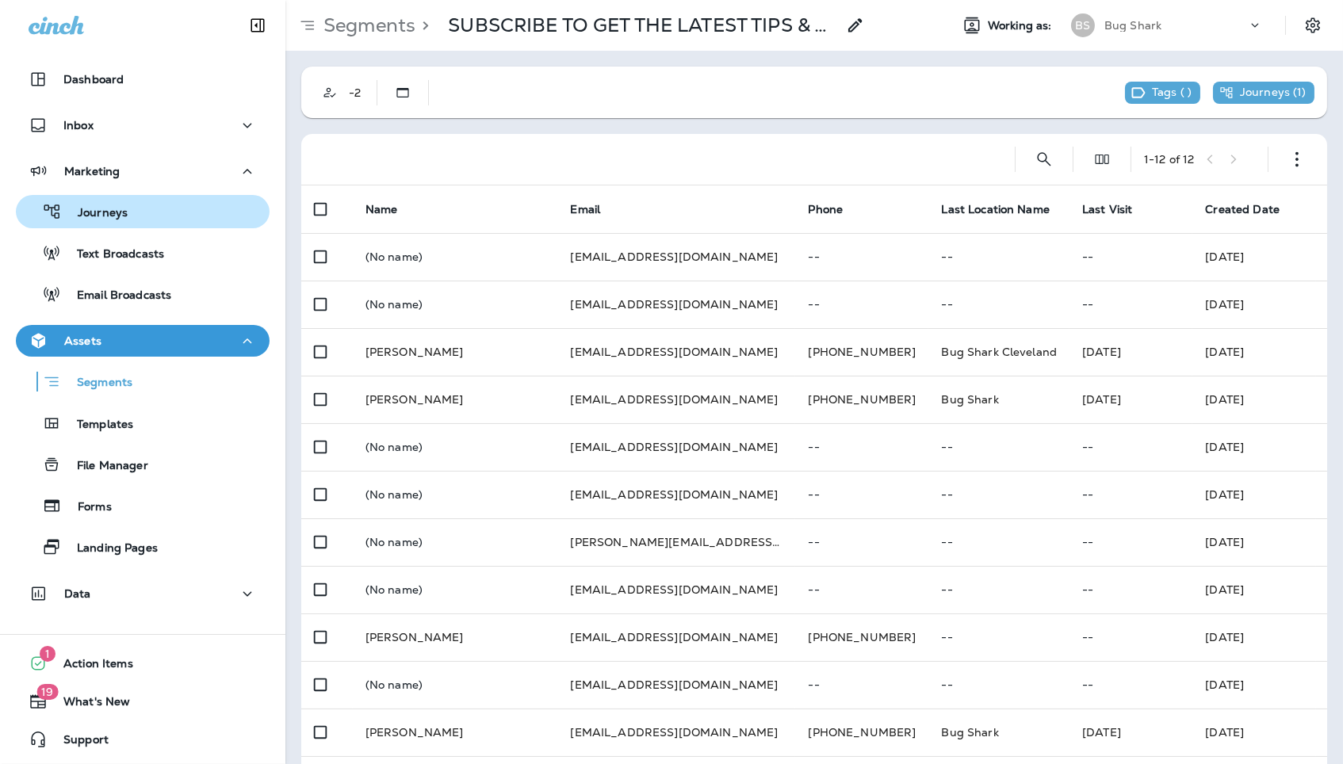
click at [181, 221] on div "Journeys" at bounding box center [142, 212] width 241 height 24
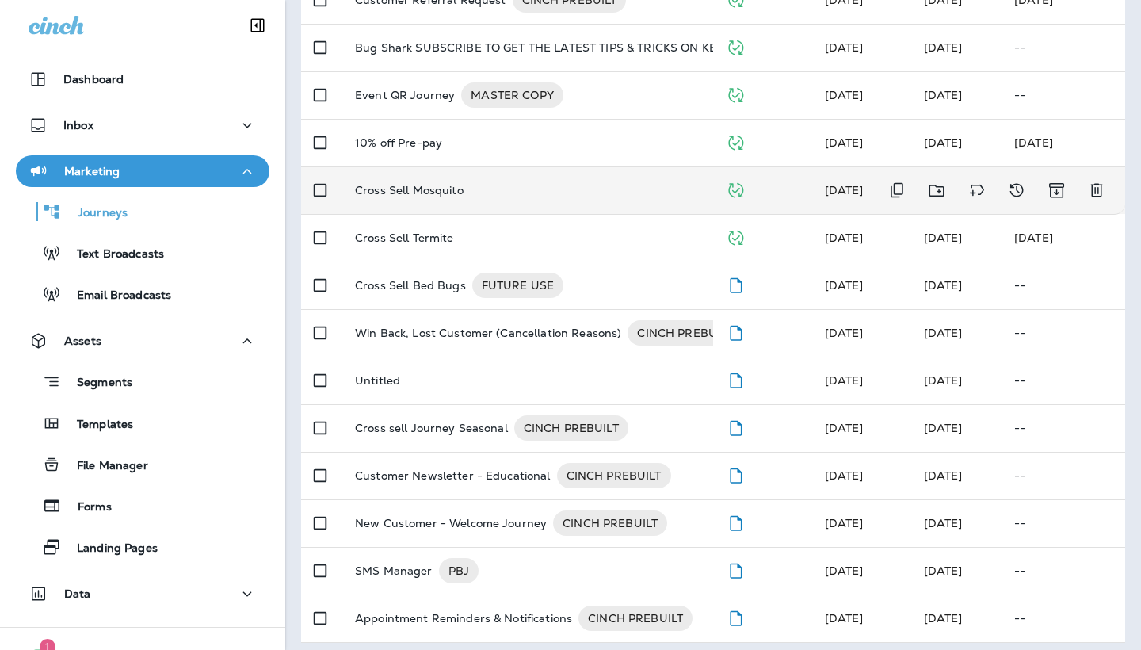
scroll to position [230, 0]
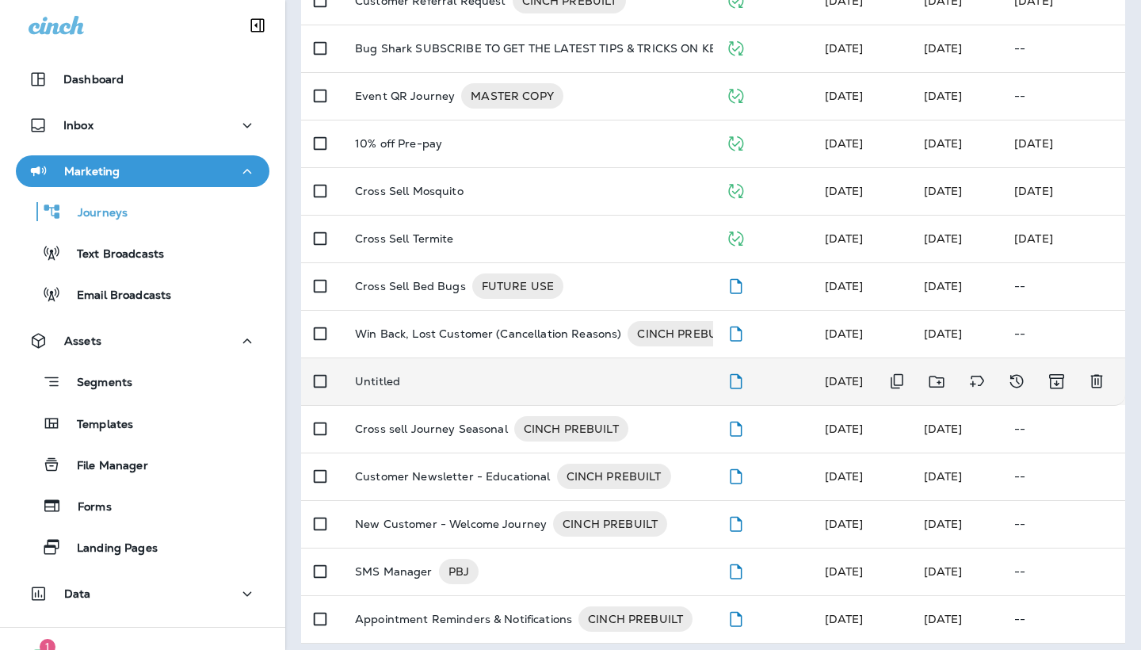
click at [487, 361] on td "Untitled" at bounding box center [527, 381] width 371 height 48
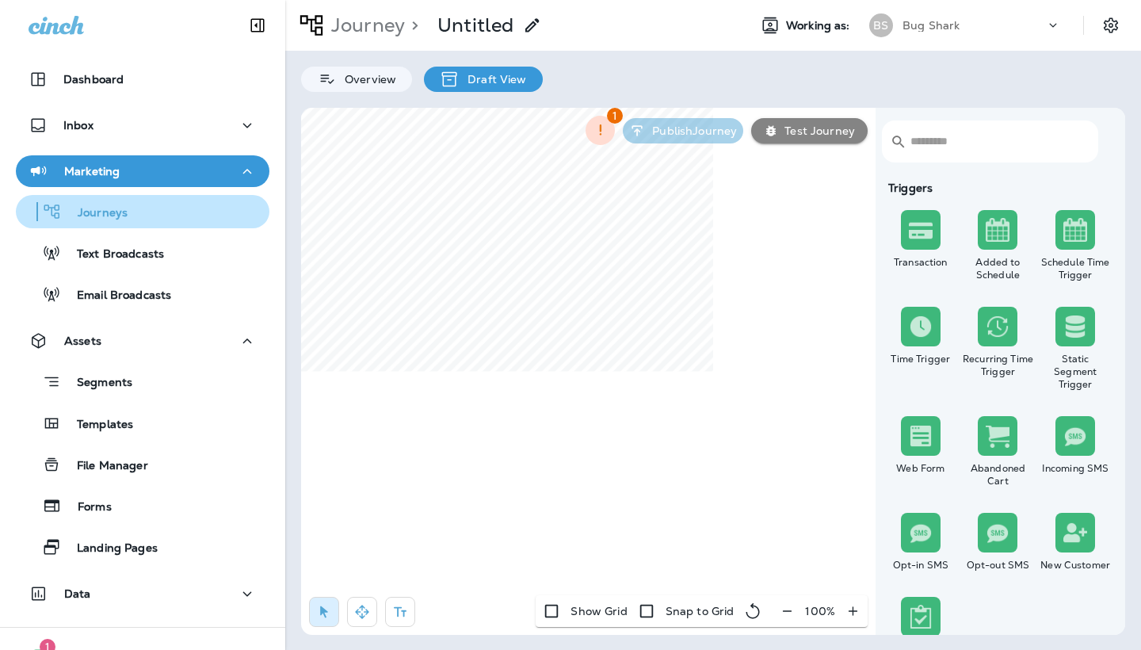
click at [214, 201] on div "Journeys" at bounding box center [142, 212] width 241 height 24
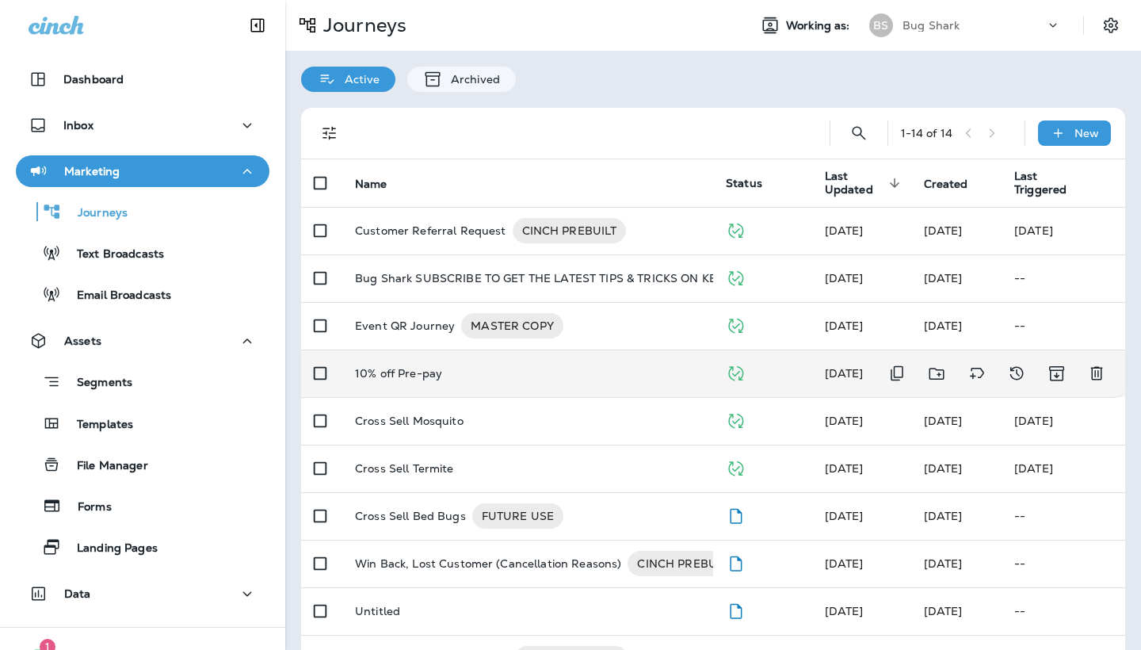
click at [499, 380] on td "10% off Pre-pay" at bounding box center [527, 374] width 371 height 48
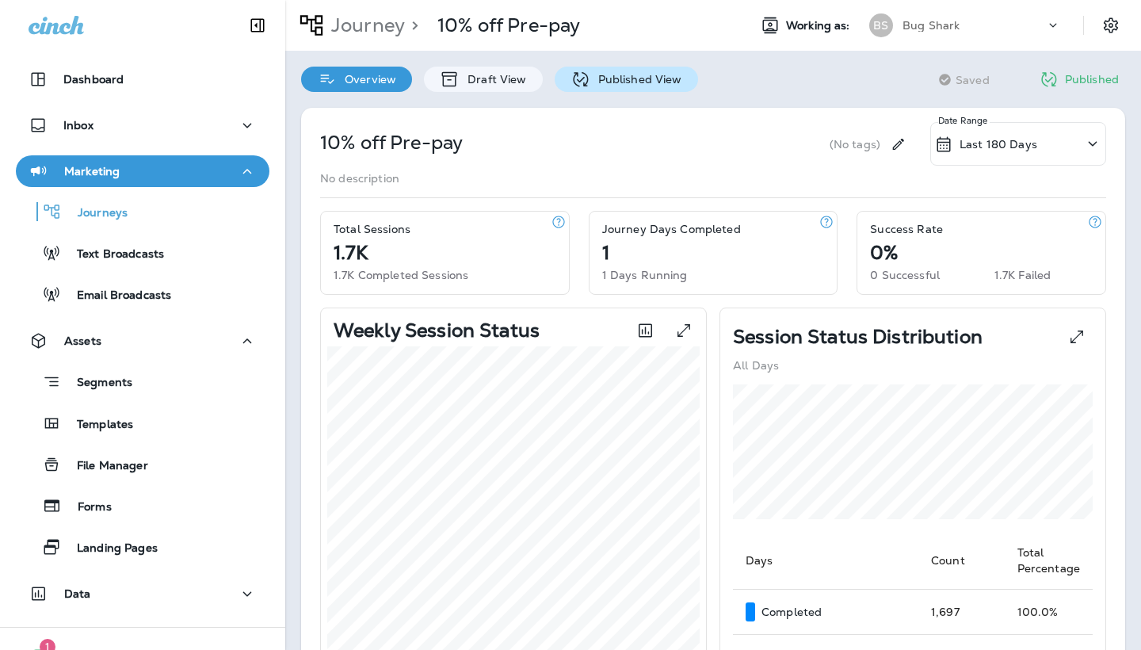
click at [597, 69] on div "Published View" at bounding box center [626, 79] width 143 height 25
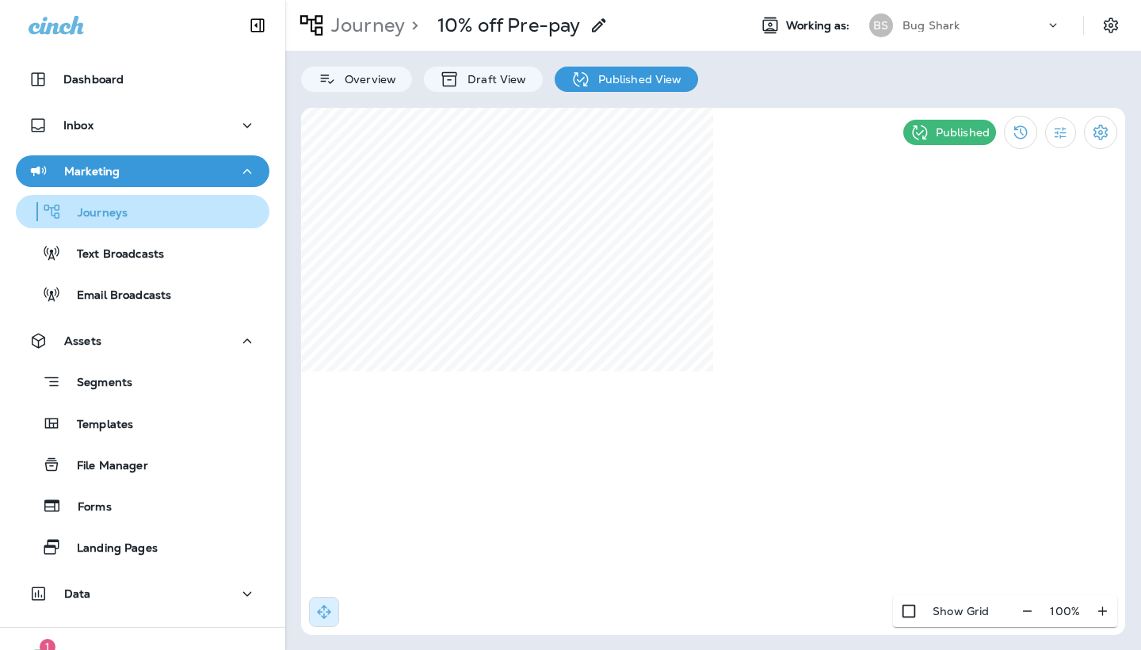
click at [162, 217] on div "Journeys" at bounding box center [142, 212] width 241 height 24
